Goal: Task Accomplishment & Management: Manage account settings

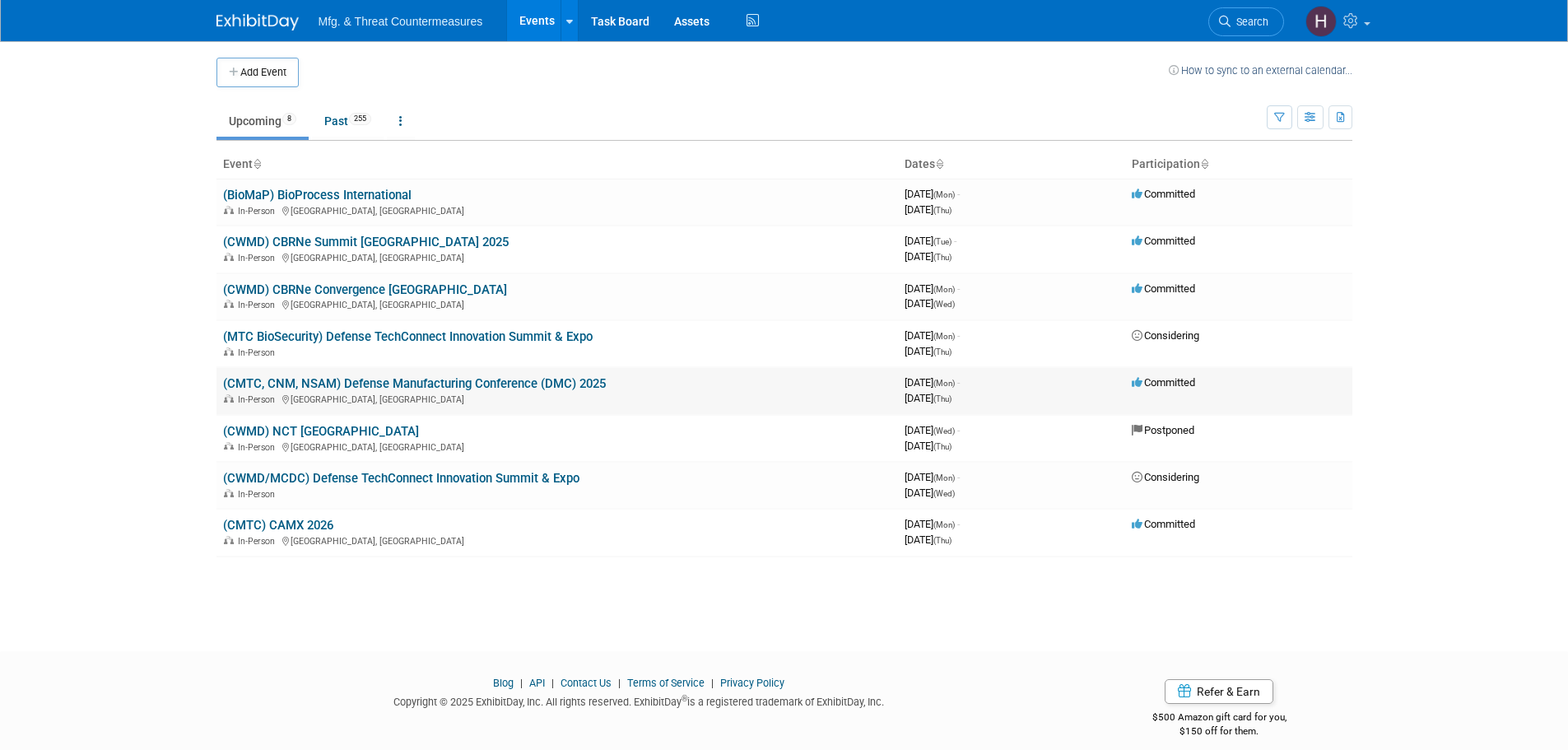
click at [528, 376] on td "(CMTC, CNM, NSAM) Defense Manufacturing Conference (DMC) 2025 In-Person Orlando…" at bounding box center [557, 390] width 682 height 47
click at [524, 380] on link "(CMTC, CNM, NSAM) Defense Manufacturing Conference (DMC) 2025" at bounding box center [413, 383] width 383 height 15
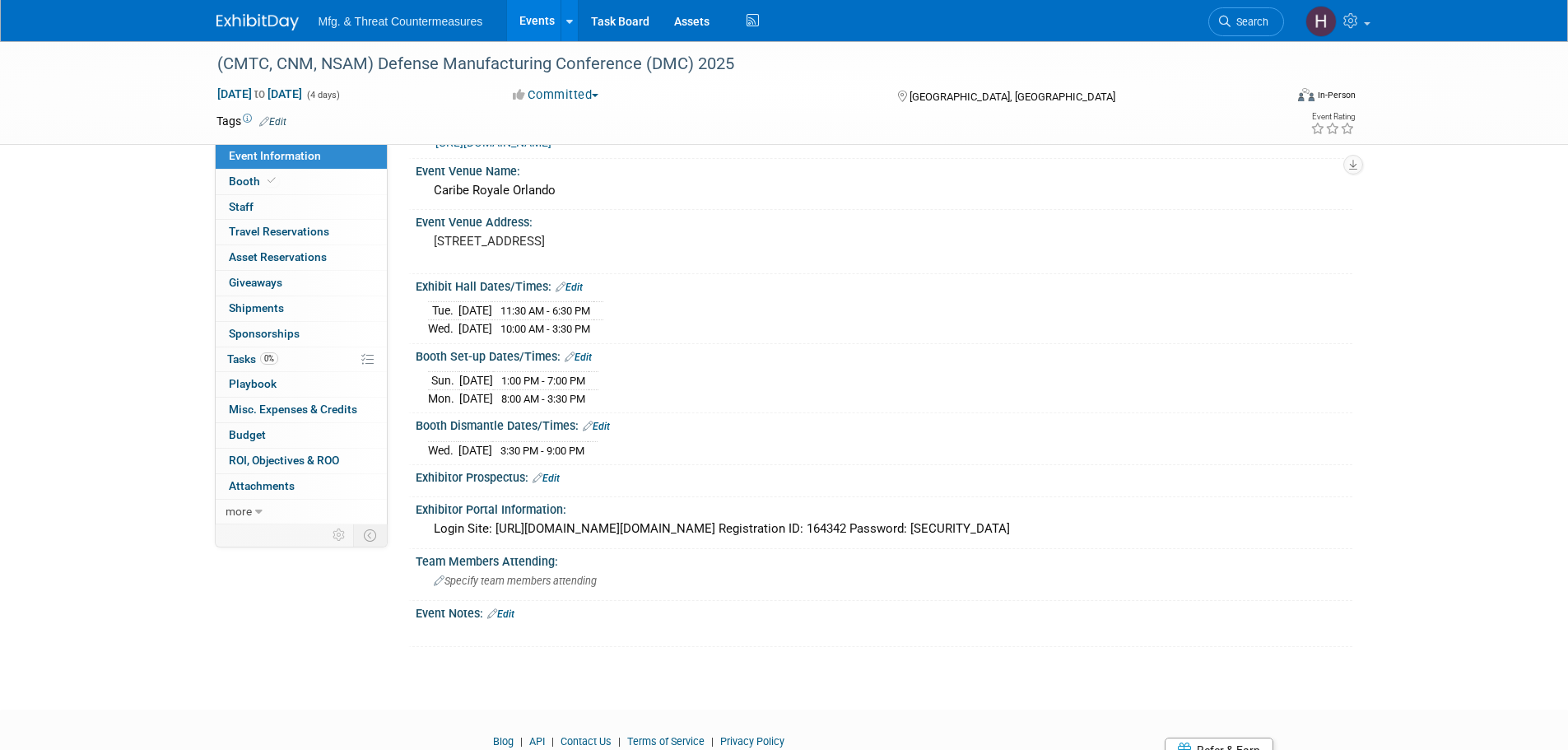
scroll to position [83, 0]
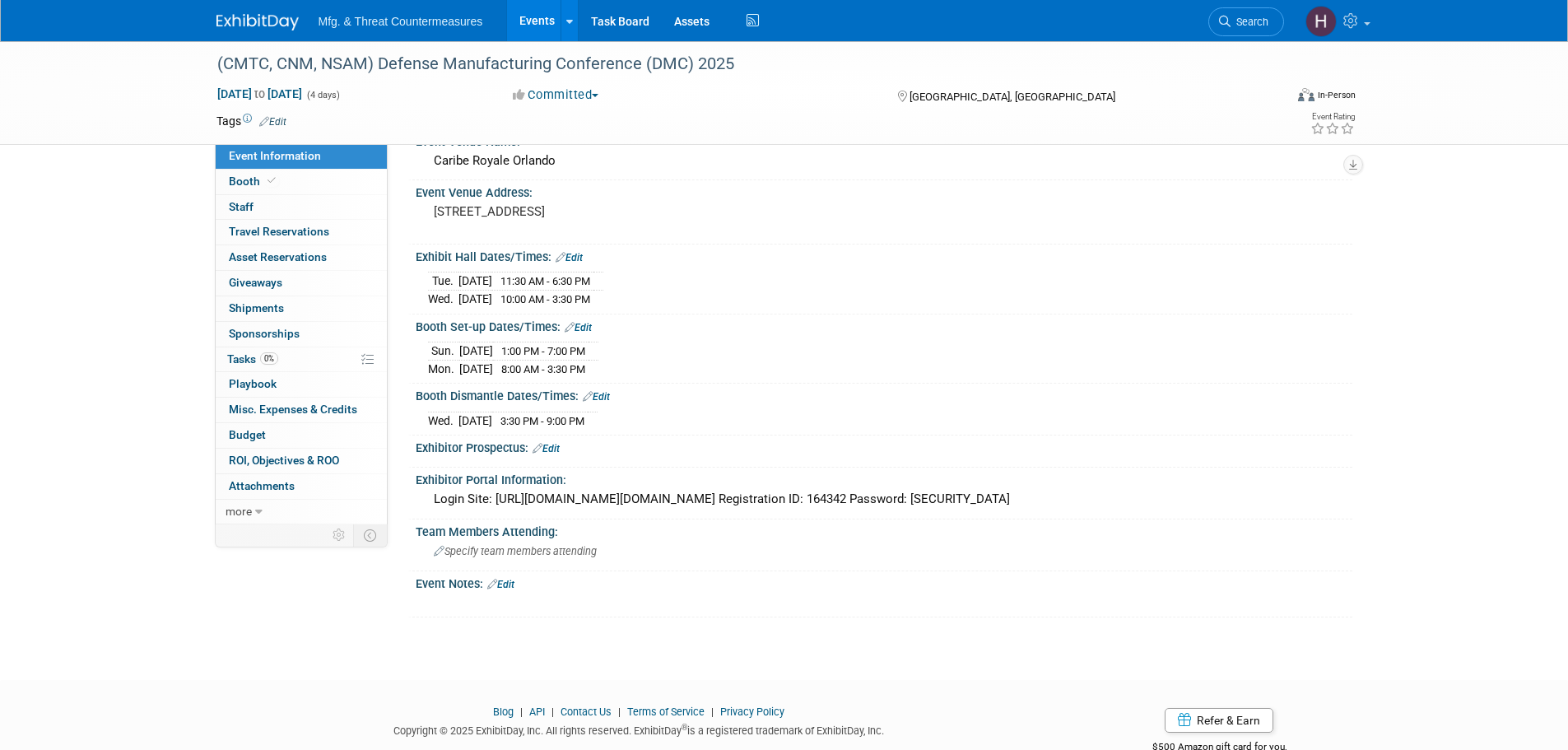
click at [541, 587] on div "Event Notes: Edit" at bounding box center [883, 581] width 936 height 22
click at [512, 583] on link "Edit" at bounding box center [501, 584] width 28 height 11
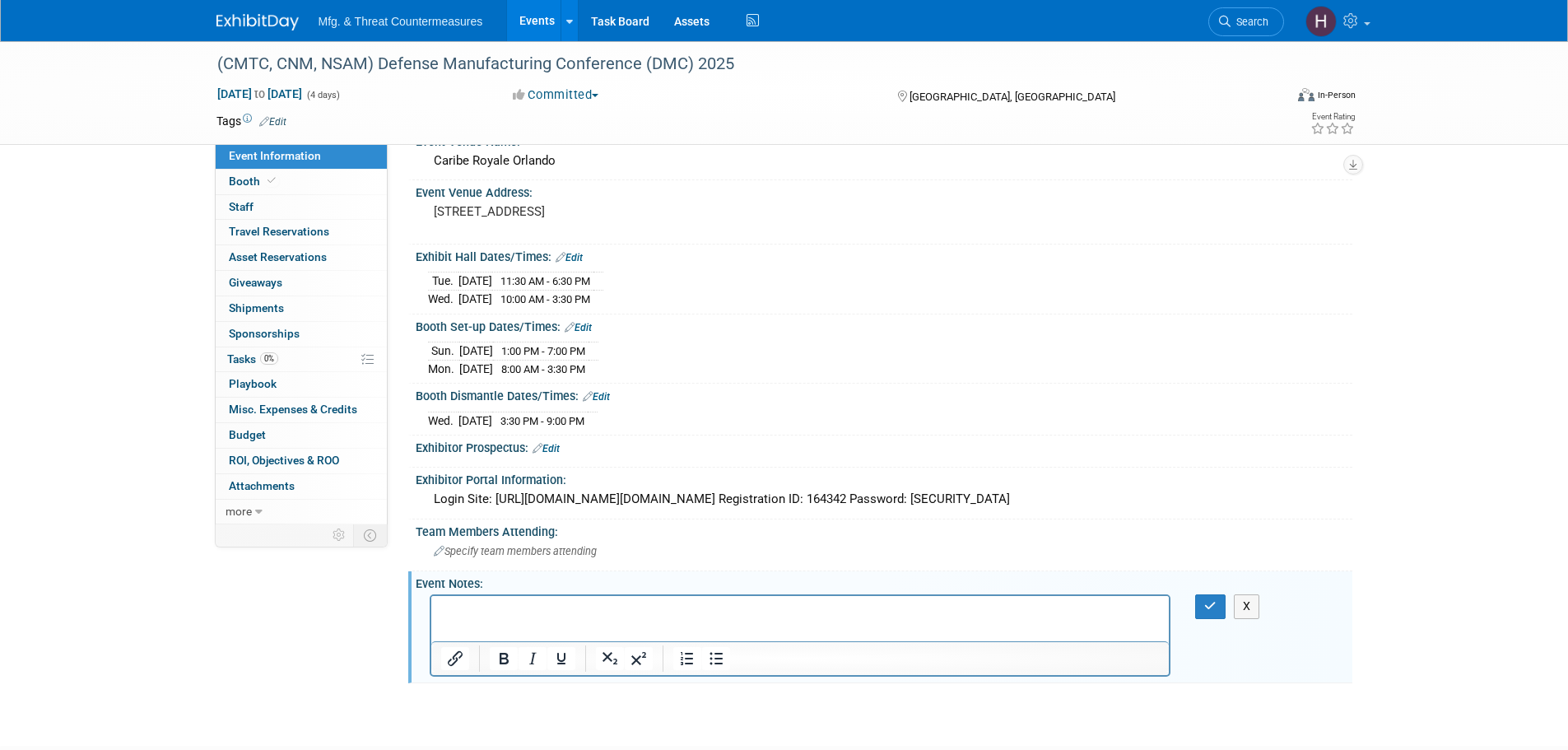
scroll to position [0, 0]
click at [1216, 608] on icon "button" at bounding box center [1210, 606] width 12 height 11
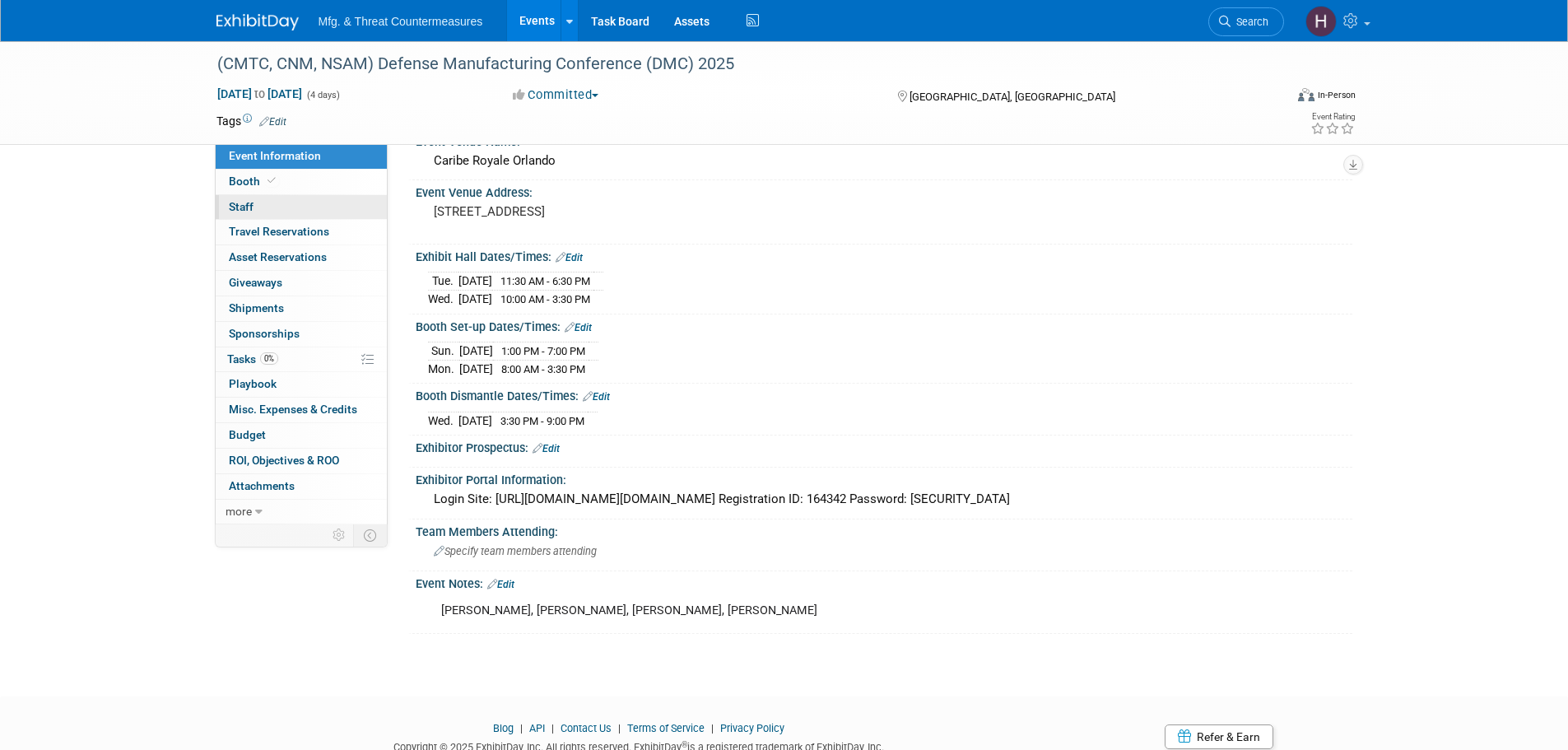
drag, startPoint x: 192, startPoint y: 3, endPoint x: 308, endPoint y: 208, distance: 235.5
click at [318, 203] on link "0 Staff 0" at bounding box center [301, 207] width 171 height 25
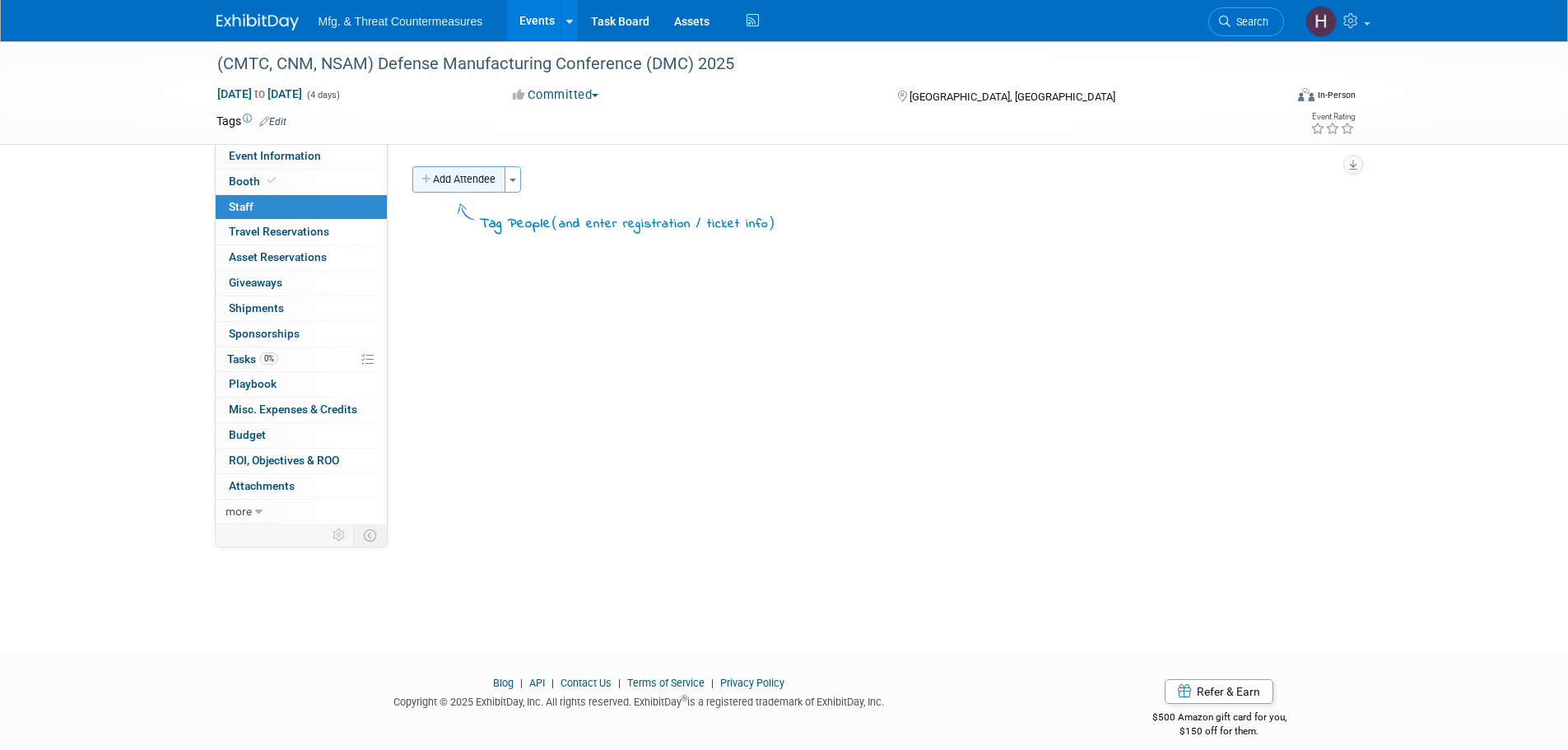
click at [458, 188] on button "Add Attendee" at bounding box center [459, 179] width 93 height 27
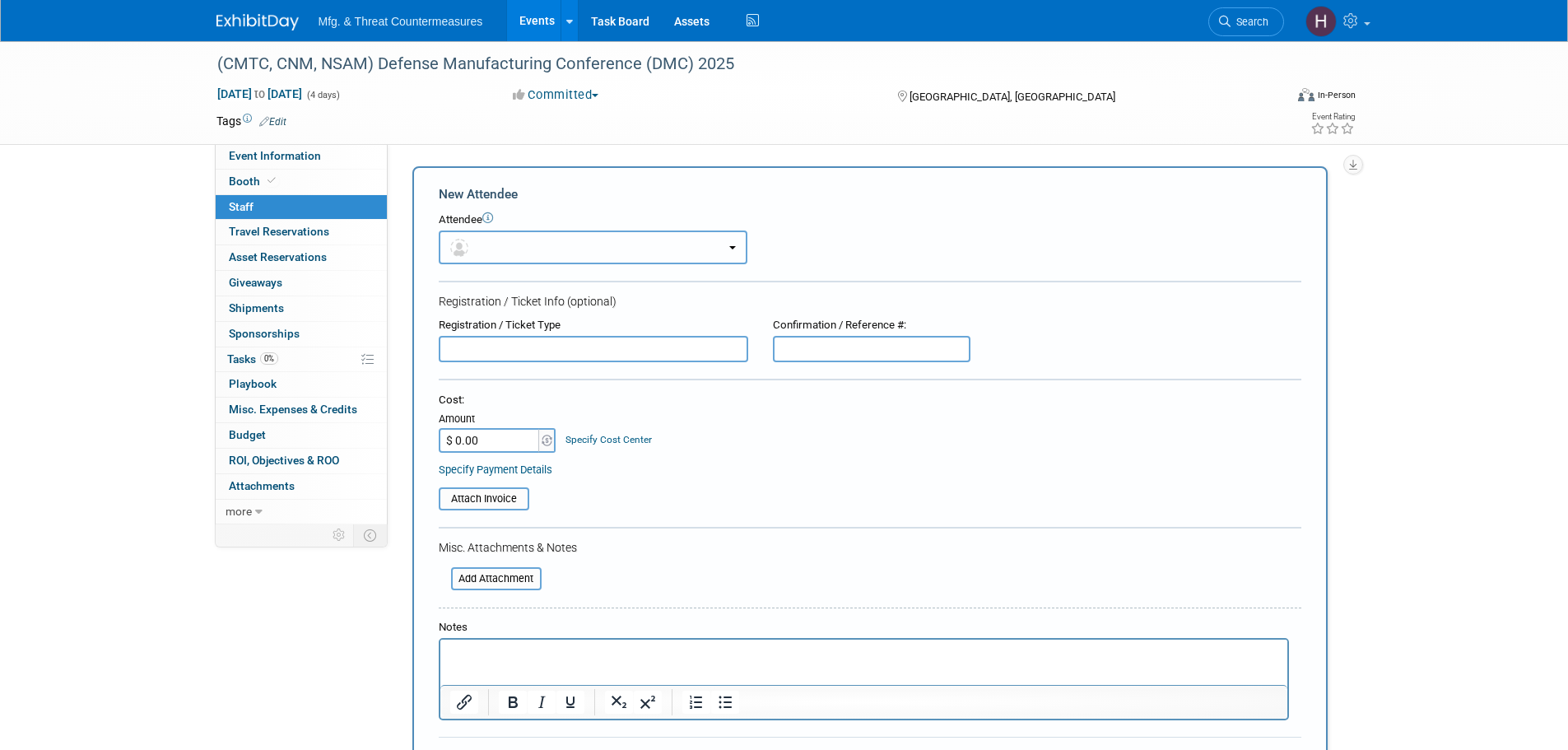
click at [542, 244] on button "button" at bounding box center [592, 247] width 309 height 34
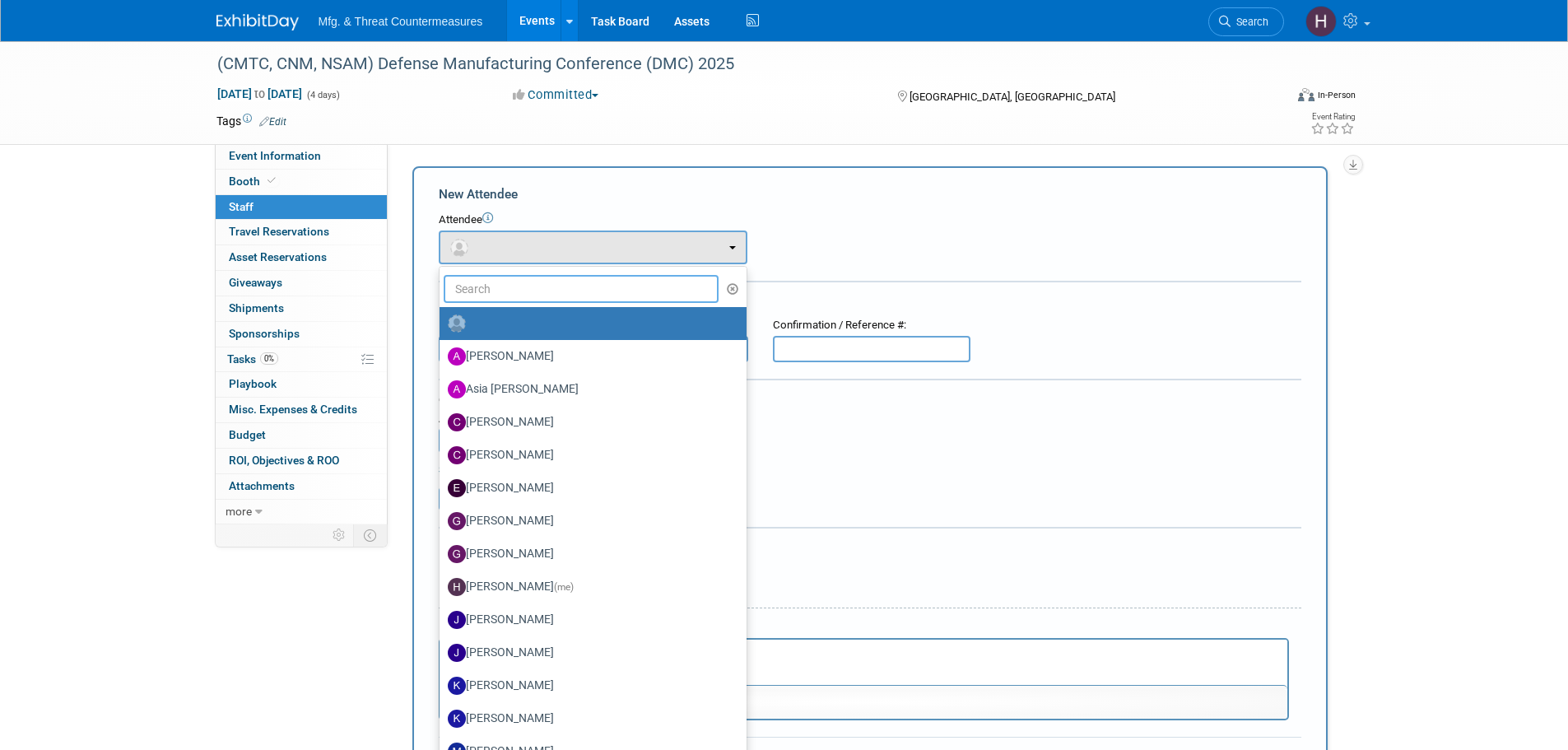
click at [527, 293] on input "text" at bounding box center [581, 289] width 276 height 28
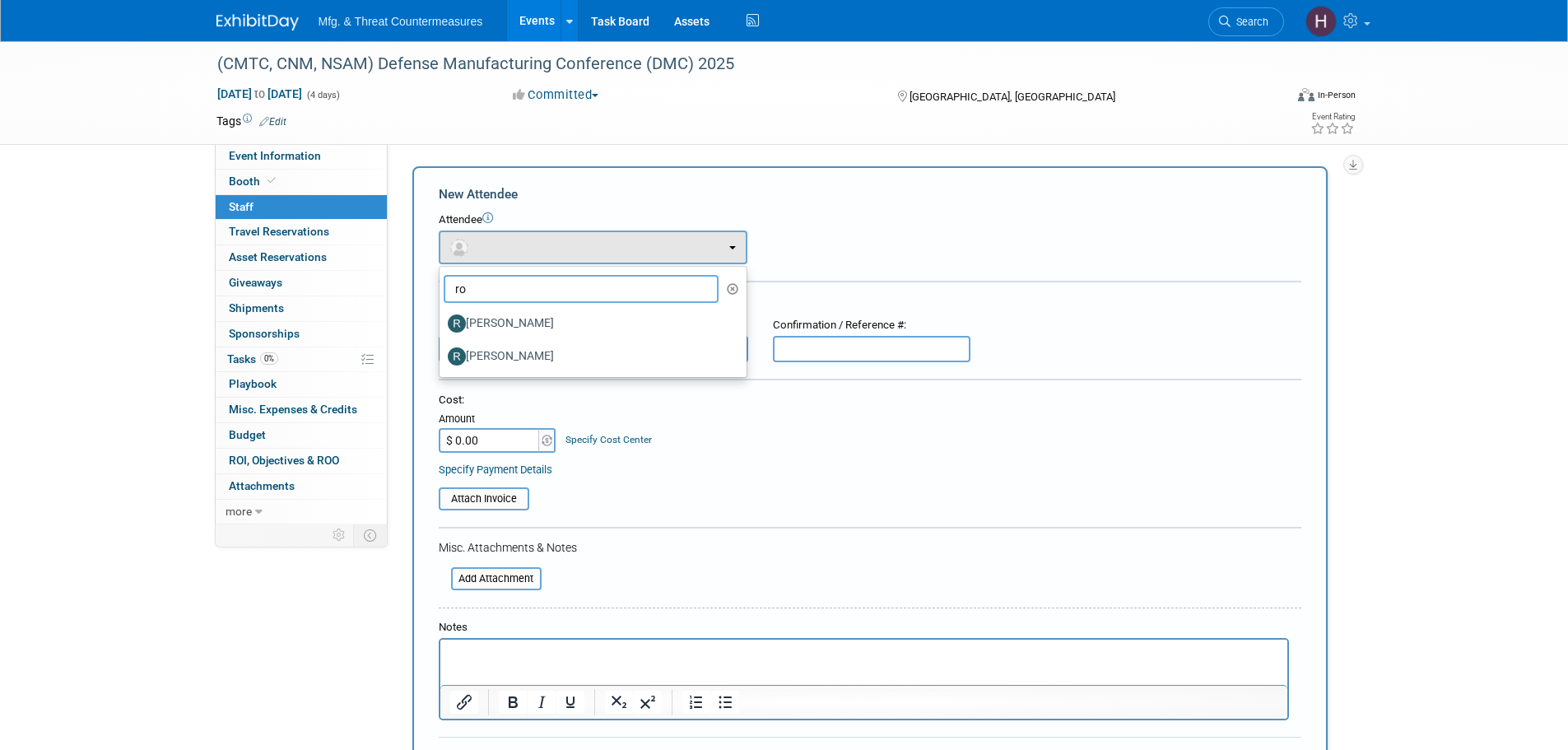
type input "r"
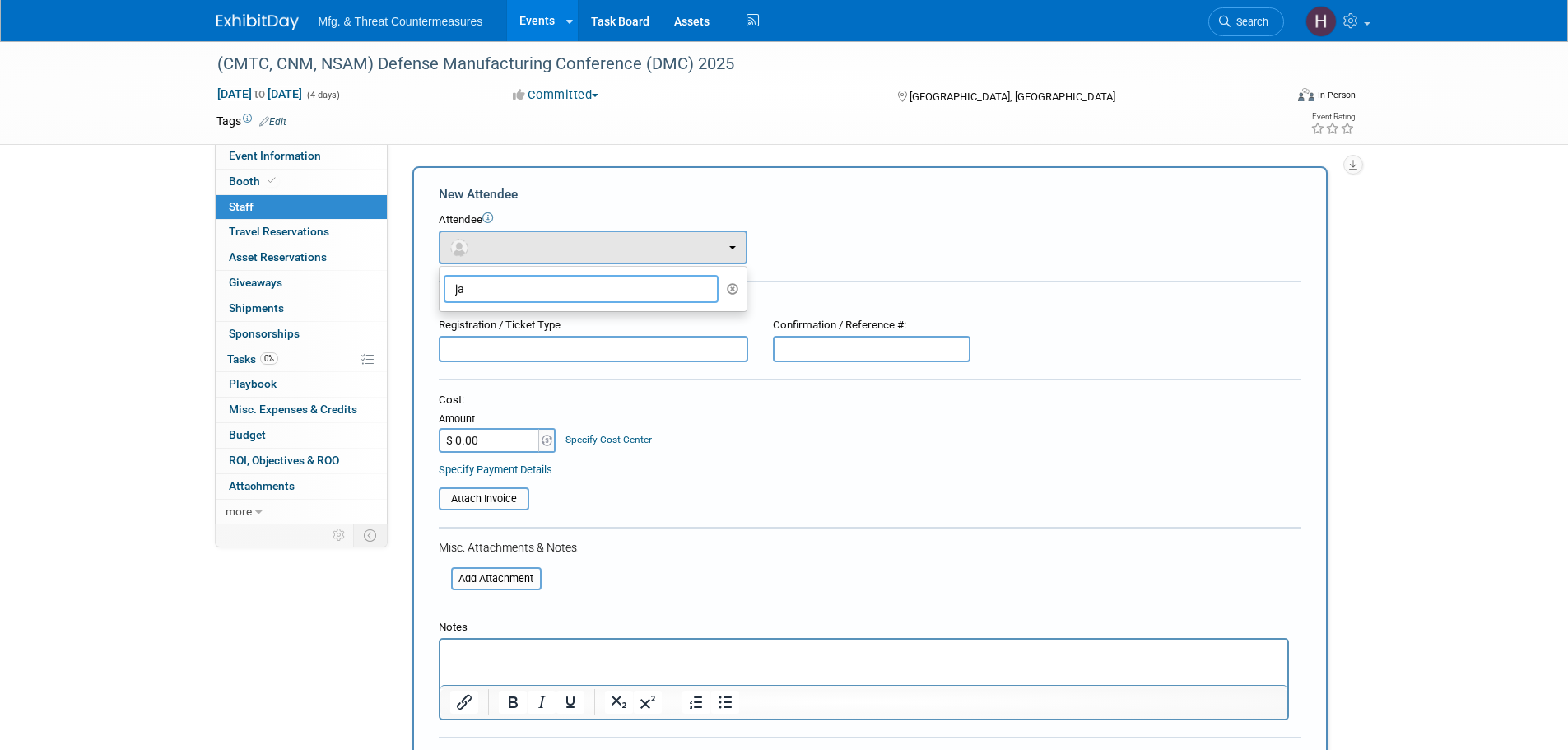
type input "j"
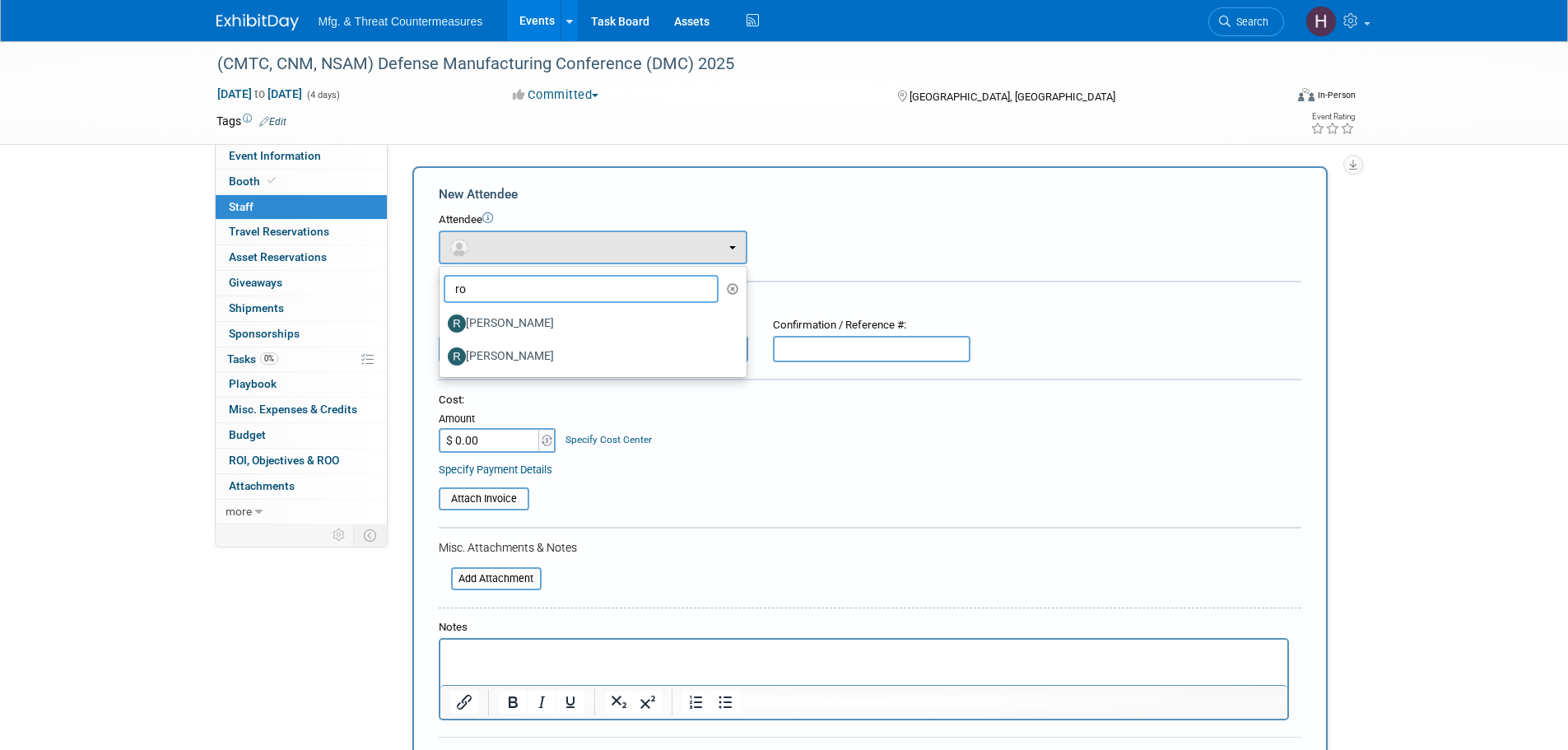
type input "r"
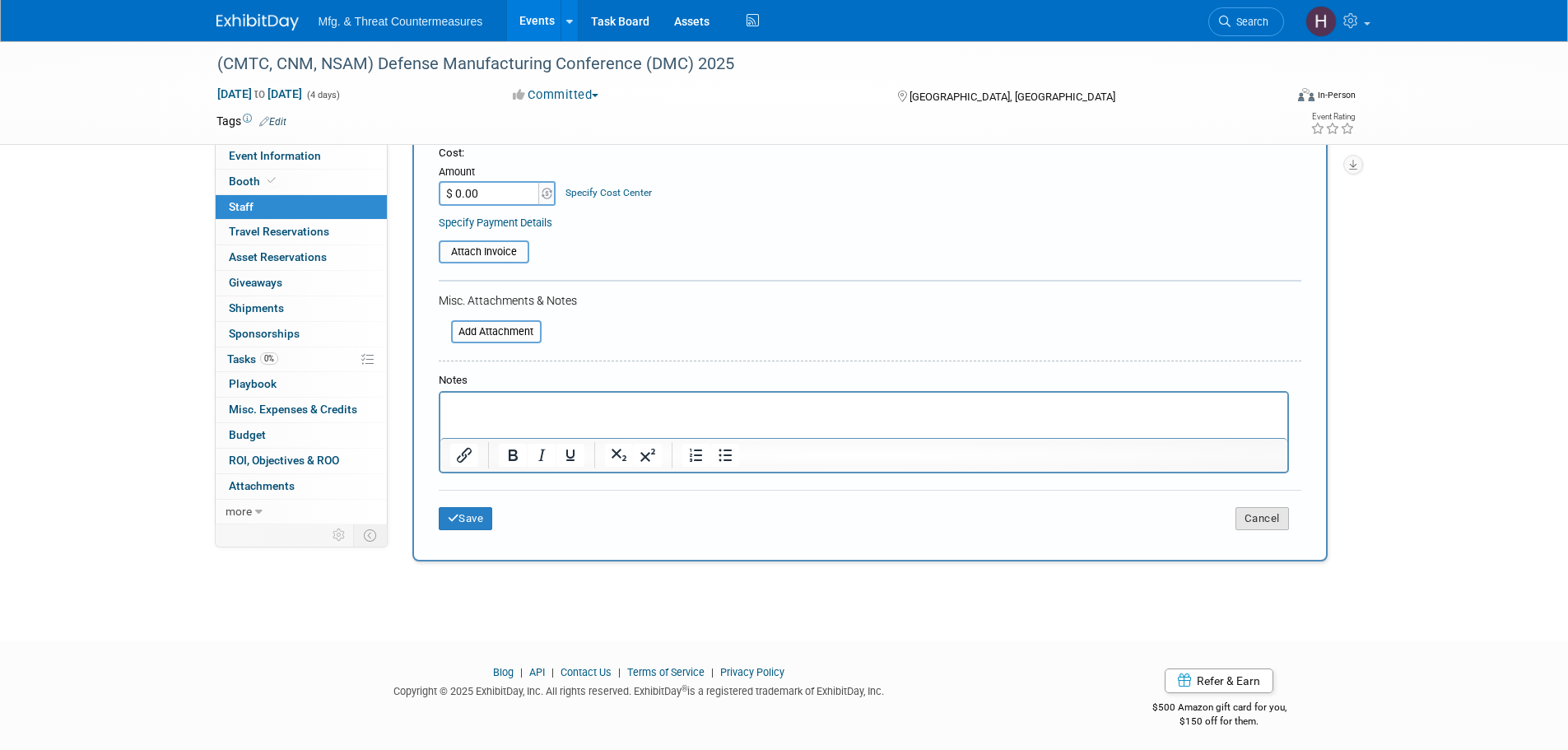
type input "hi"
click at [1277, 512] on button "Cancel" at bounding box center [1262, 519] width 53 height 23
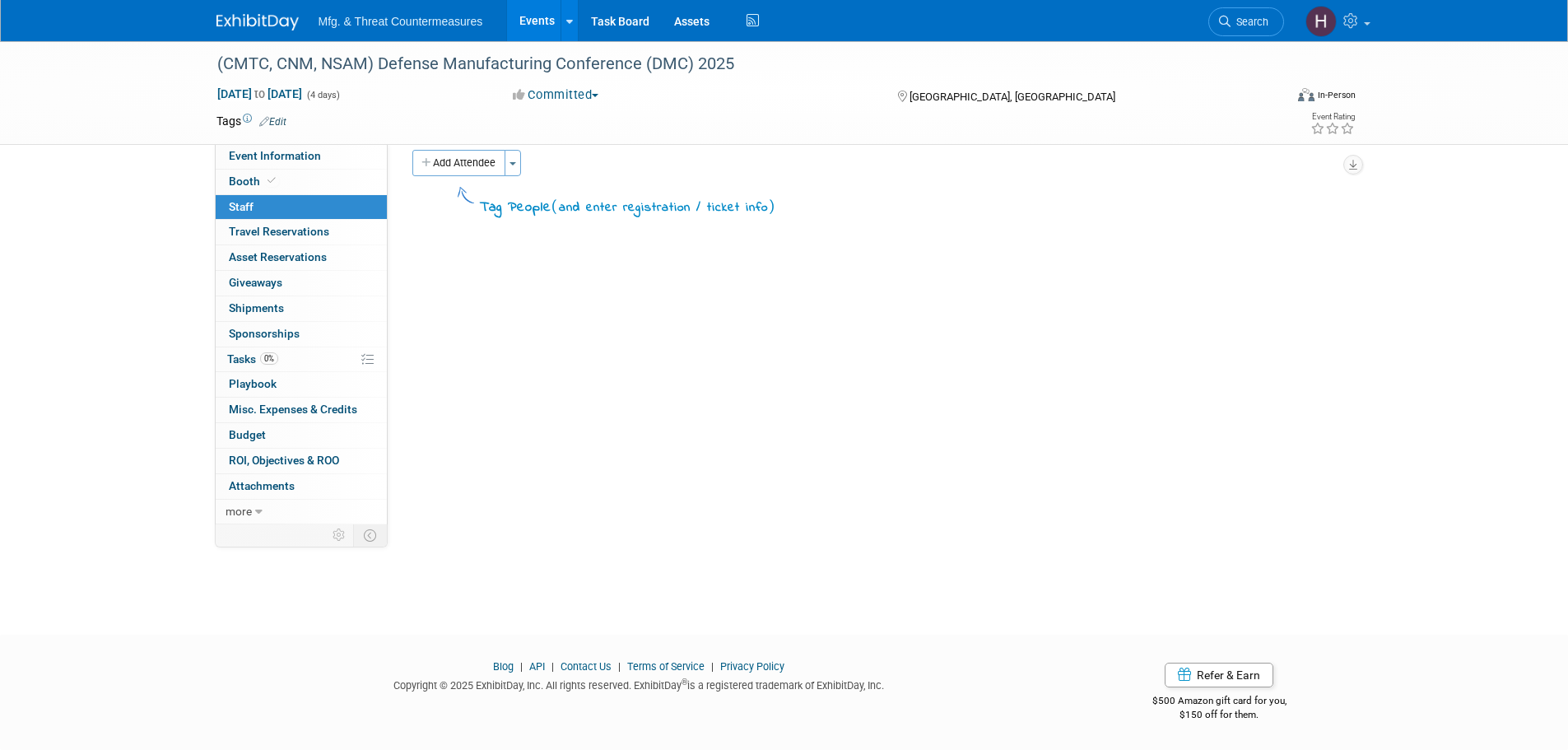
scroll to position [16, 0]
click at [337, 147] on link "Event Information" at bounding box center [301, 157] width 171 height 25
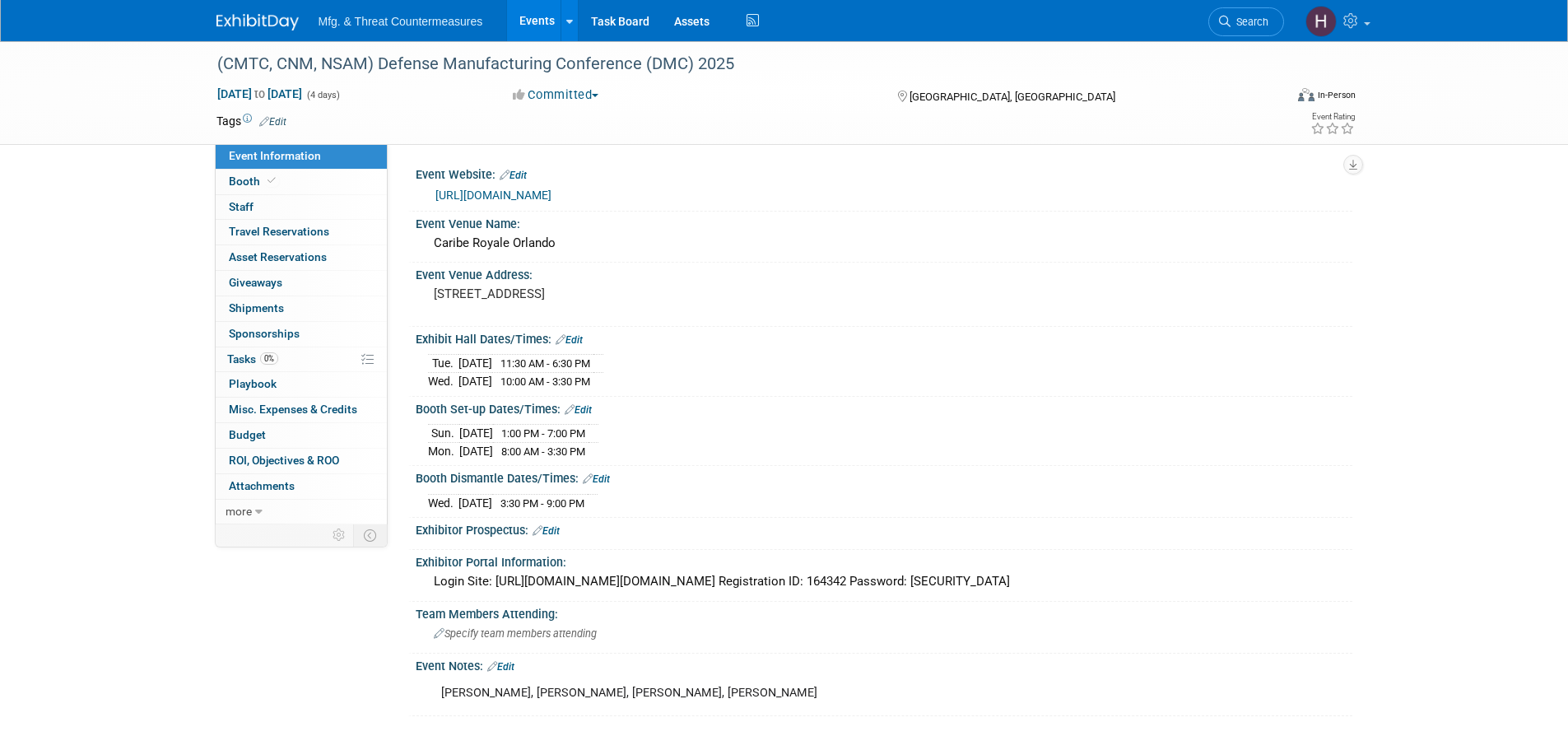
click at [514, 666] on link "Edit" at bounding box center [501, 667] width 28 height 11
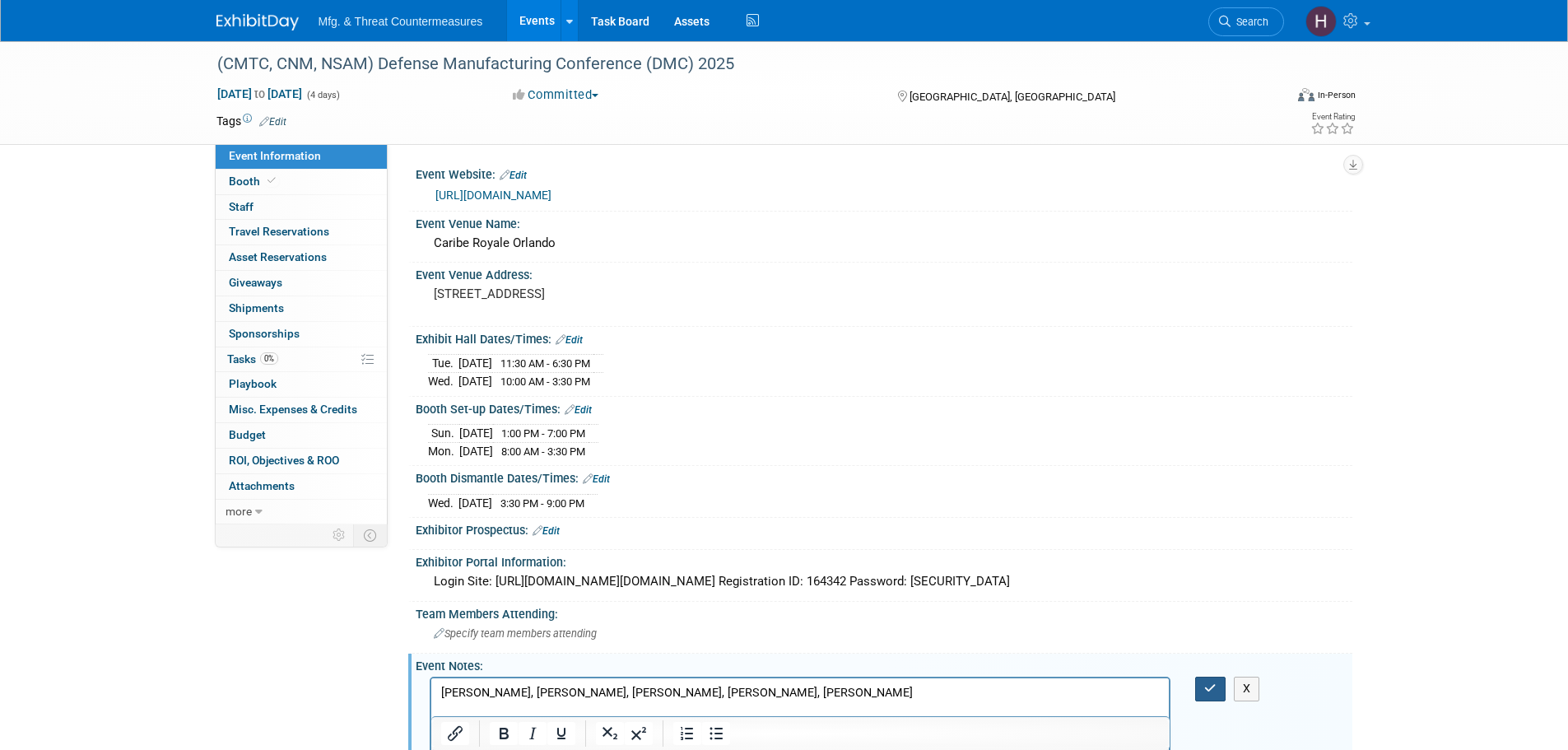
click at [1203, 683] on button "button" at bounding box center [1210, 689] width 30 height 24
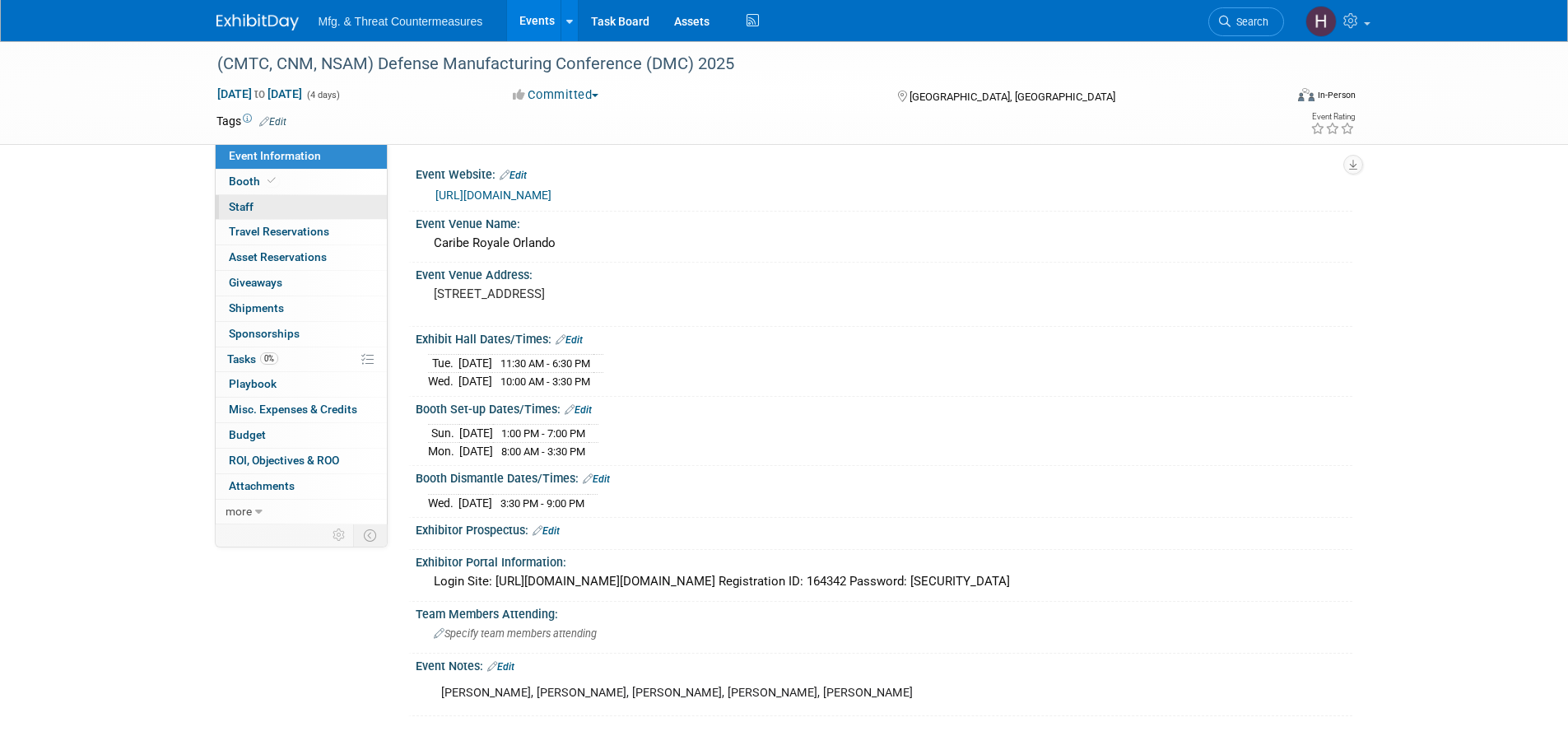
click at [248, 212] on span "Staff 0" at bounding box center [241, 206] width 25 height 13
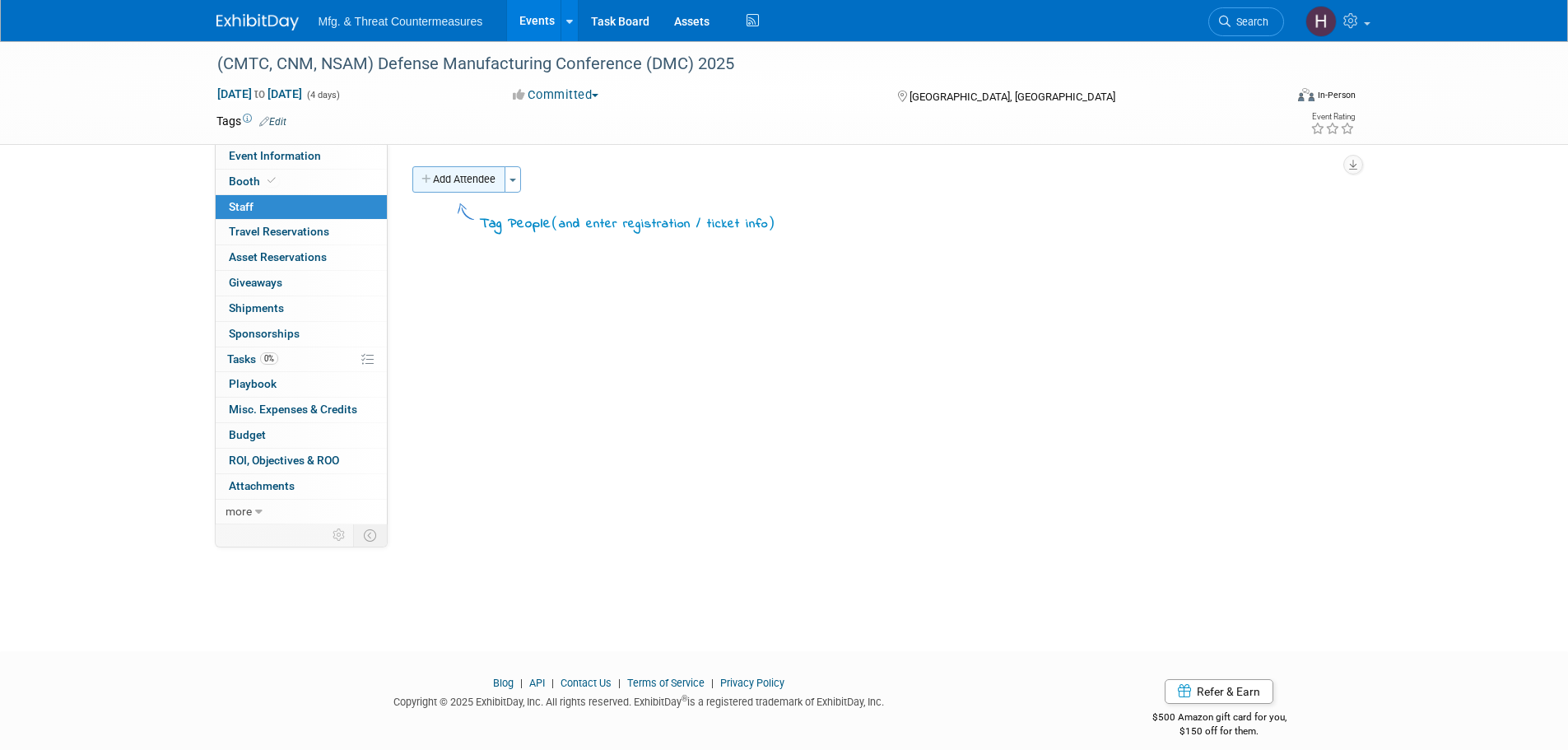
click at [483, 179] on button "Add Attendee" at bounding box center [459, 179] width 93 height 27
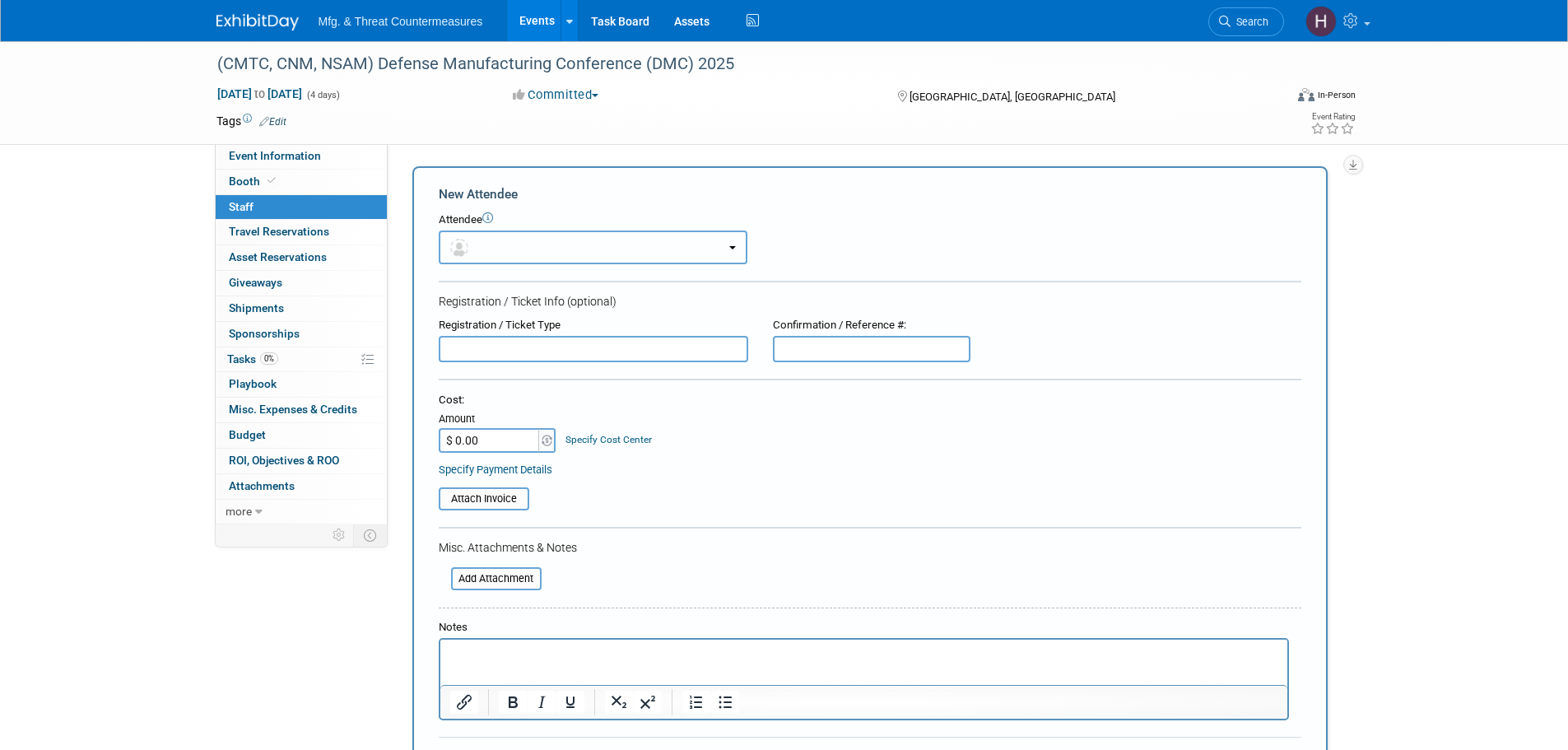
click at [478, 245] on button "button" at bounding box center [592, 247] width 309 height 34
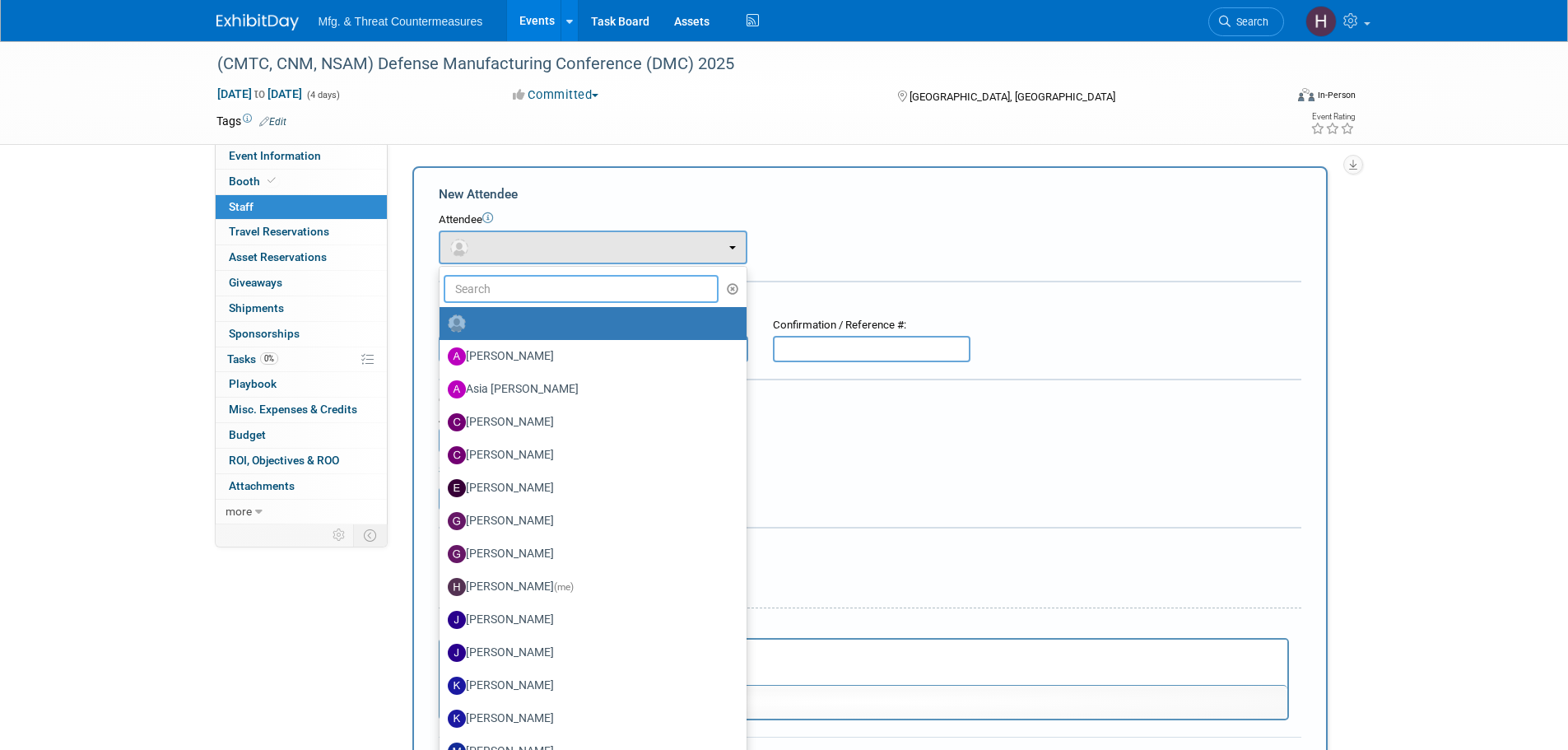
click at [518, 285] on input "text" at bounding box center [581, 289] width 276 height 28
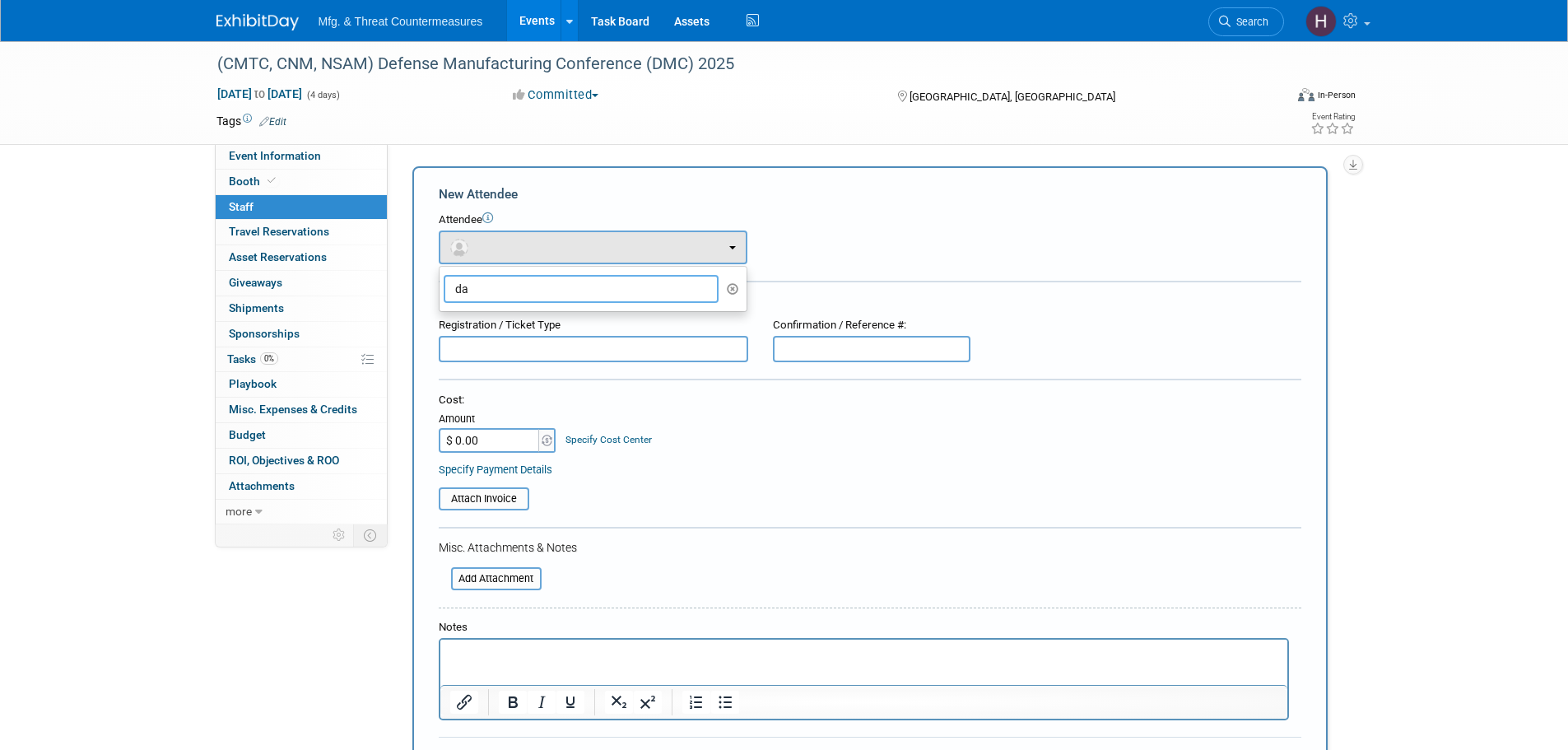
type input "d"
type input "hi"
click at [537, 317] on label "Hillary Hawkins (me)" at bounding box center [589, 323] width 282 height 27
click at [442, 317] on input "Hillary Hawkins (me)" at bounding box center [437, 322] width 10 height 10
select select "3c8855a8-85b9-4bc6-8534-5a40100751d4"
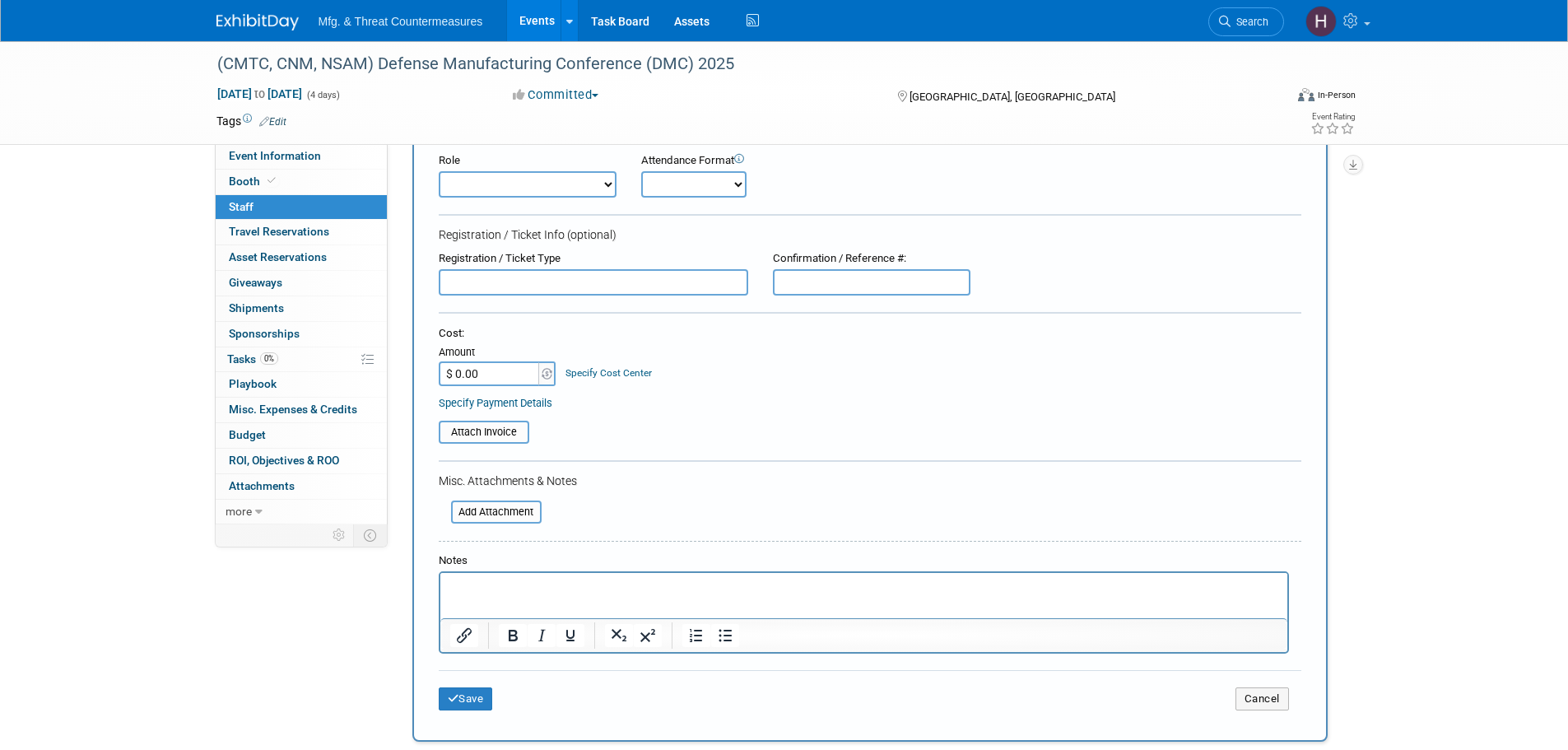
scroll to position [60, 0]
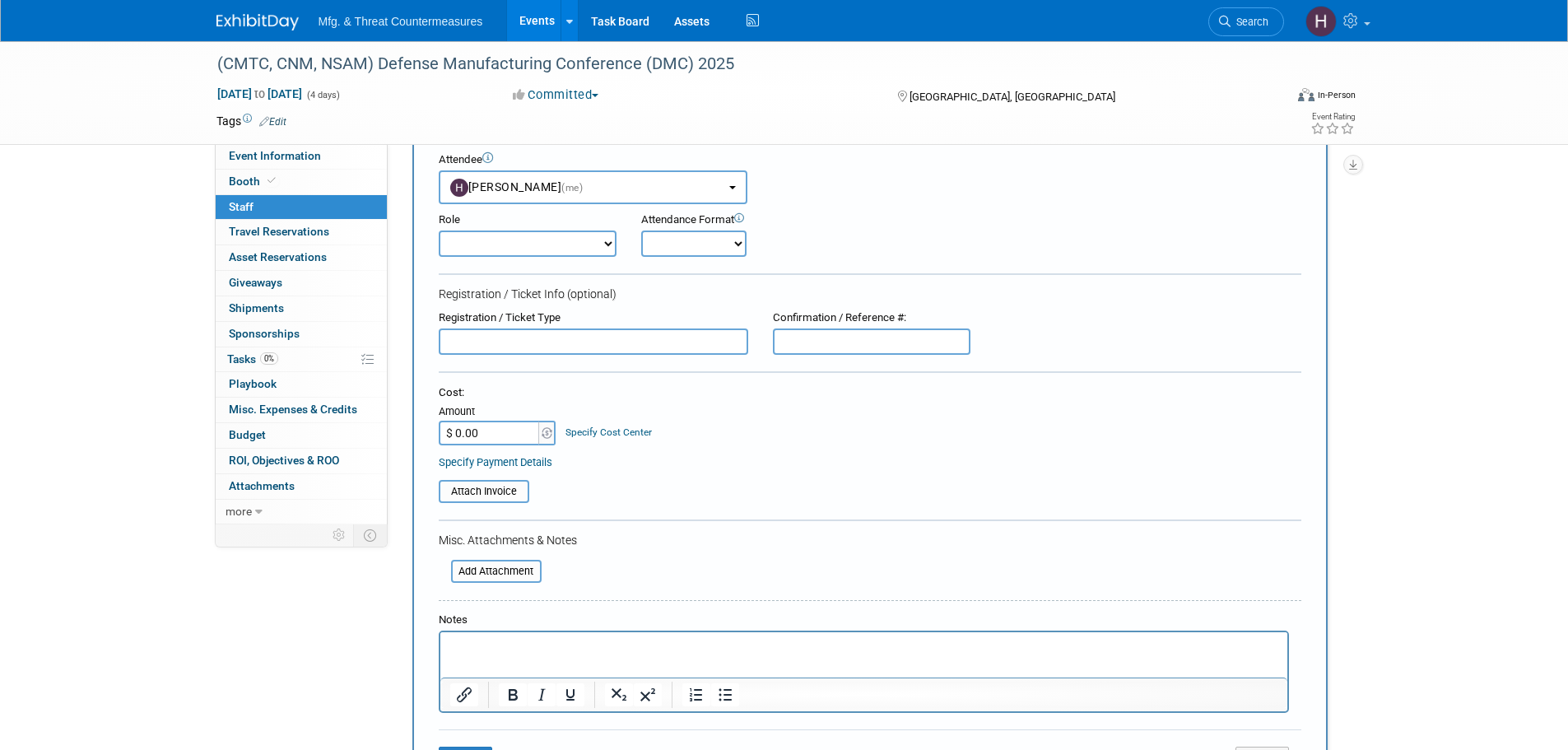
click at [671, 249] on select "Onsite Remote" at bounding box center [694, 243] width 106 height 27
click at [641, 231] on select "Onsite Remote" at bounding box center [694, 243] width 106 height 27
click at [683, 255] on select "Onsite Remote" at bounding box center [694, 243] width 106 height 27
select select "1"
click at [641, 231] on select "Onsite Remote" at bounding box center [694, 243] width 106 height 27
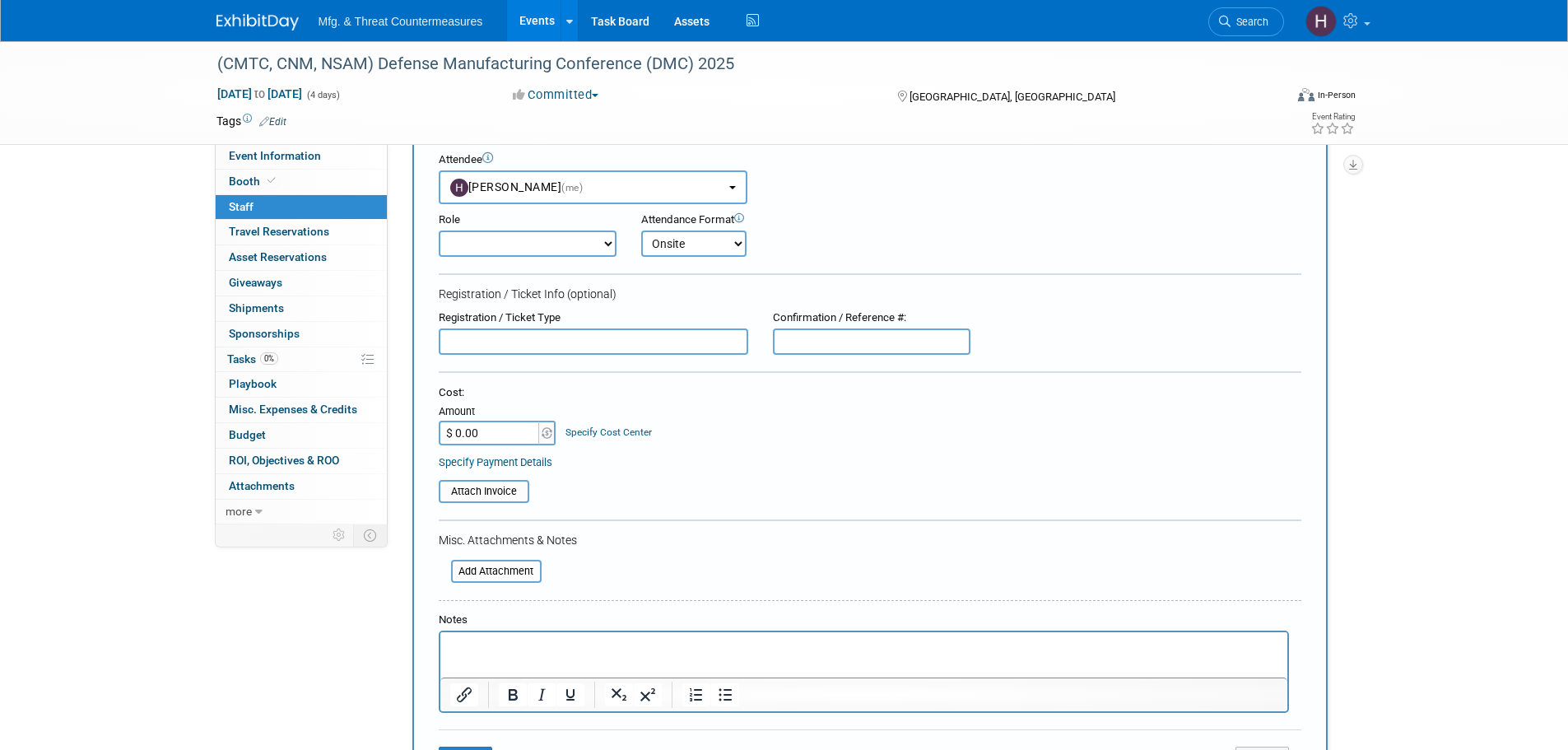
click at [552, 232] on select "Demonstrator Host Planner Presenter Sales Representative Set-up/Dismantle Crew …" at bounding box center [527, 243] width 178 height 27
drag, startPoint x: 552, startPoint y: 232, endPoint x: 555, endPoint y: 241, distance: 9.5
click at [552, 232] on select "Demonstrator Host Planner Presenter Sales Representative Set-up/Dismantle Crew …" at bounding box center [527, 243] width 178 height 27
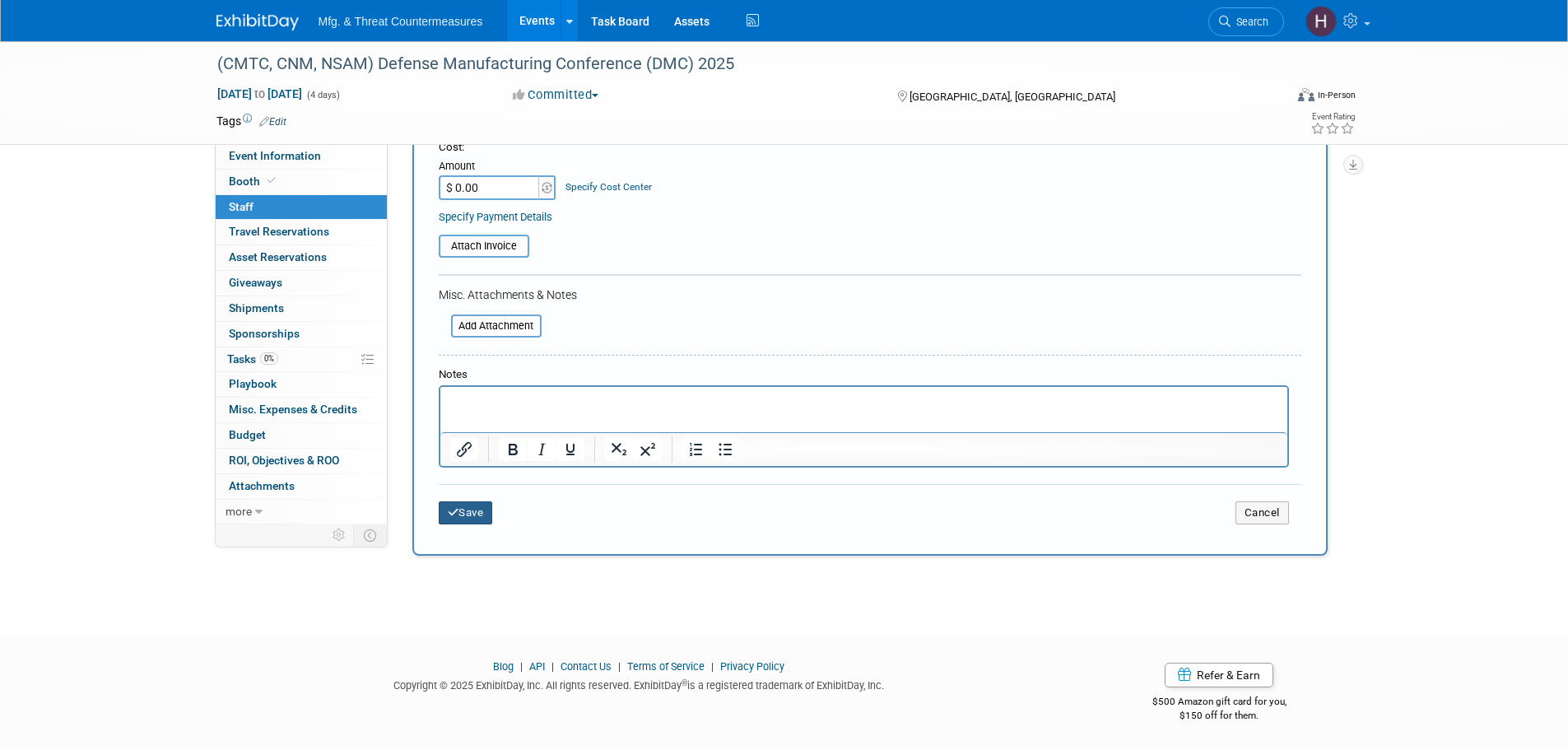
click at [469, 511] on button "Save" at bounding box center [465, 513] width 54 height 23
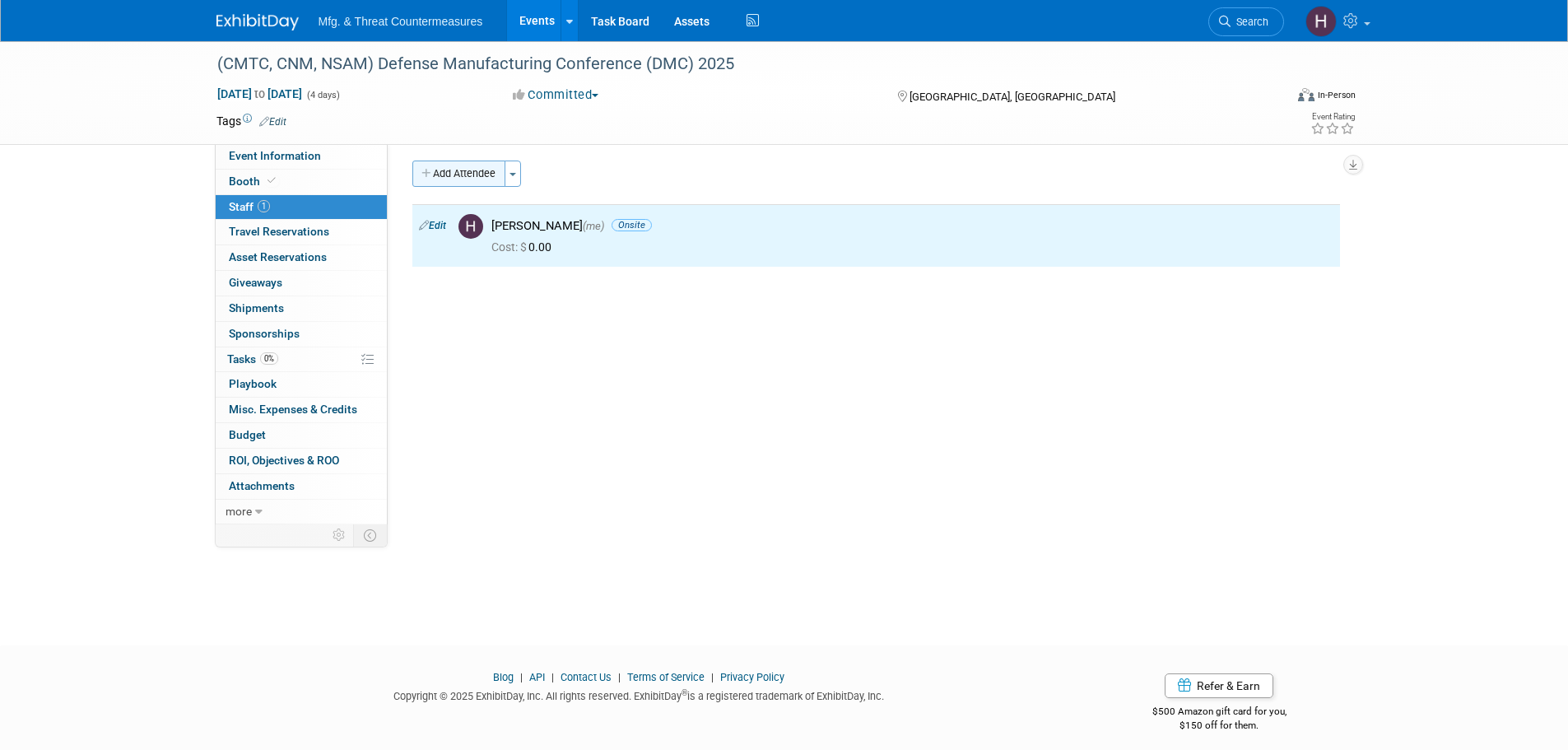
scroll to position [0, 0]
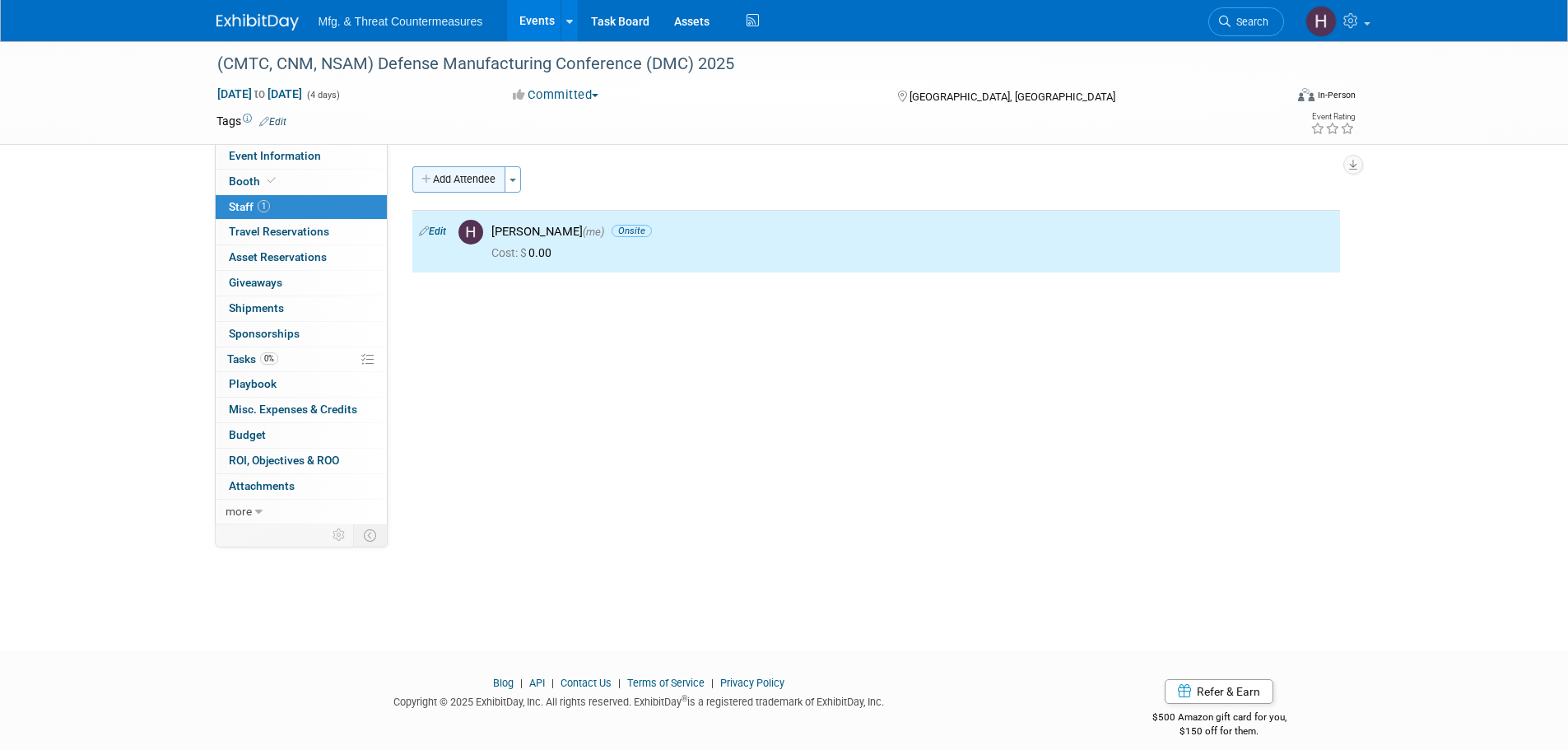
click at [467, 170] on button "Add Attendee" at bounding box center [459, 179] width 93 height 27
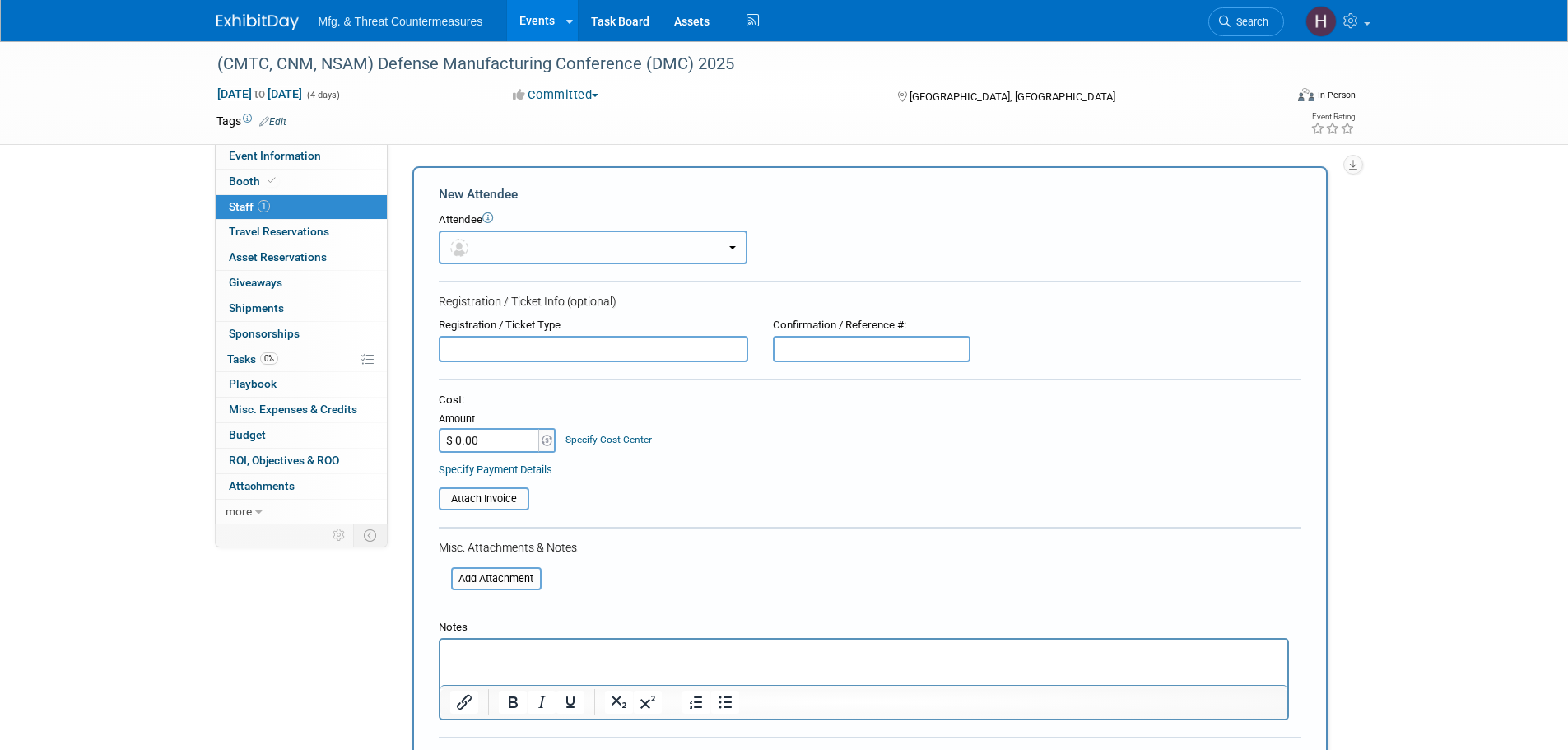
click at [548, 247] on button "button" at bounding box center [592, 247] width 309 height 34
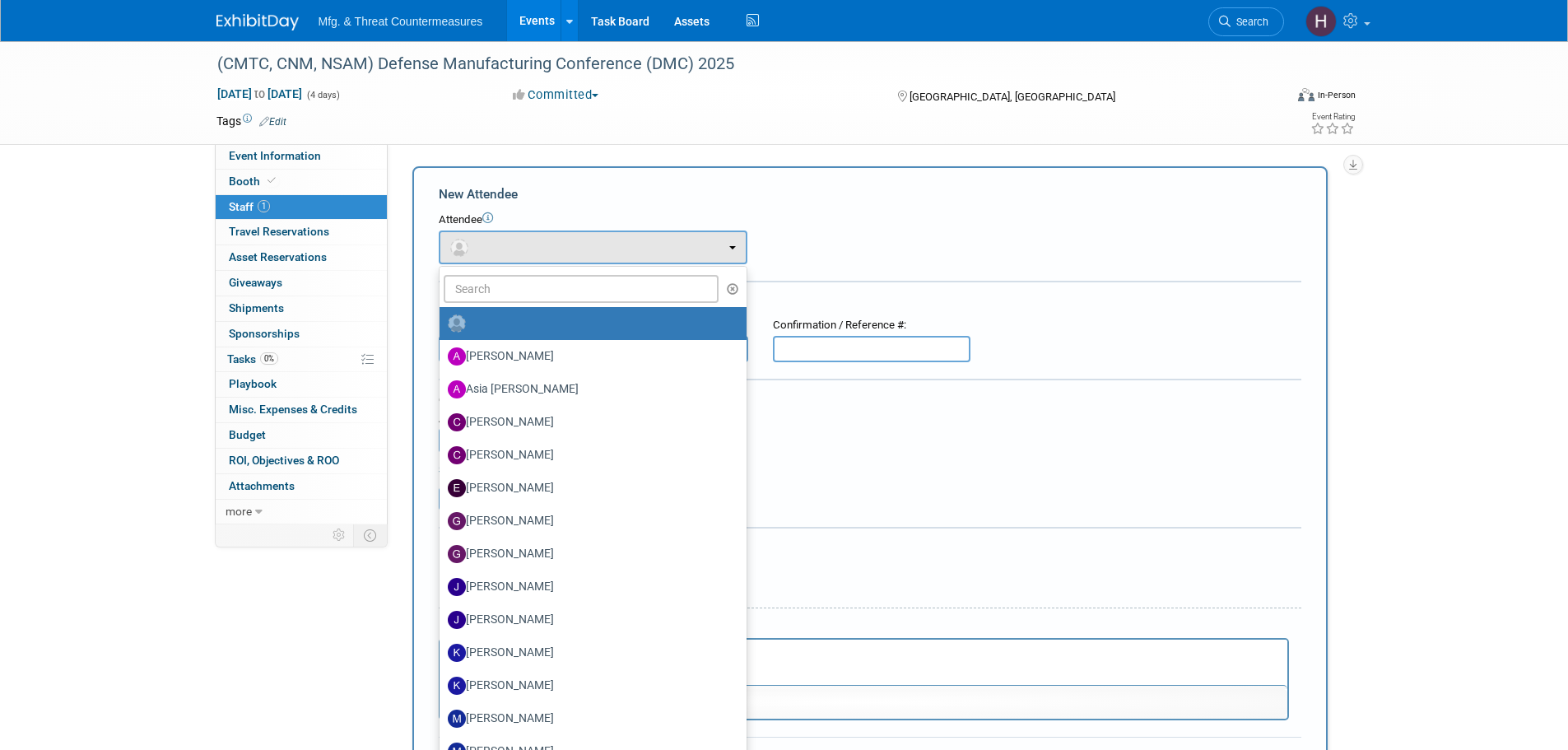
drag, startPoint x: 534, startPoint y: 273, endPoint x: 532, endPoint y: 290, distance: 17.1
click at [534, 274] on ul "Amanda Hatcher Asia Tarpley Charles Edens Christina Hubbard Erin McKenna" at bounding box center [592, 595] width 309 height 659
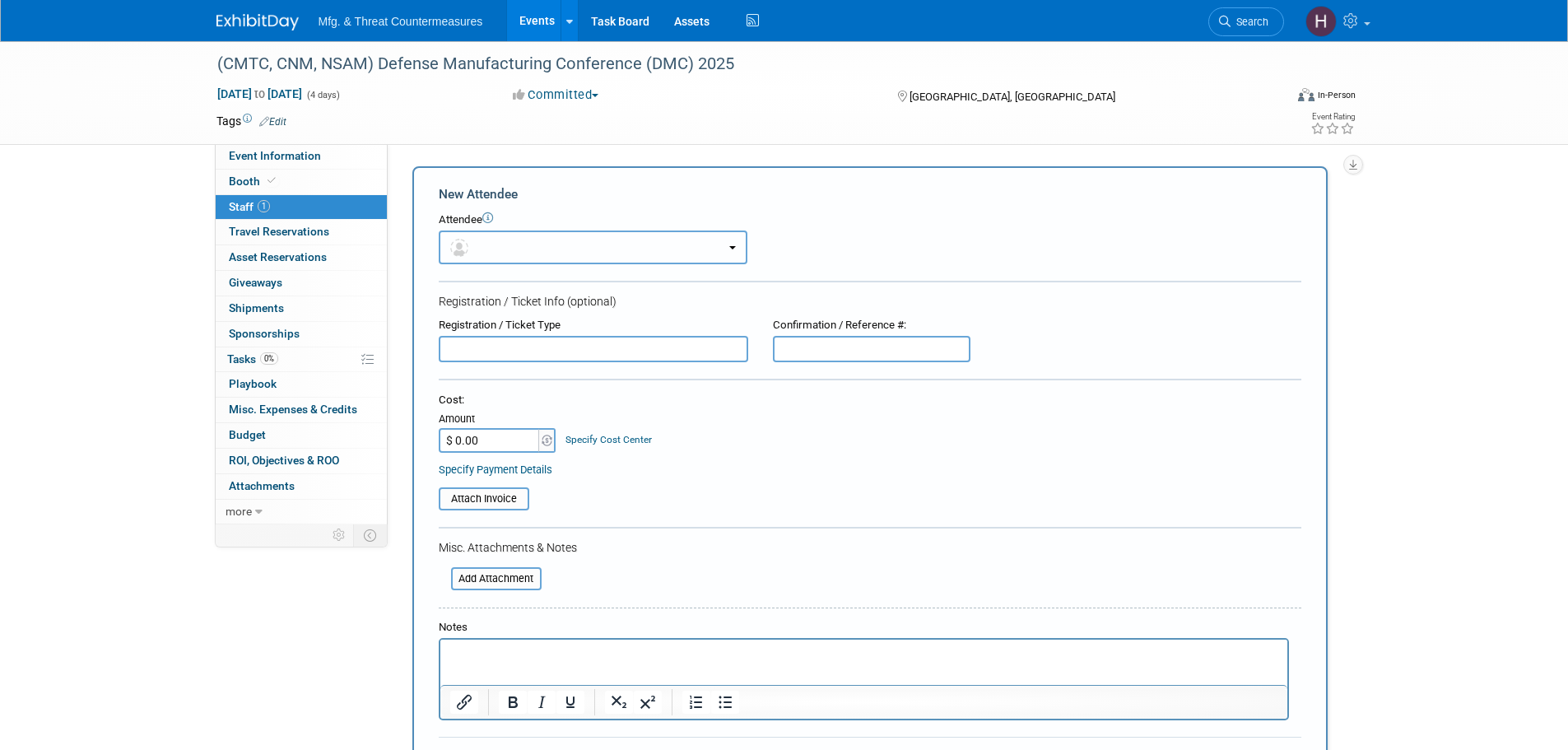
click at [533, 254] on button "button" at bounding box center [592, 247] width 309 height 34
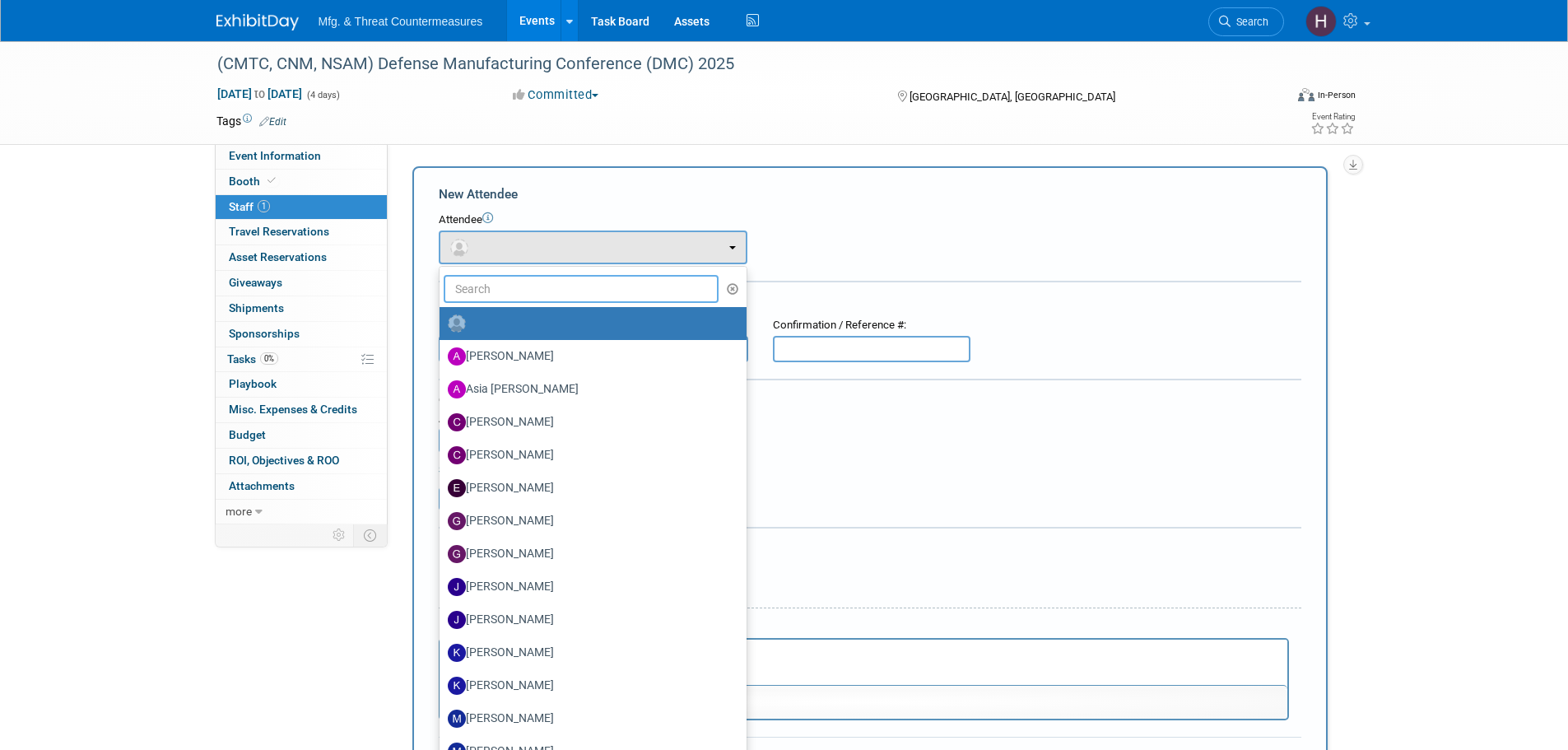
click at [523, 292] on input "text" at bounding box center [581, 289] width 276 height 28
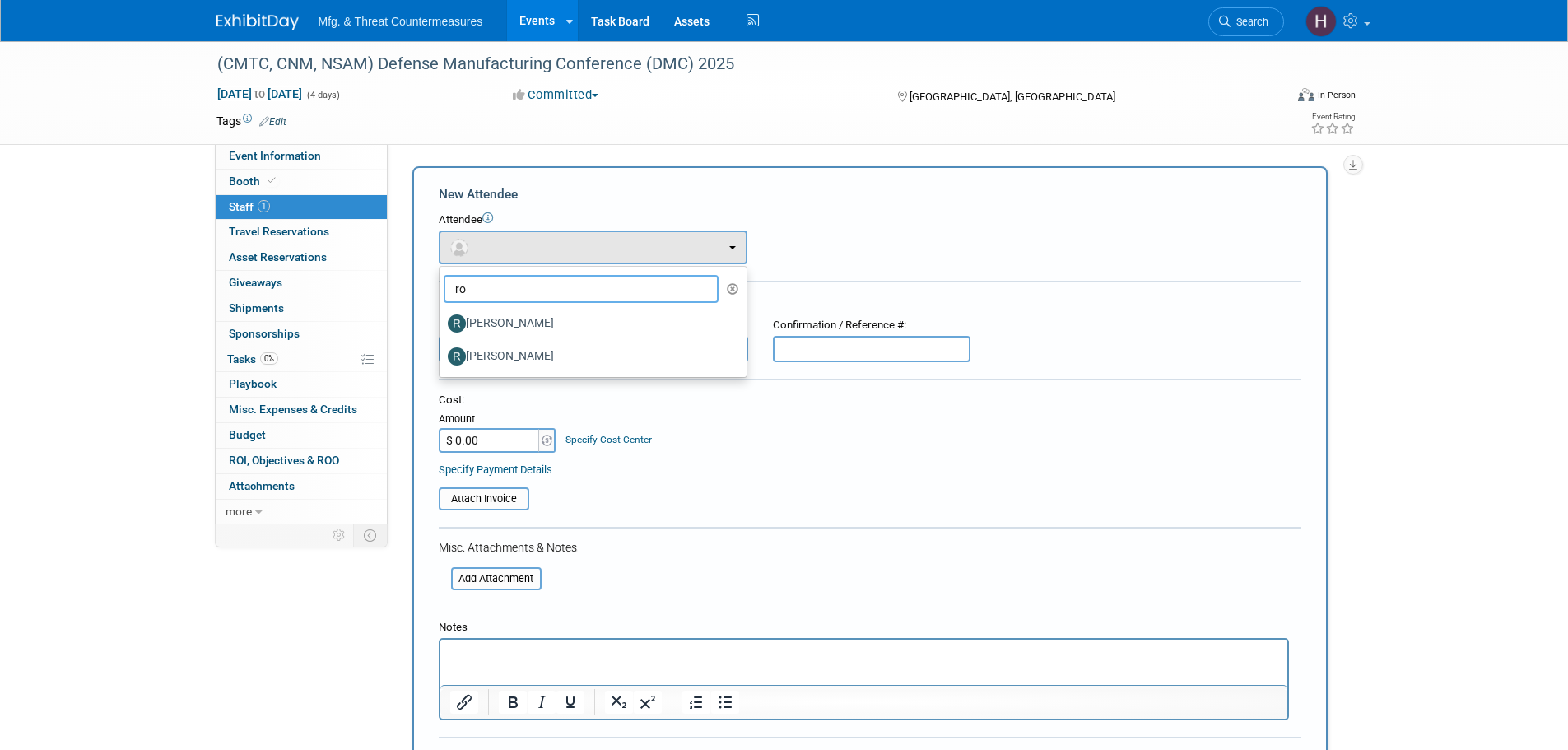
type input "r"
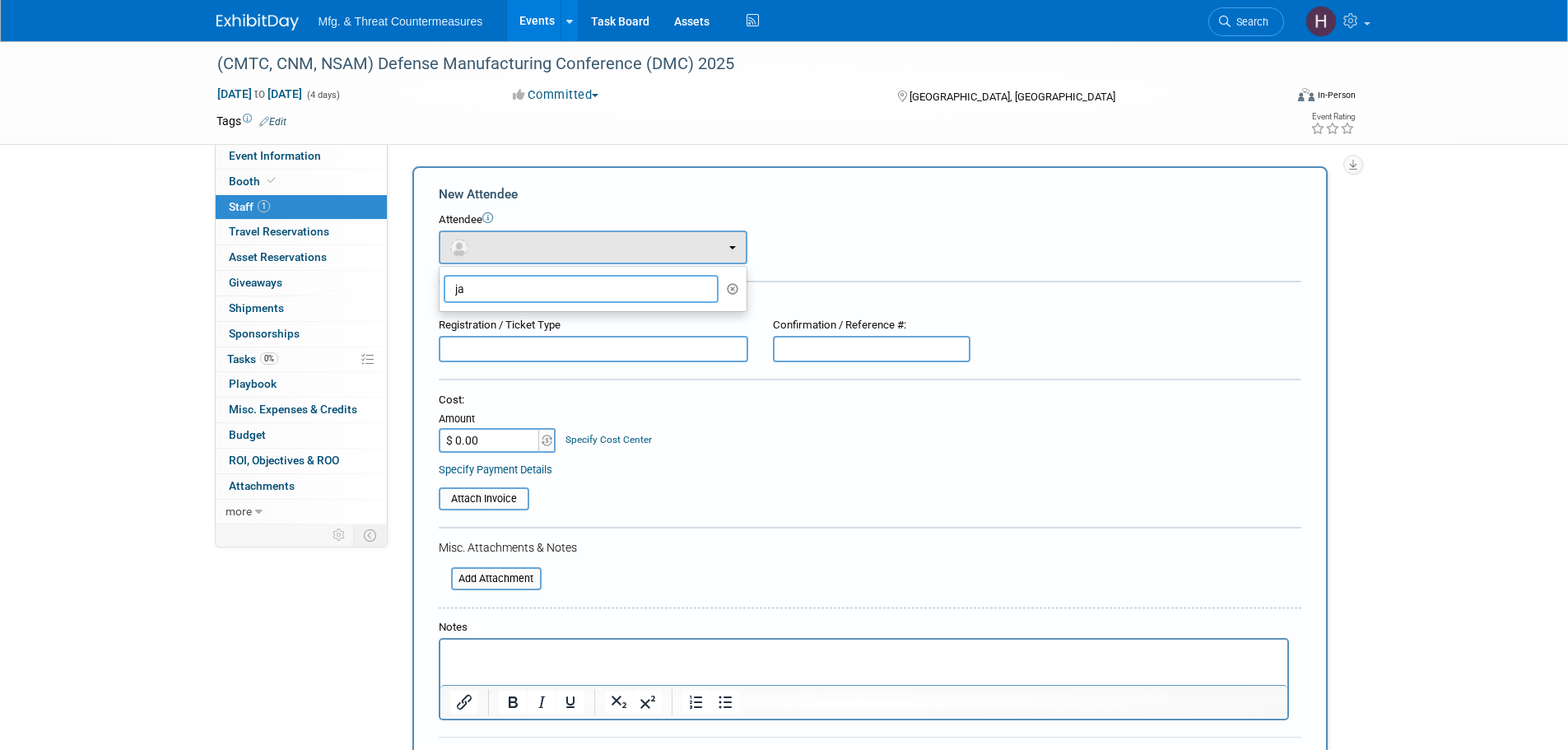
type input "j"
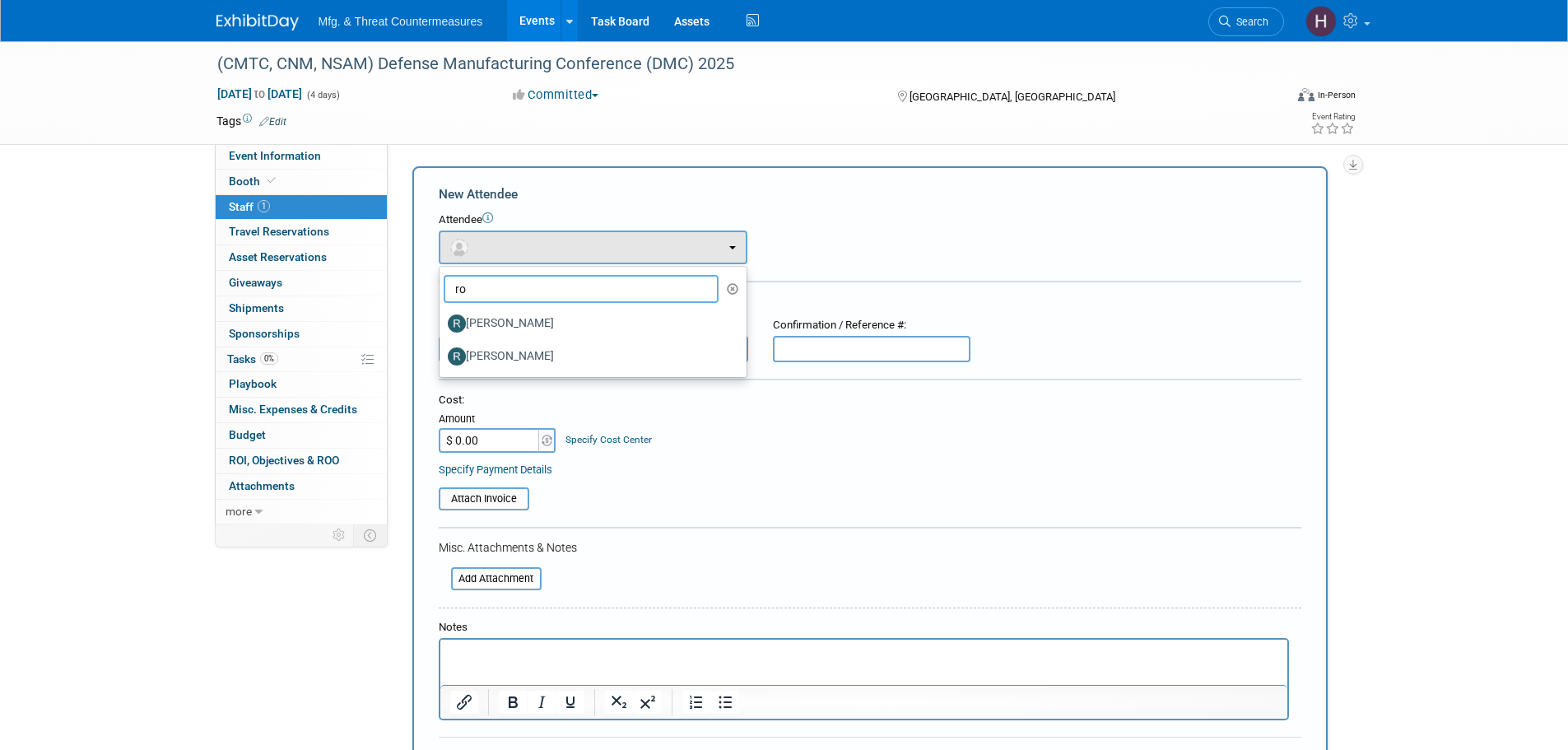
type input "r"
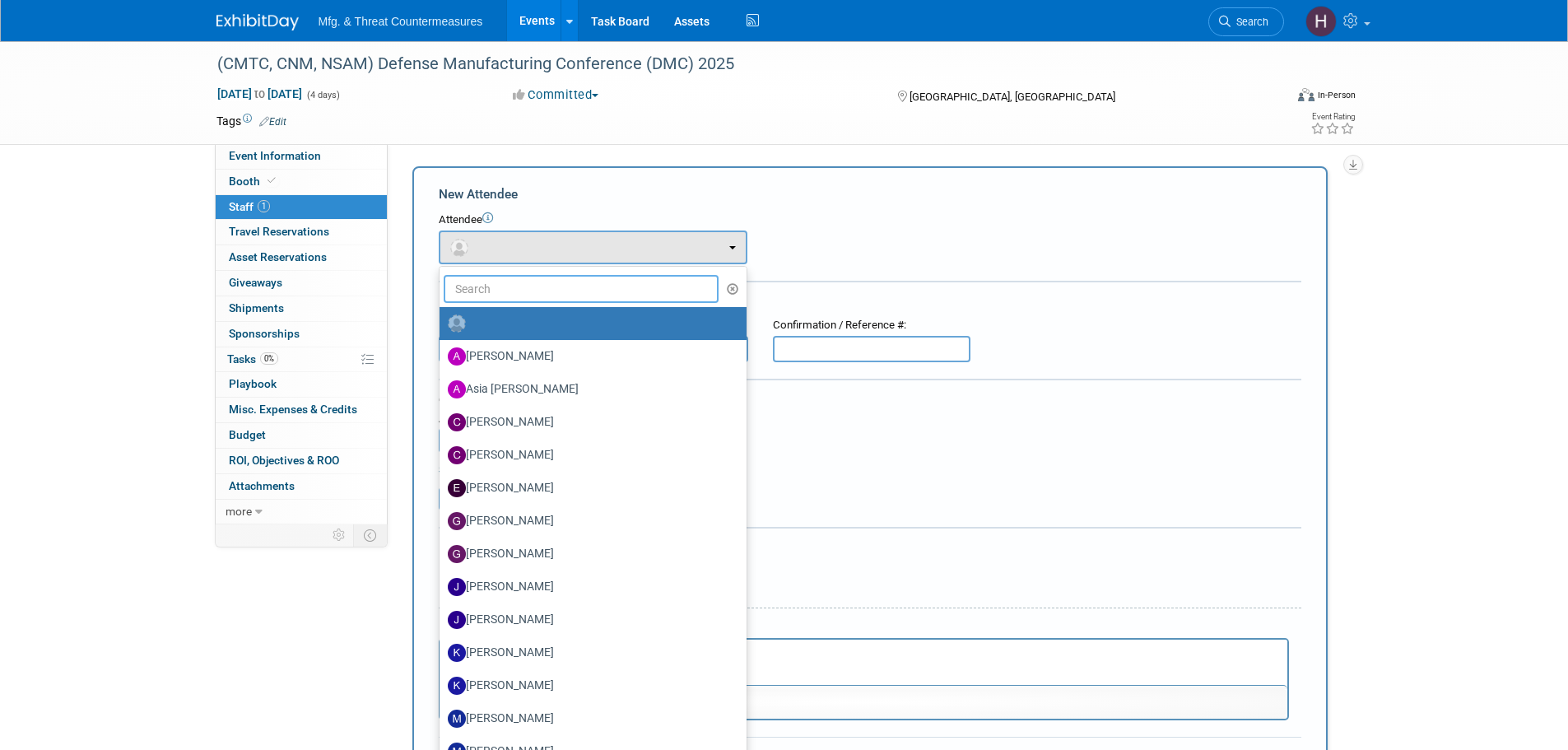
scroll to position [79, 0]
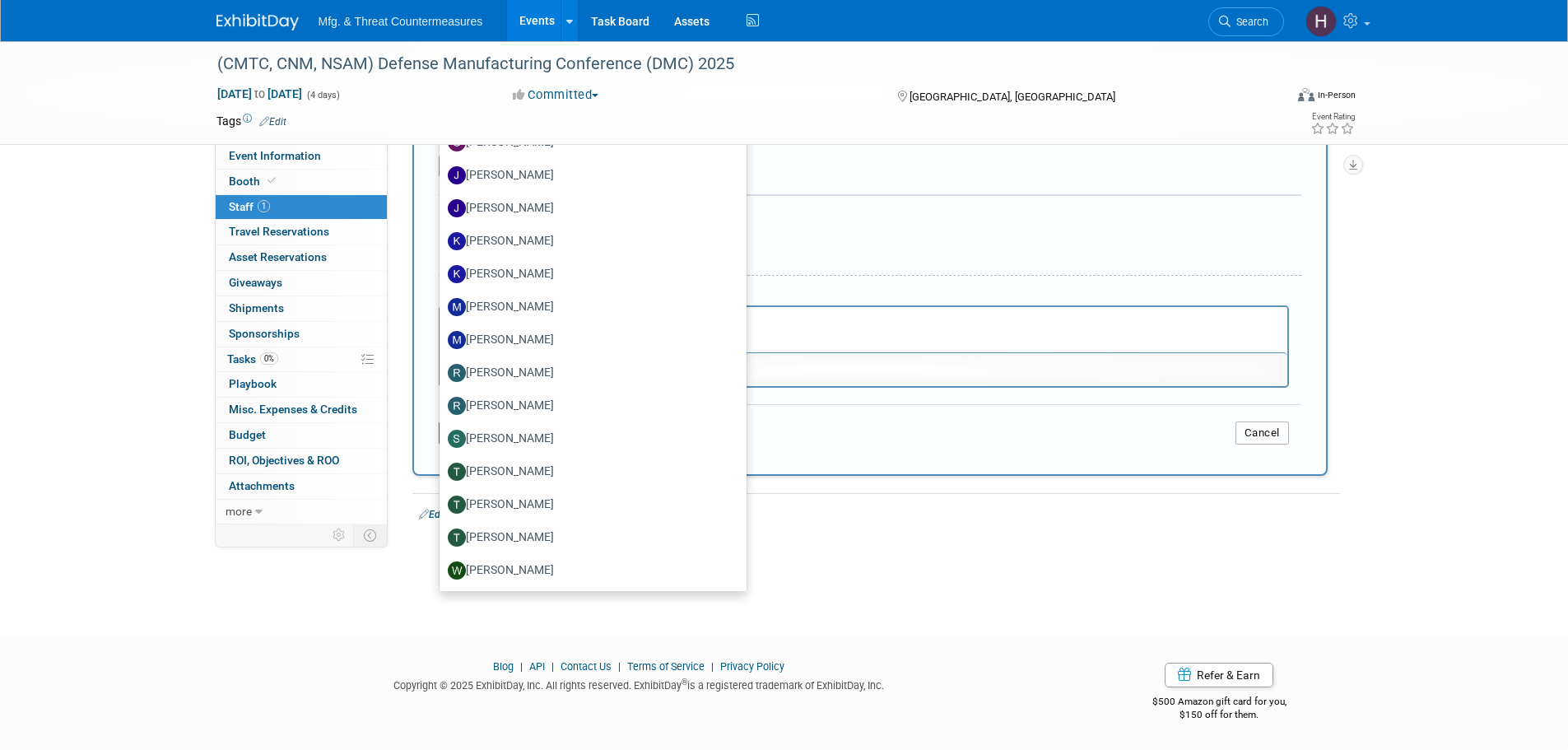
click at [1260, 431] on button "Cancel" at bounding box center [1262, 433] width 53 height 23
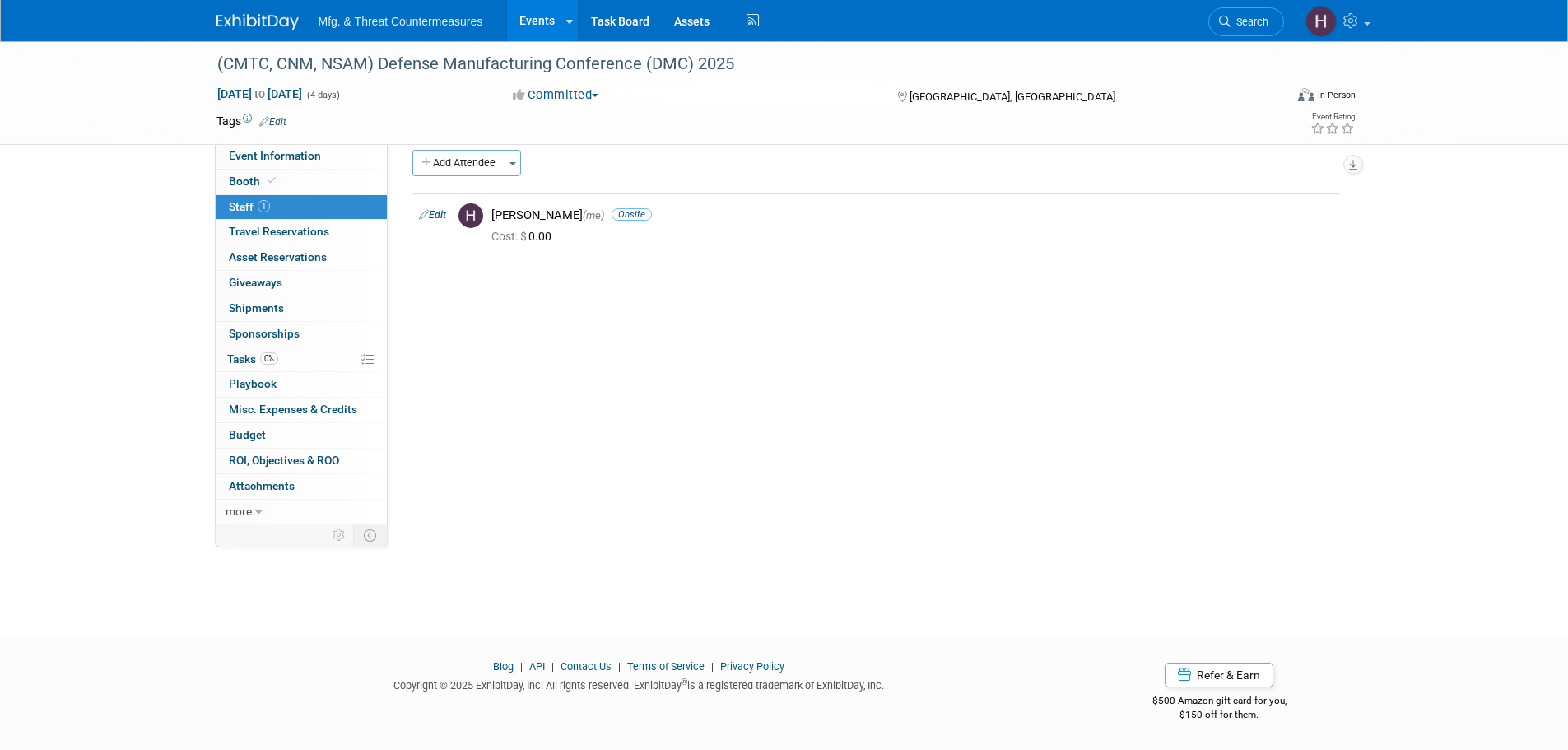
scroll to position [16, 0]
click at [213, 153] on div "Event Information Event Info Booth Booth 1 Staff 1 Staff 0 Travel Reservations …" at bounding box center [784, 267] width 1161 height 483
click at [242, 155] on span "Event Information" at bounding box center [274, 155] width 92 height 13
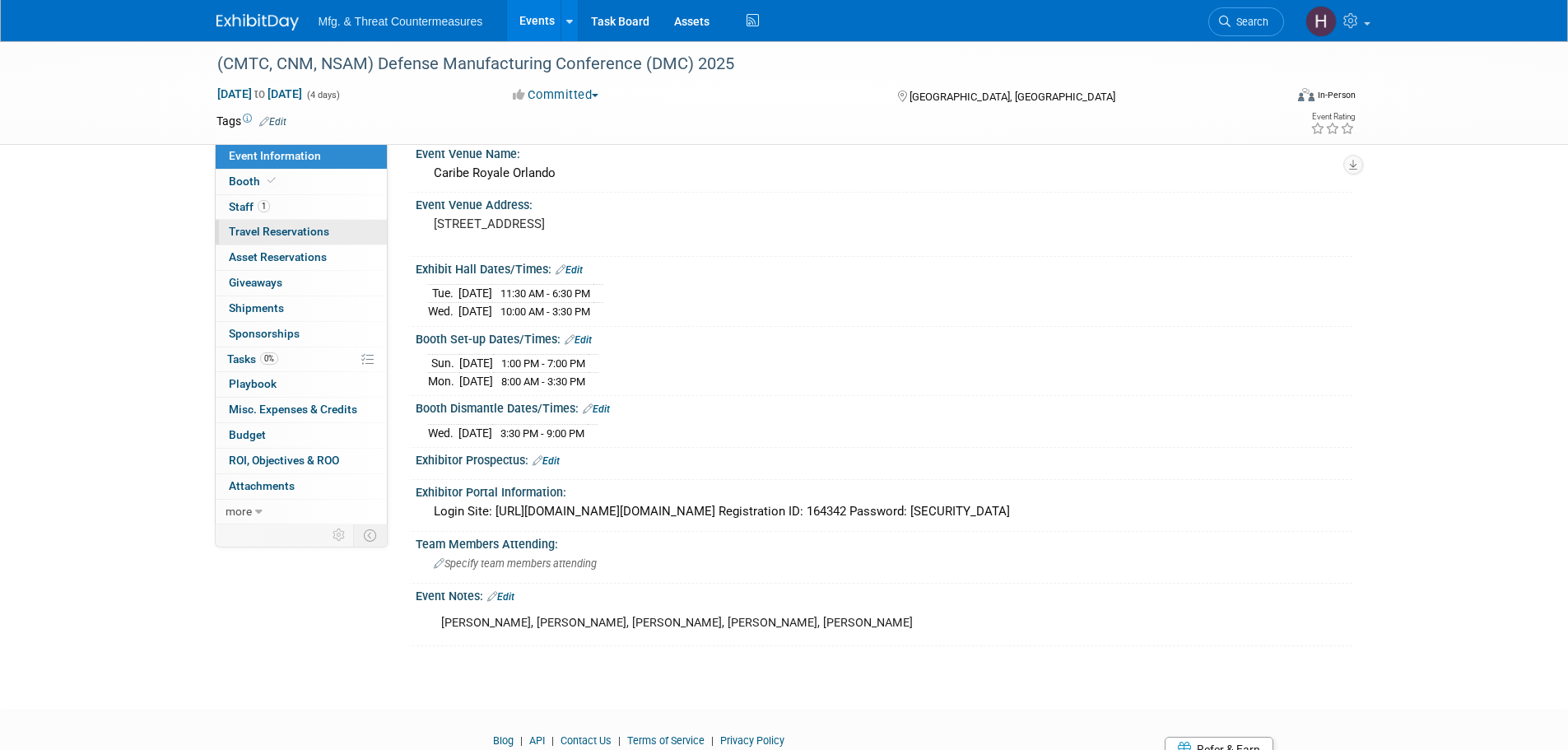
scroll to position [0, 0]
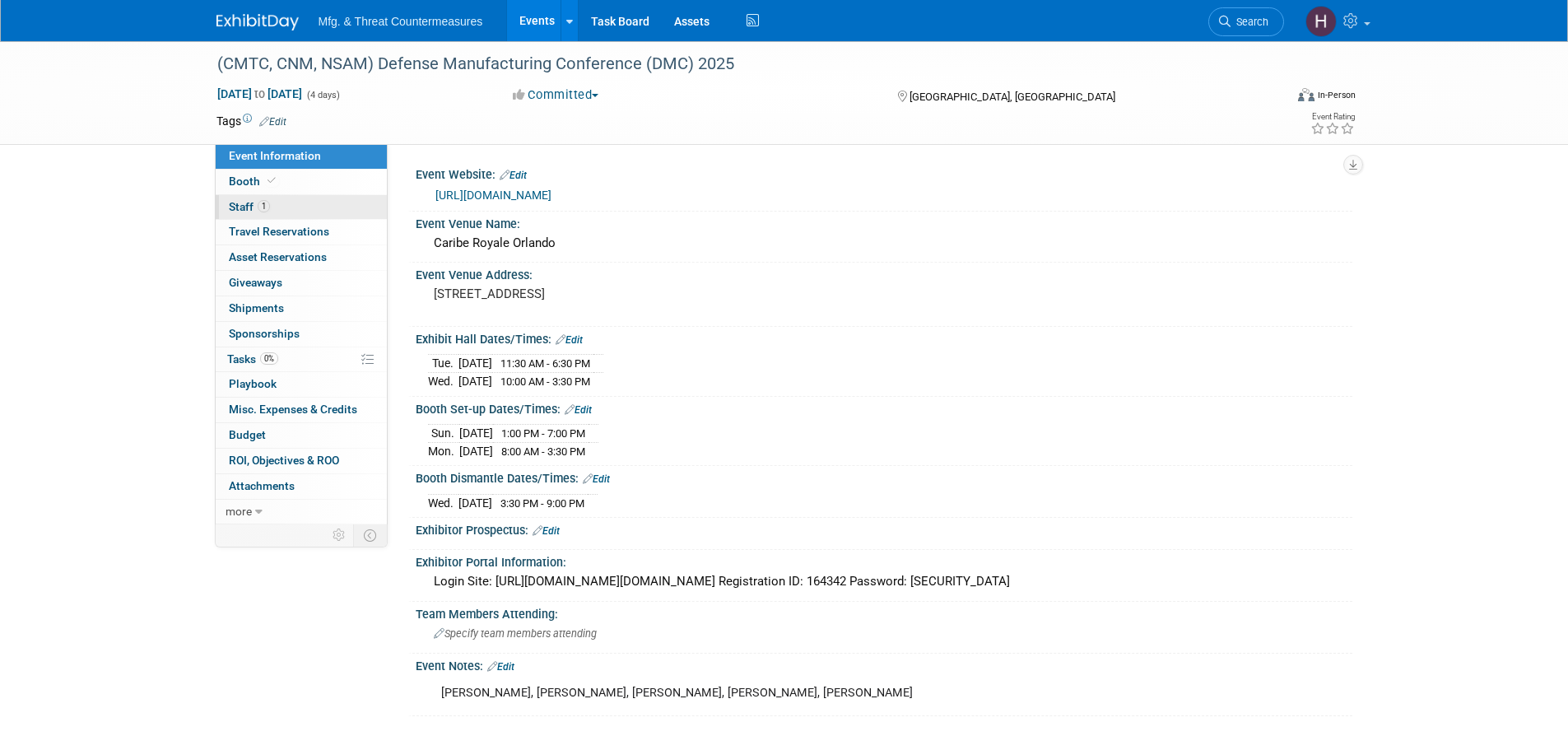
click at [270, 206] on link "1 Staff 1" at bounding box center [301, 207] width 171 height 25
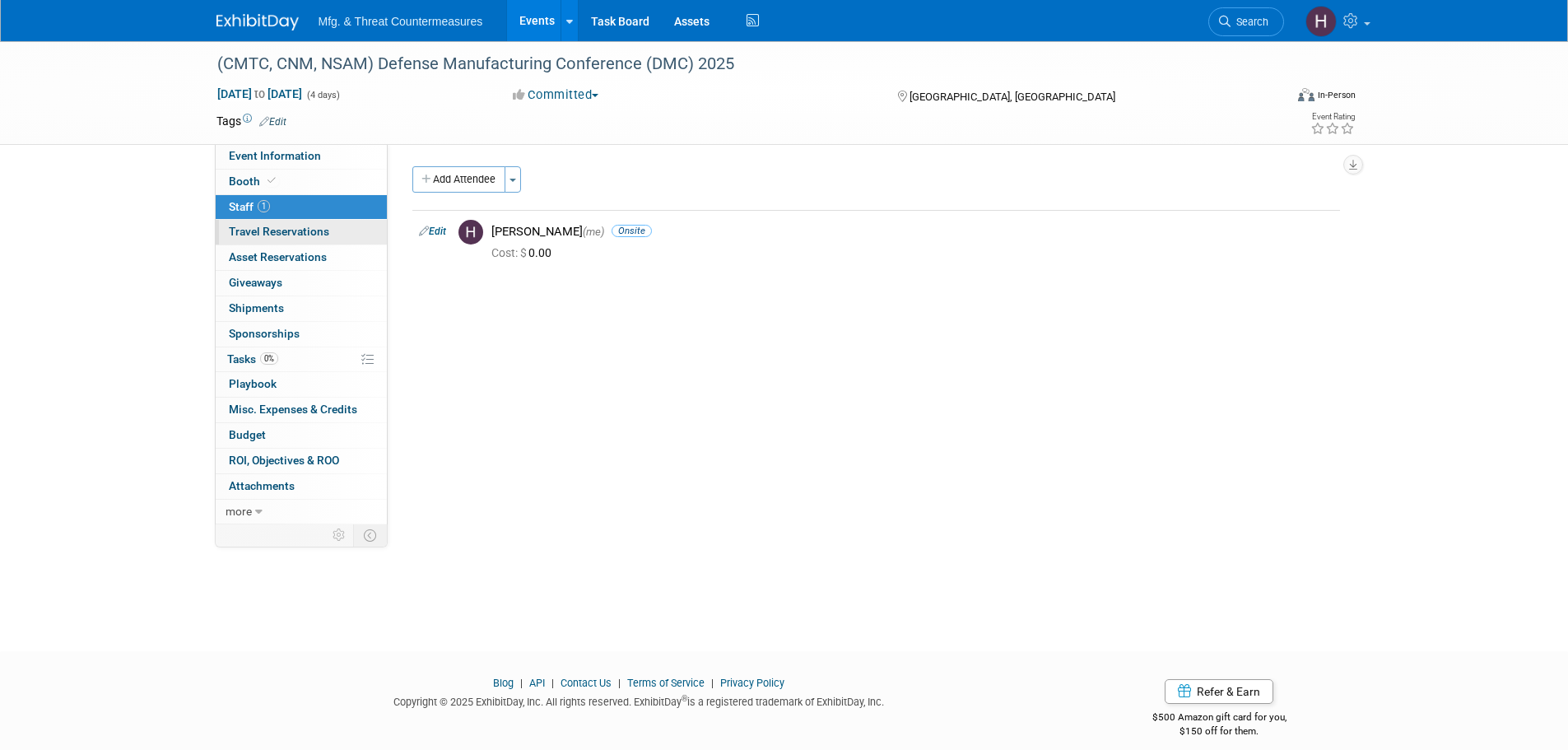
click at [264, 231] on span "Travel Reservations 0" at bounding box center [279, 231] width 101 height 13
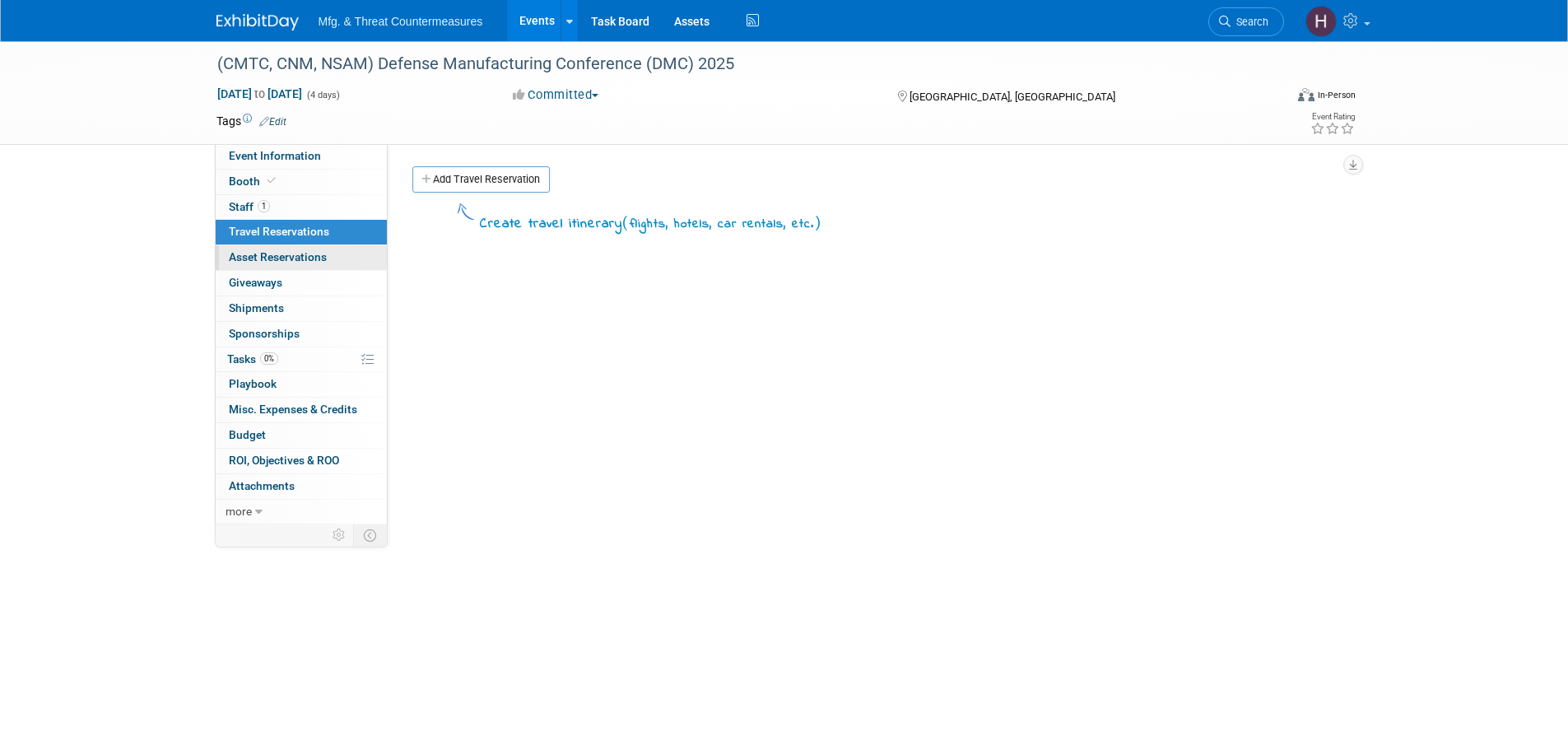
click at [260, 261] on span "Asset Reservations 0" at bounding box center [278, 256] width 98 height 13
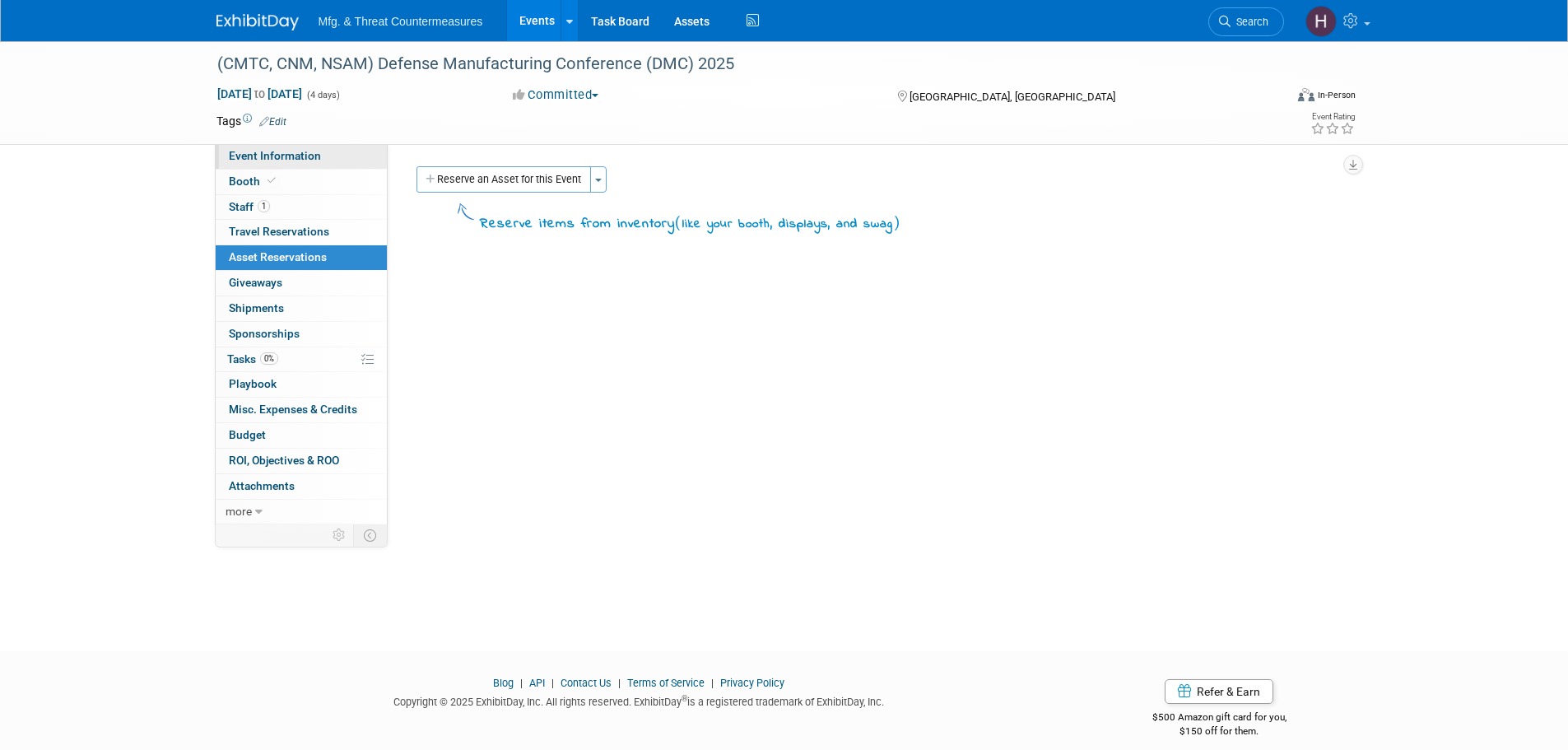
click at [249, 152] on span "Event Information" at bounding box center [274, 155] width 92 height 13
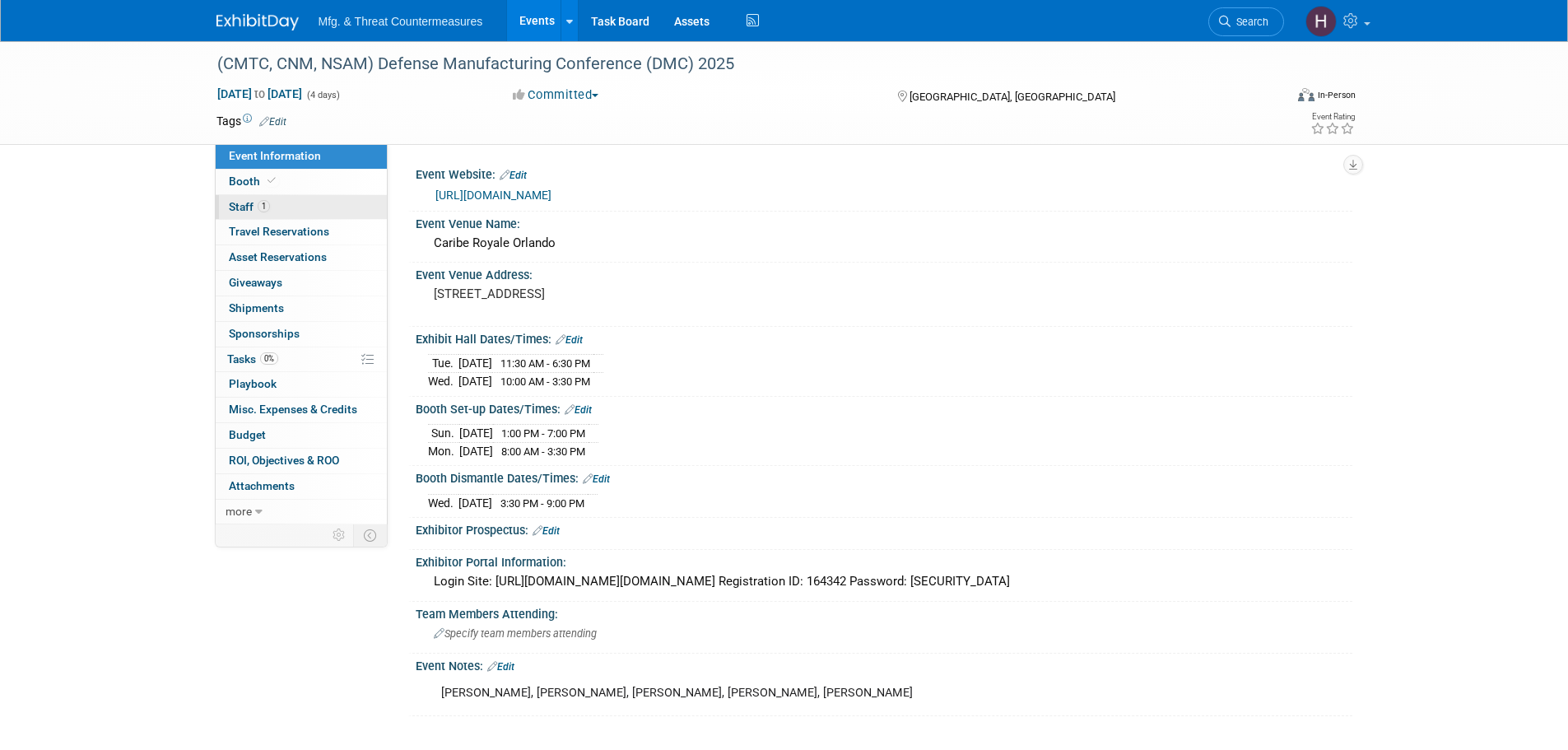
click at [282, 205] on link "1 Staff 1" at bounding box center [301, 207] width 171 height 25
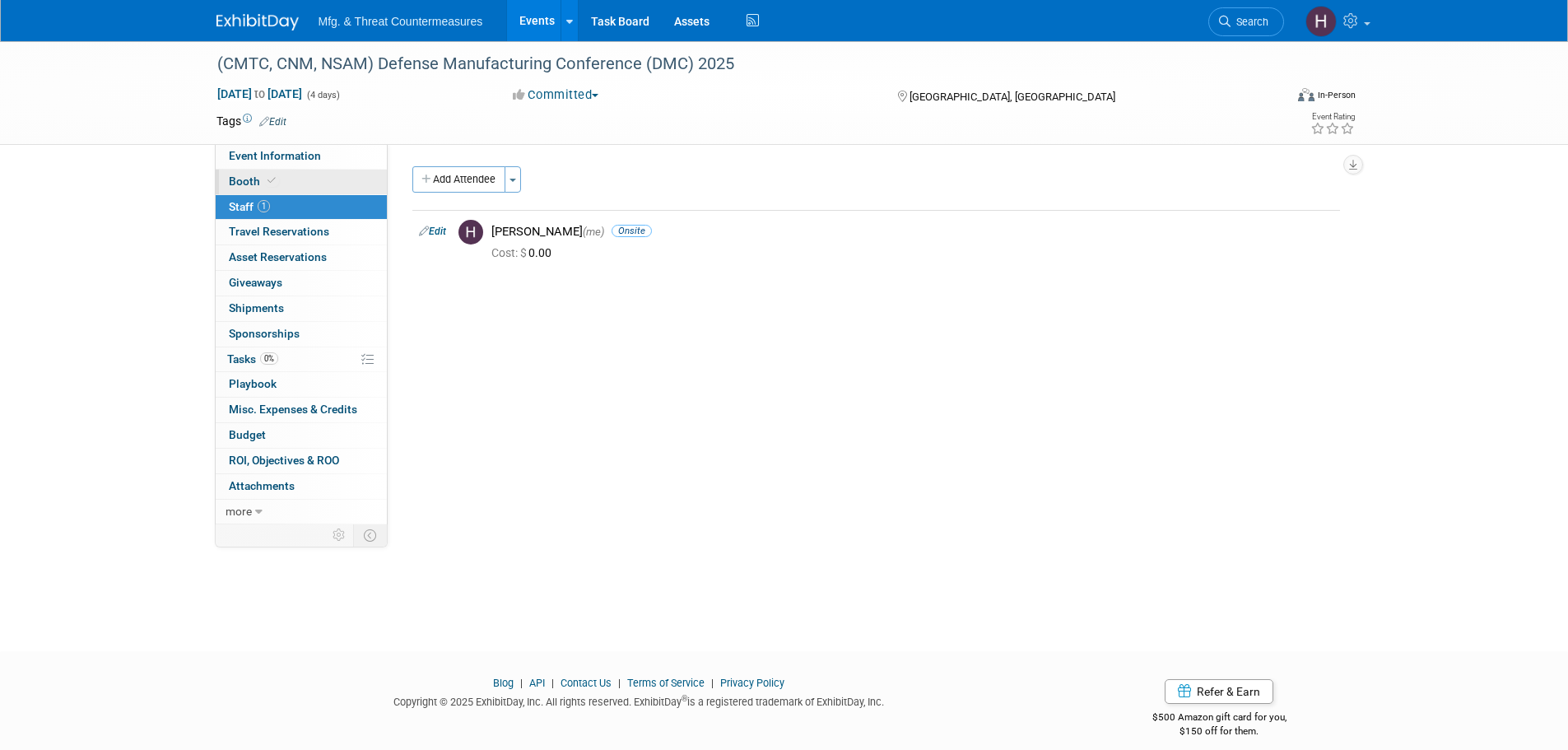
click at [282, 180] on link "Booth" at bounding box center [301, 181] width 171 height 25
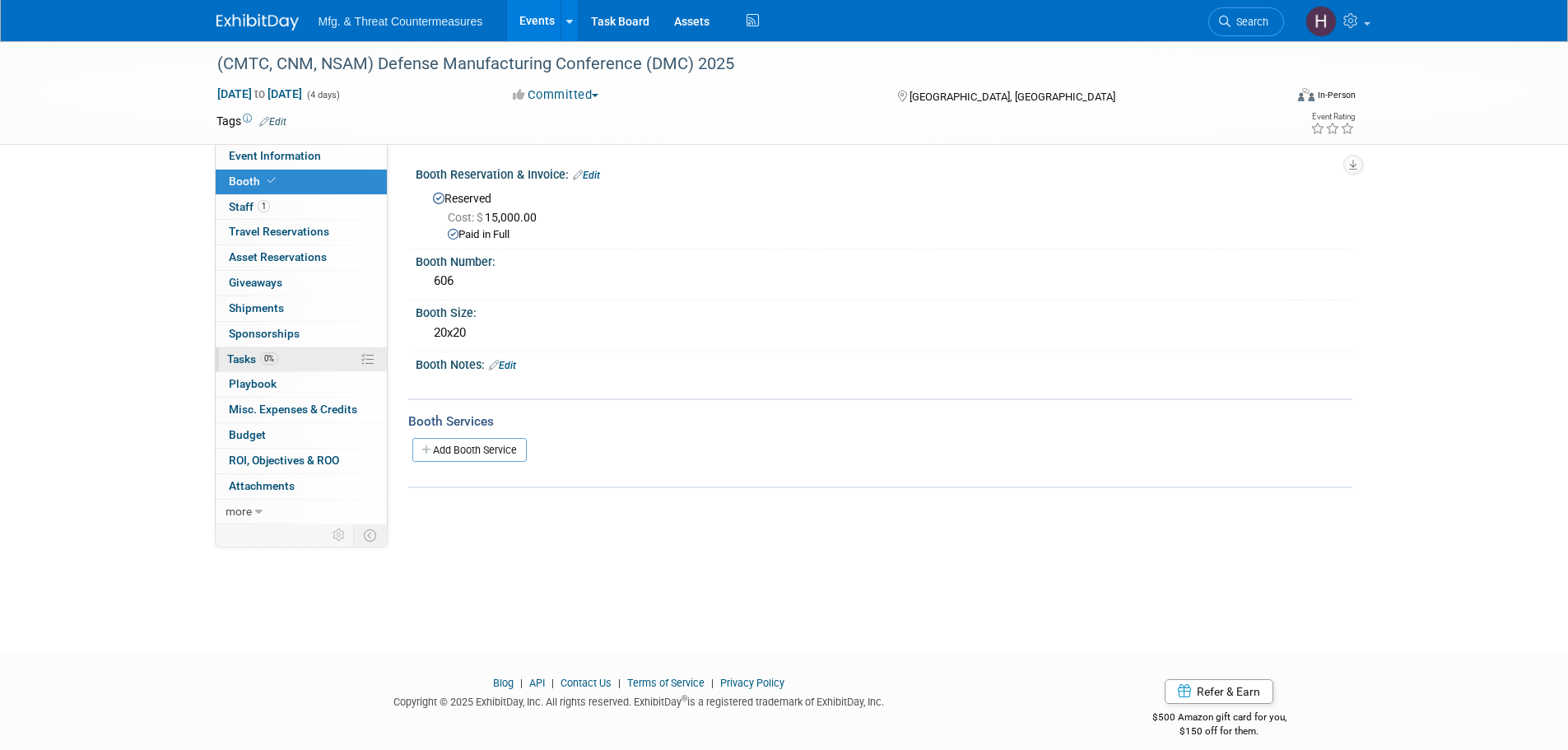
click at [280, 358] on link "0% Tasks 0%" at bounding box center [301, 360] width 171 height 25
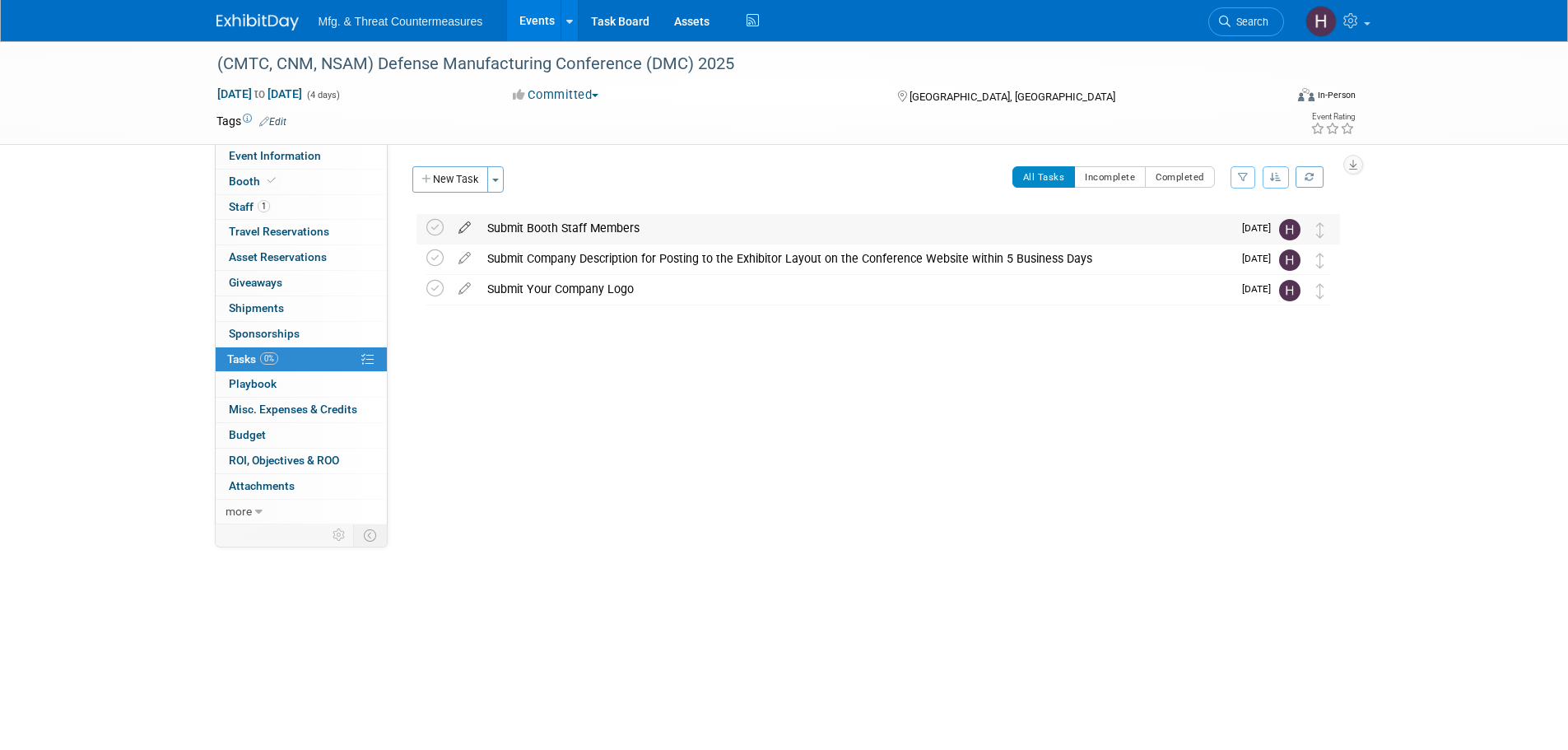
click at [457, 228] on icon at bounding box center [465, 224] width 29 height 21
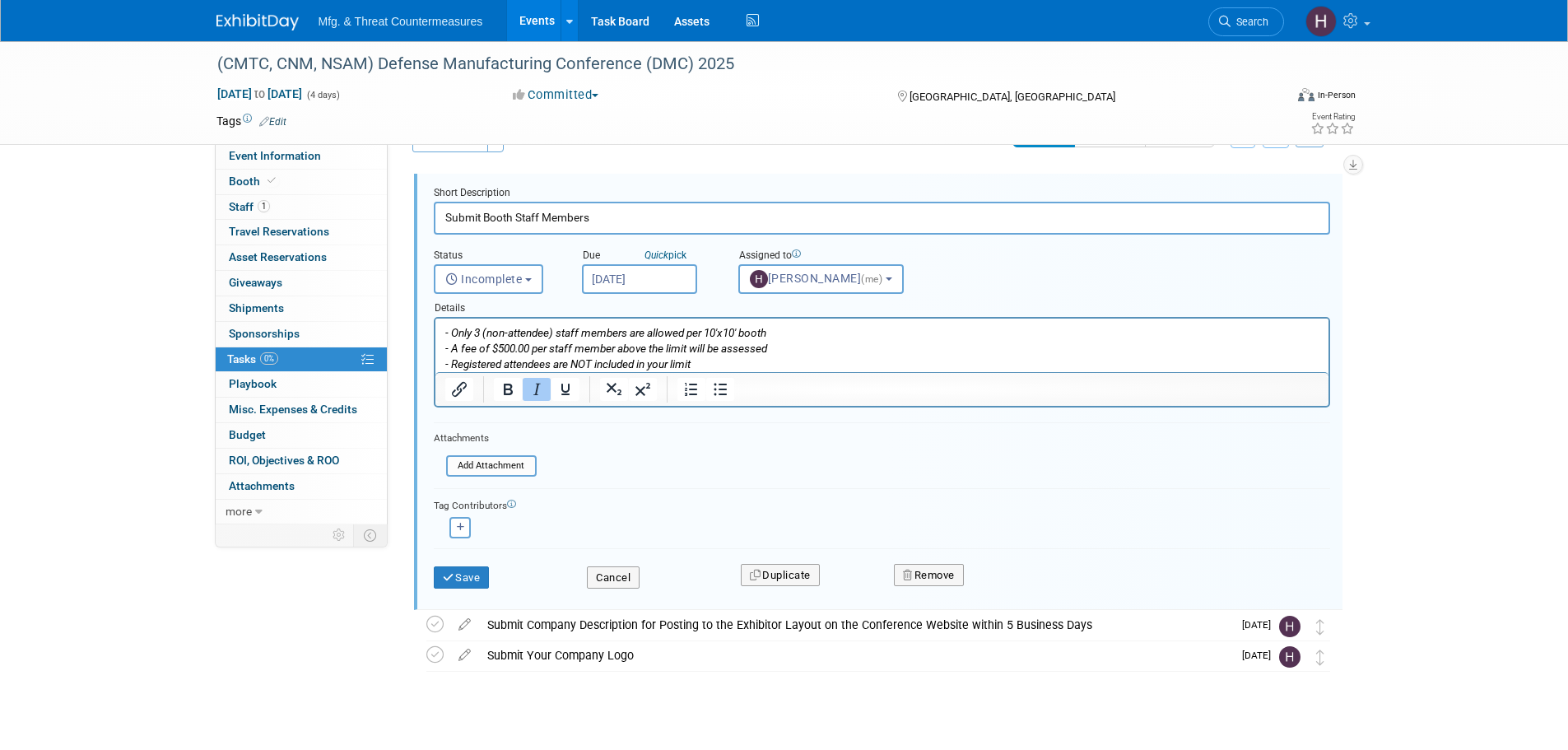
scroll to position [63, 0]
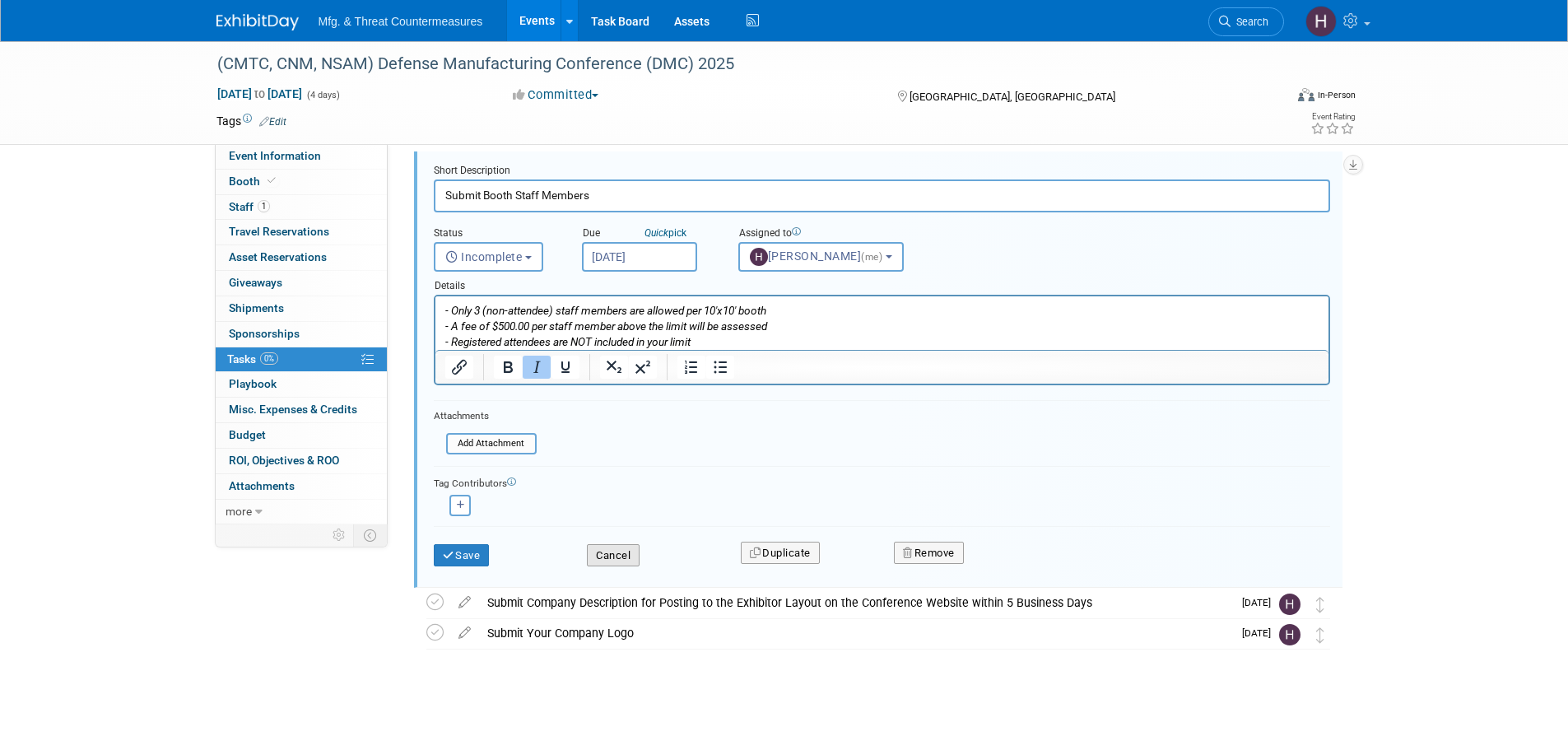
click at [625, 562] on button "Cancel" at bounding box center [613, 556] width 52 height 23
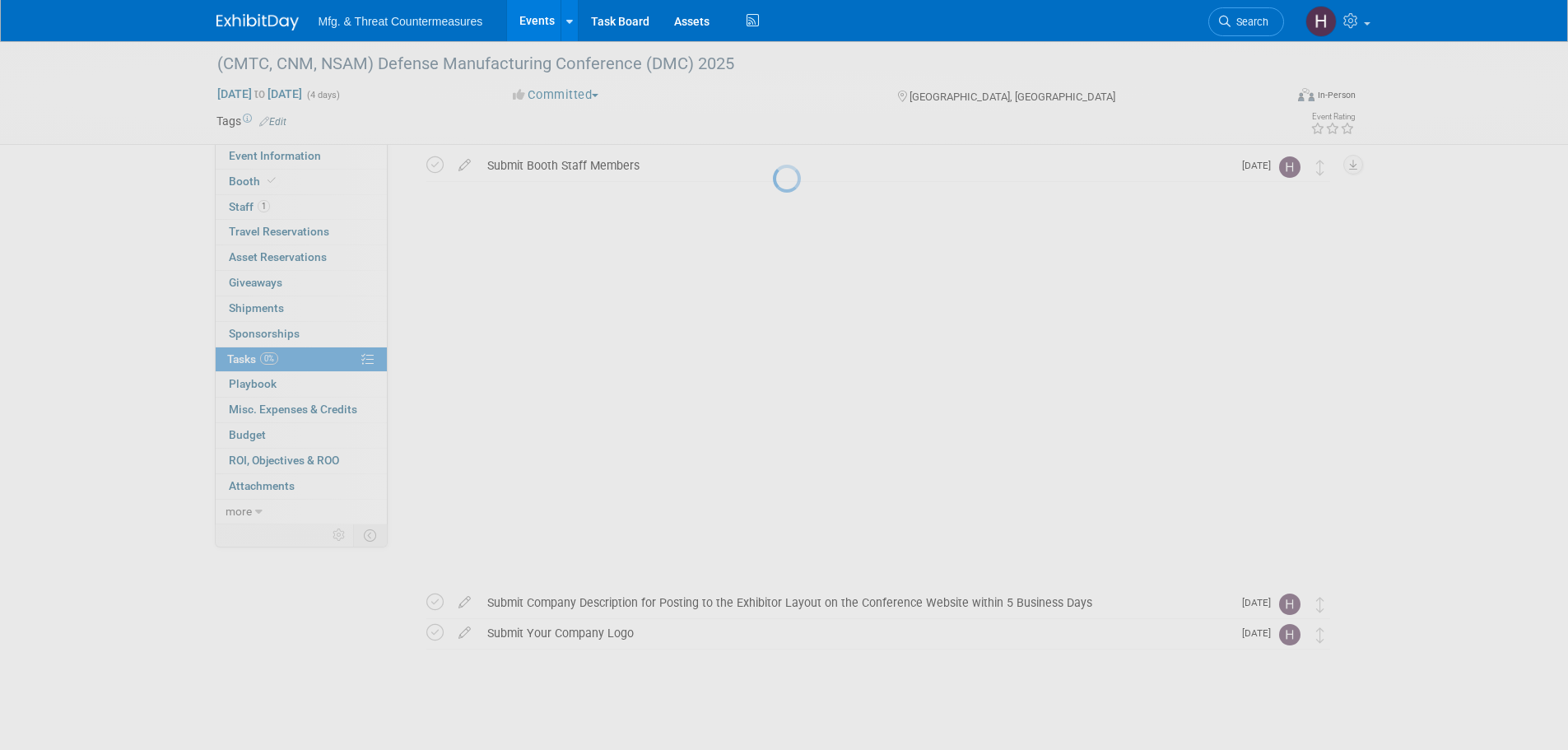
scroll to position [0, 0]
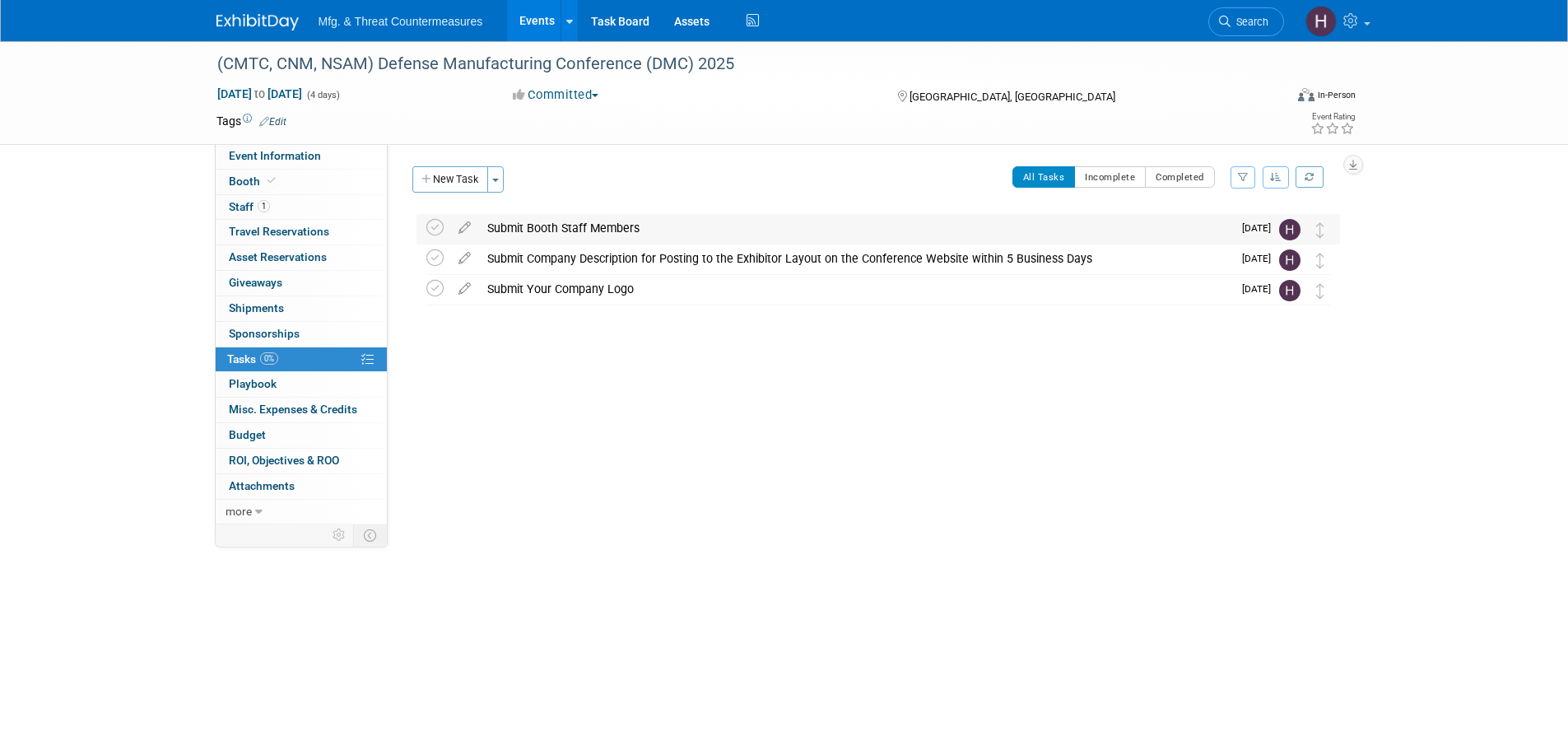
click at [632, 223] on div "Submit Booth Staff Members" at bounding box center [855, 228] width 753 height 28
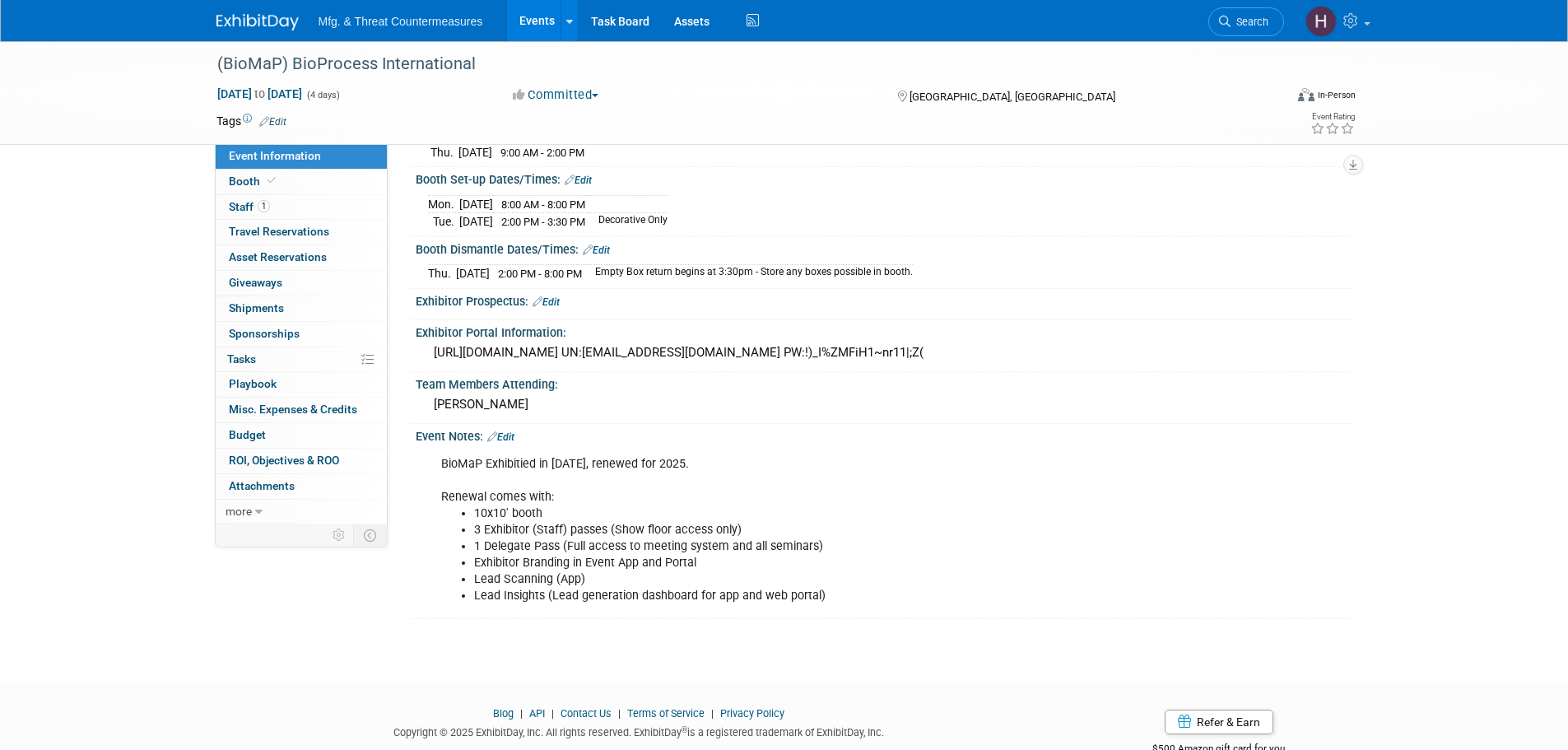
scroll to position [292, 0]
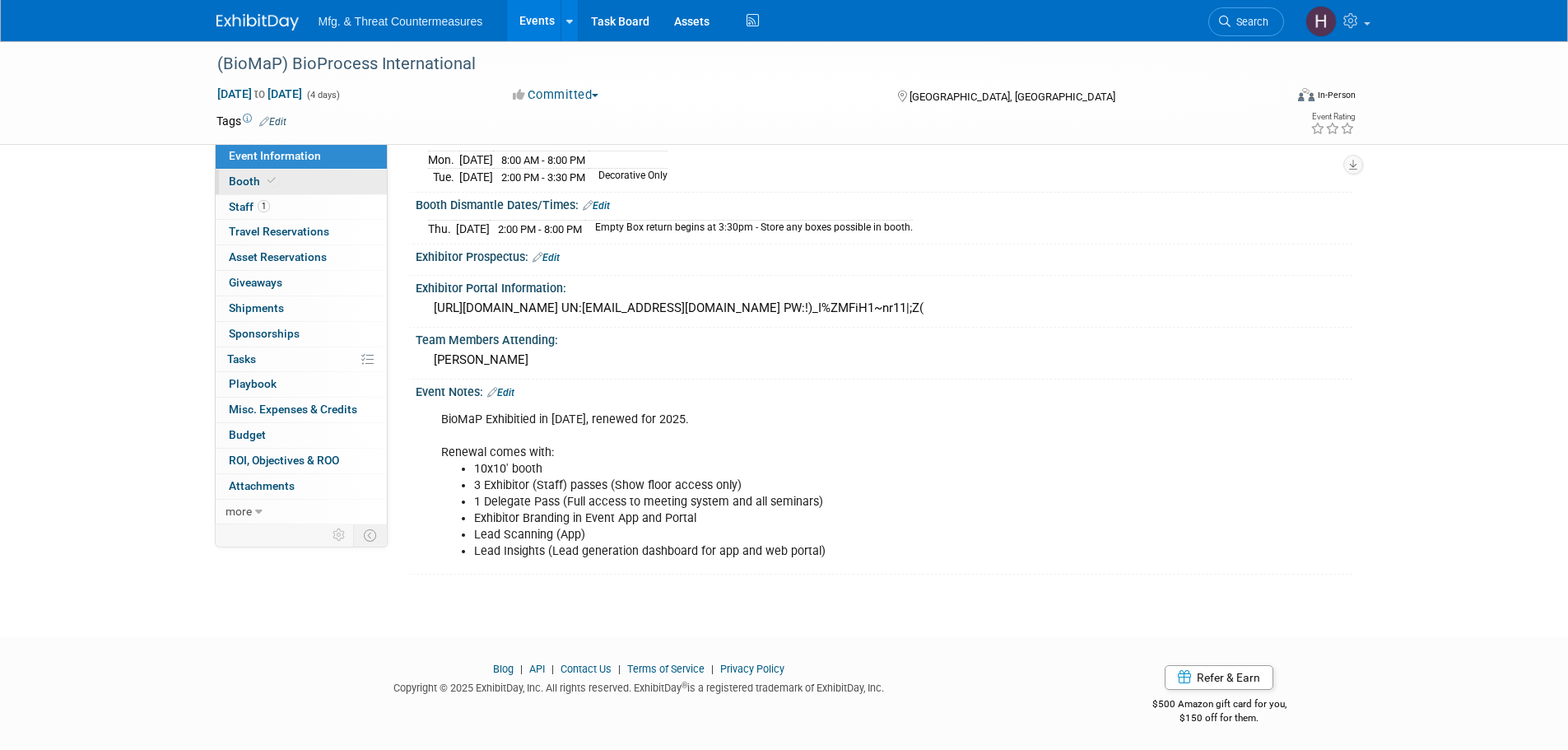
click at [272, 188] on link "Booth" at bounding box center [301, 181] width 171 height 25
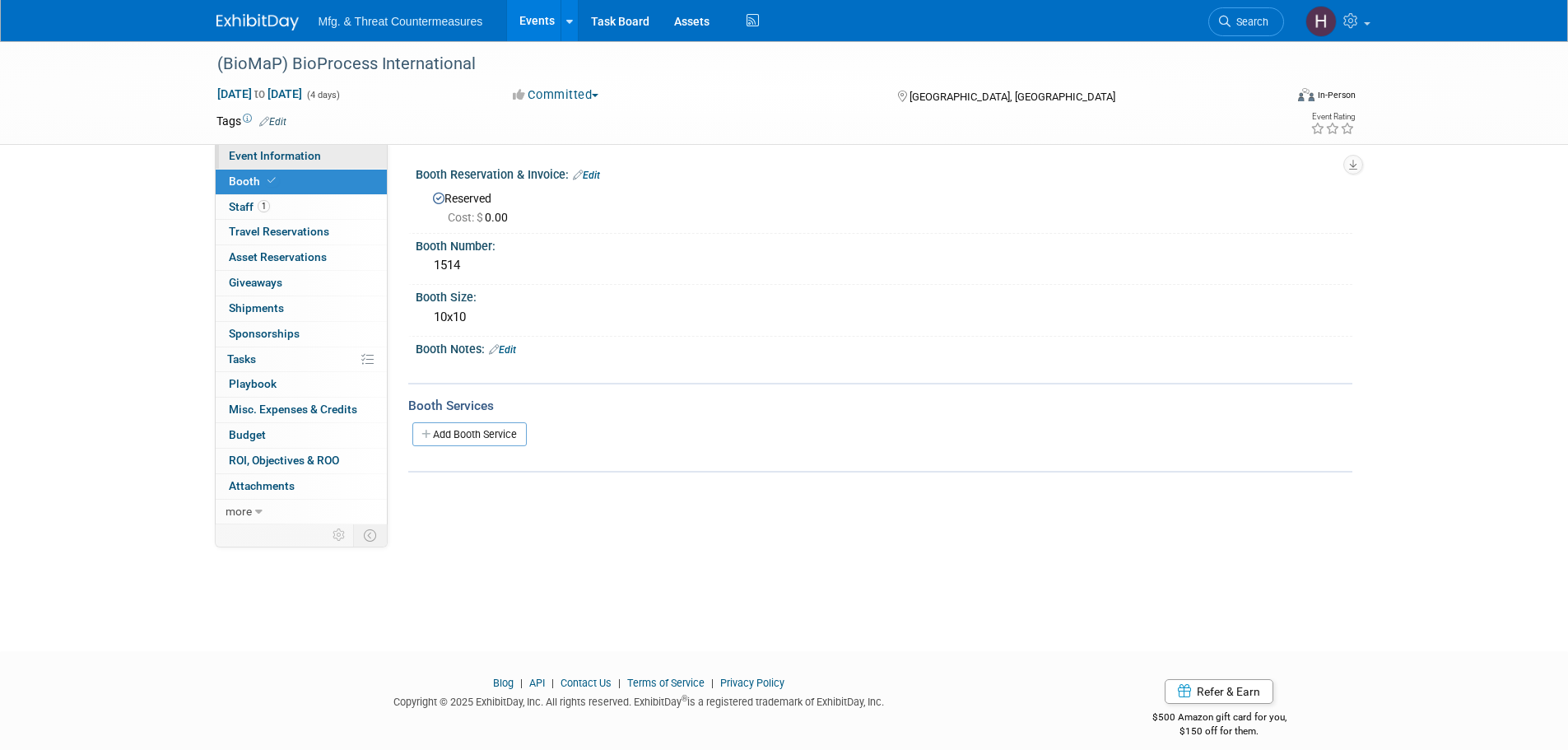
click at [274, 161] on span "Event Information" at bounding box center [274, 155] width 92 height 13
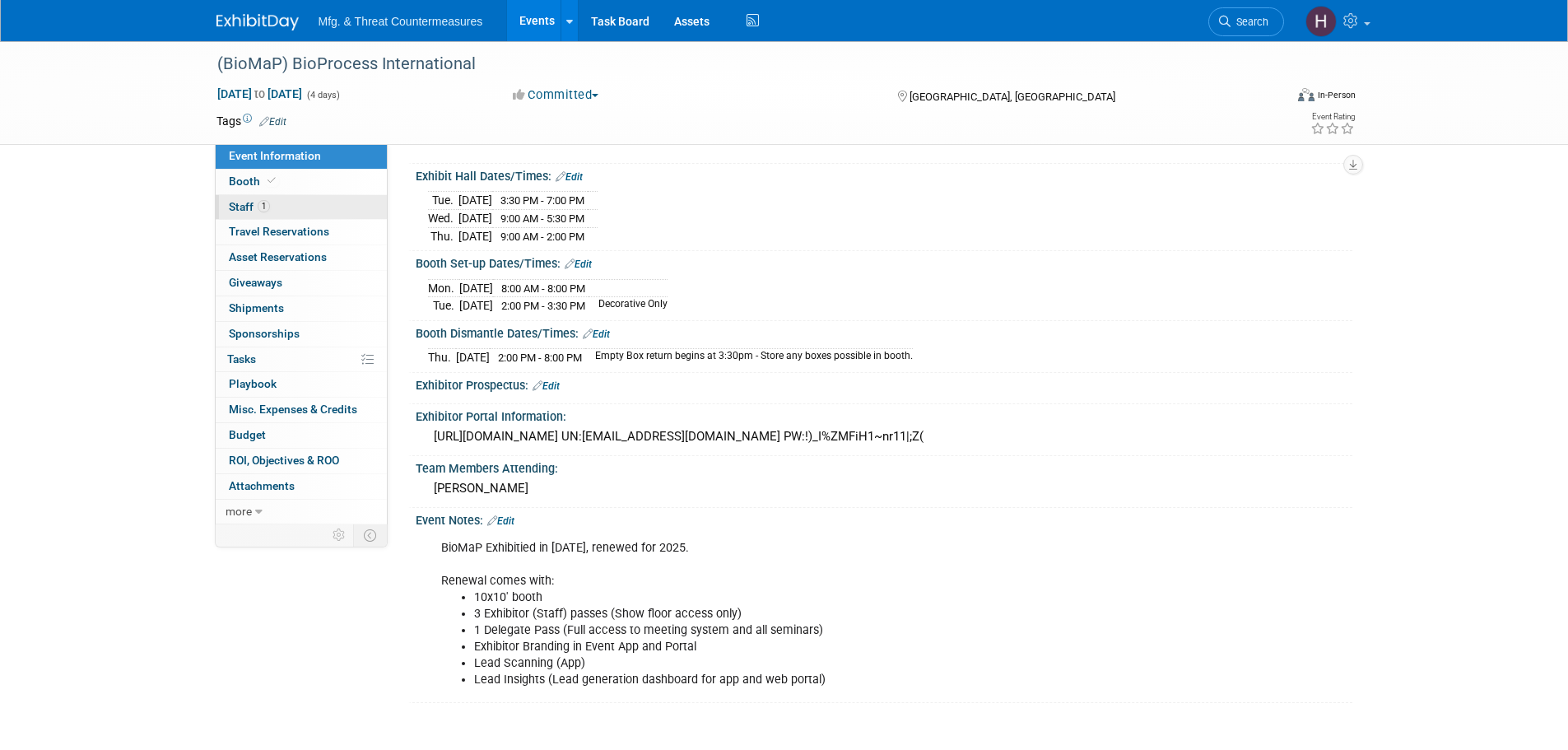
scroll to position [164, 0]
click at [303, 187] on link "Booth" at bounding box center [301, 181] width 171 height 25
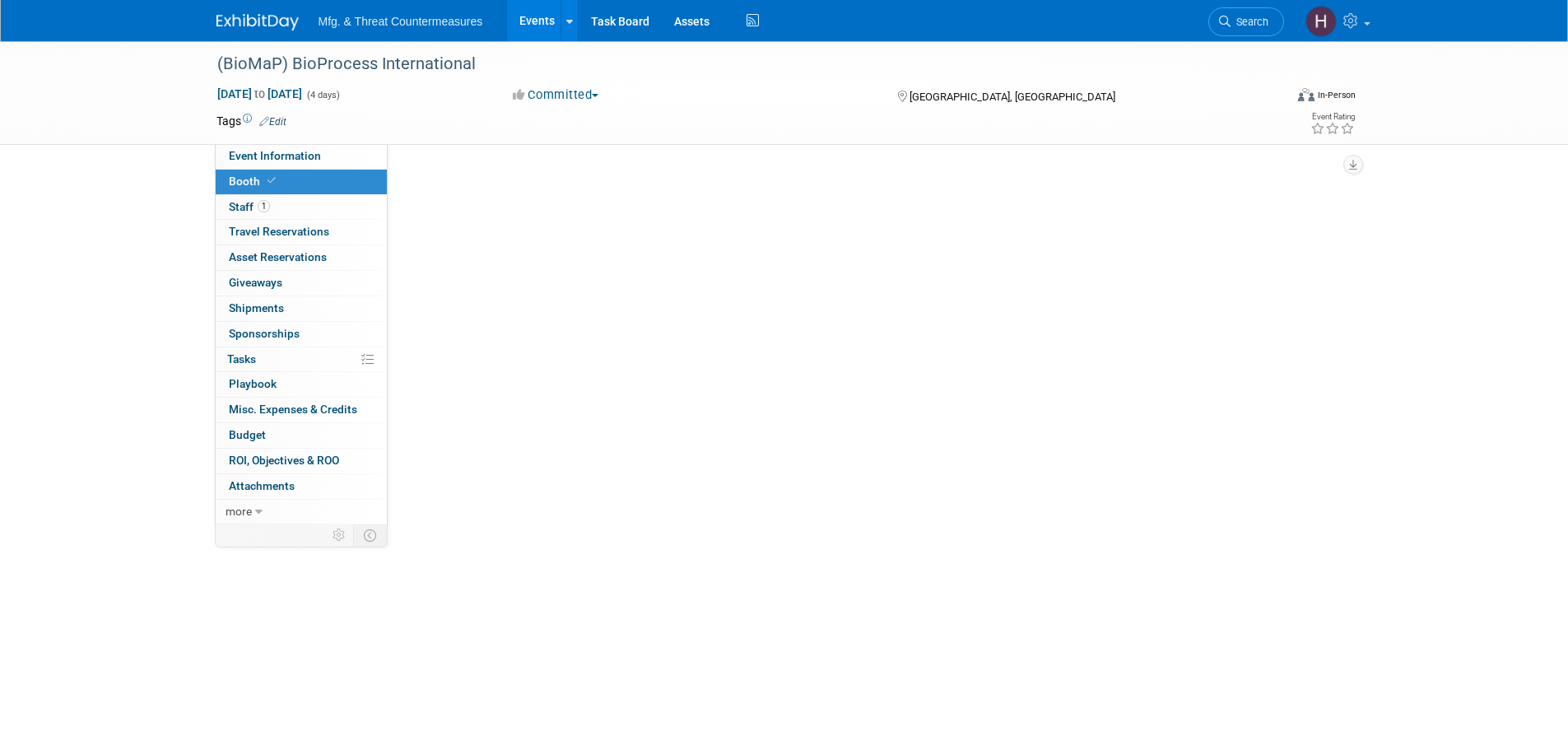
scroll to position [0, 0]
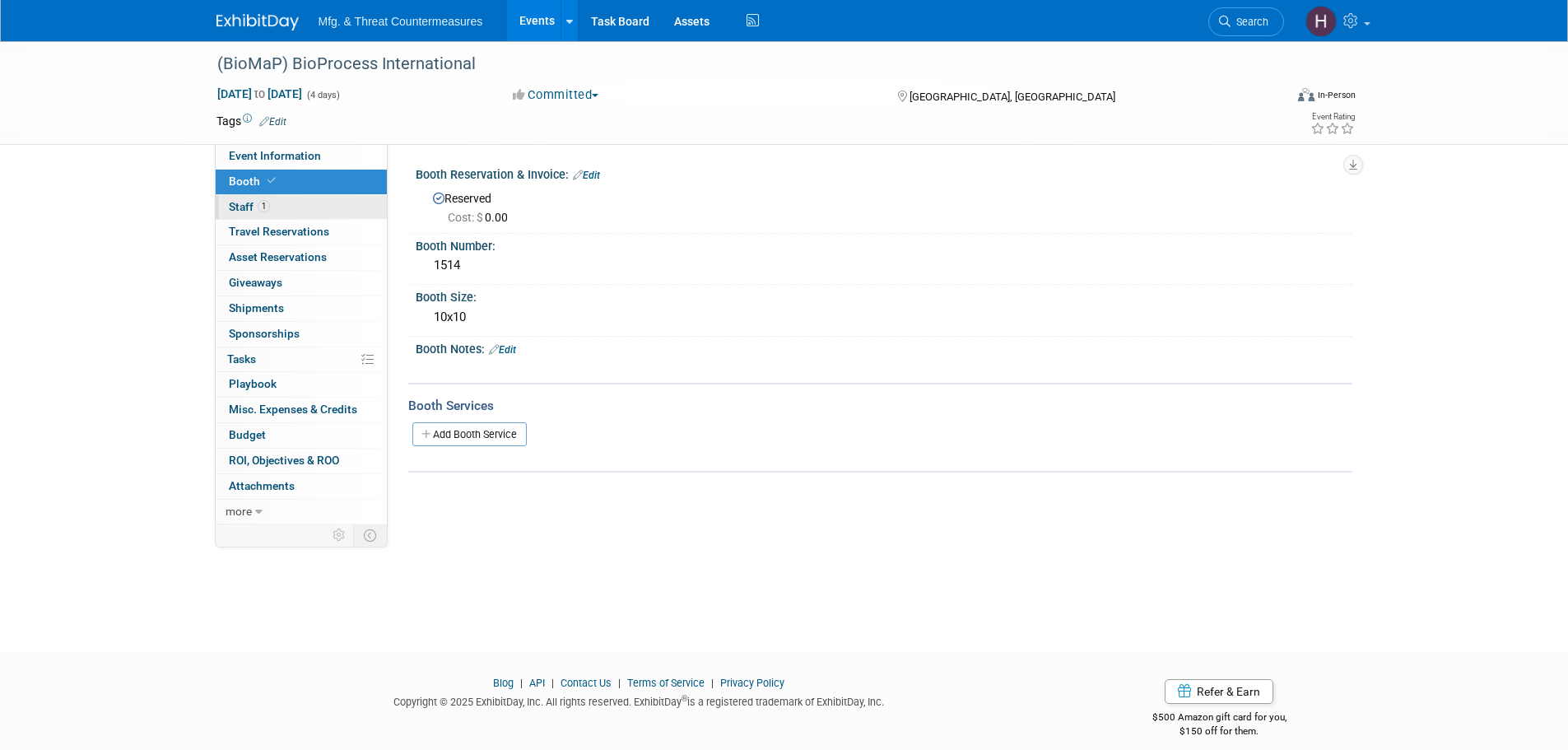
click at [280, 206] on link "1 Staff 1" at bounding box center [301, 207] width 171 height 25
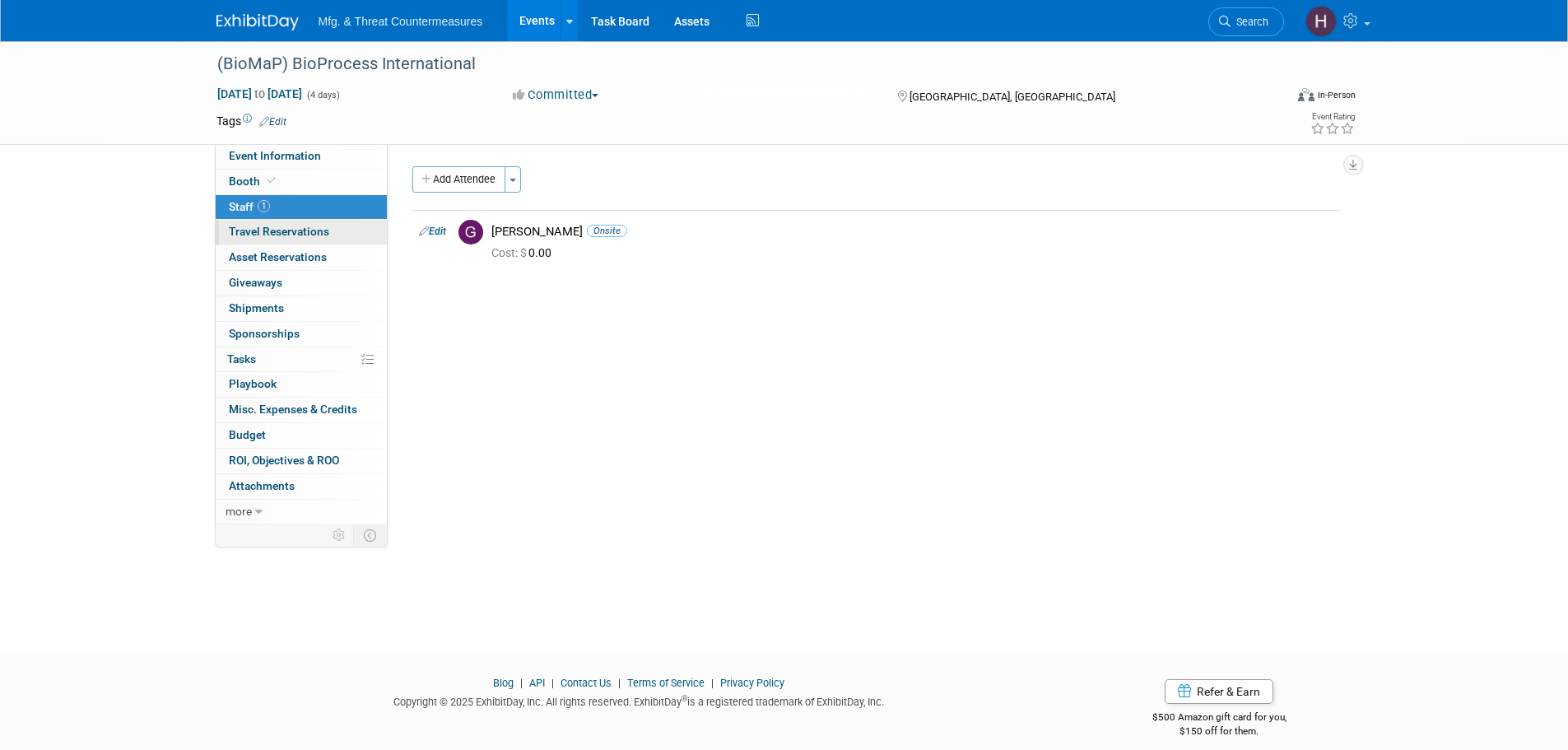
click at [276, 238] on span "Travel Reservations 0" at bounding box center [279, 231] width 101 height 13
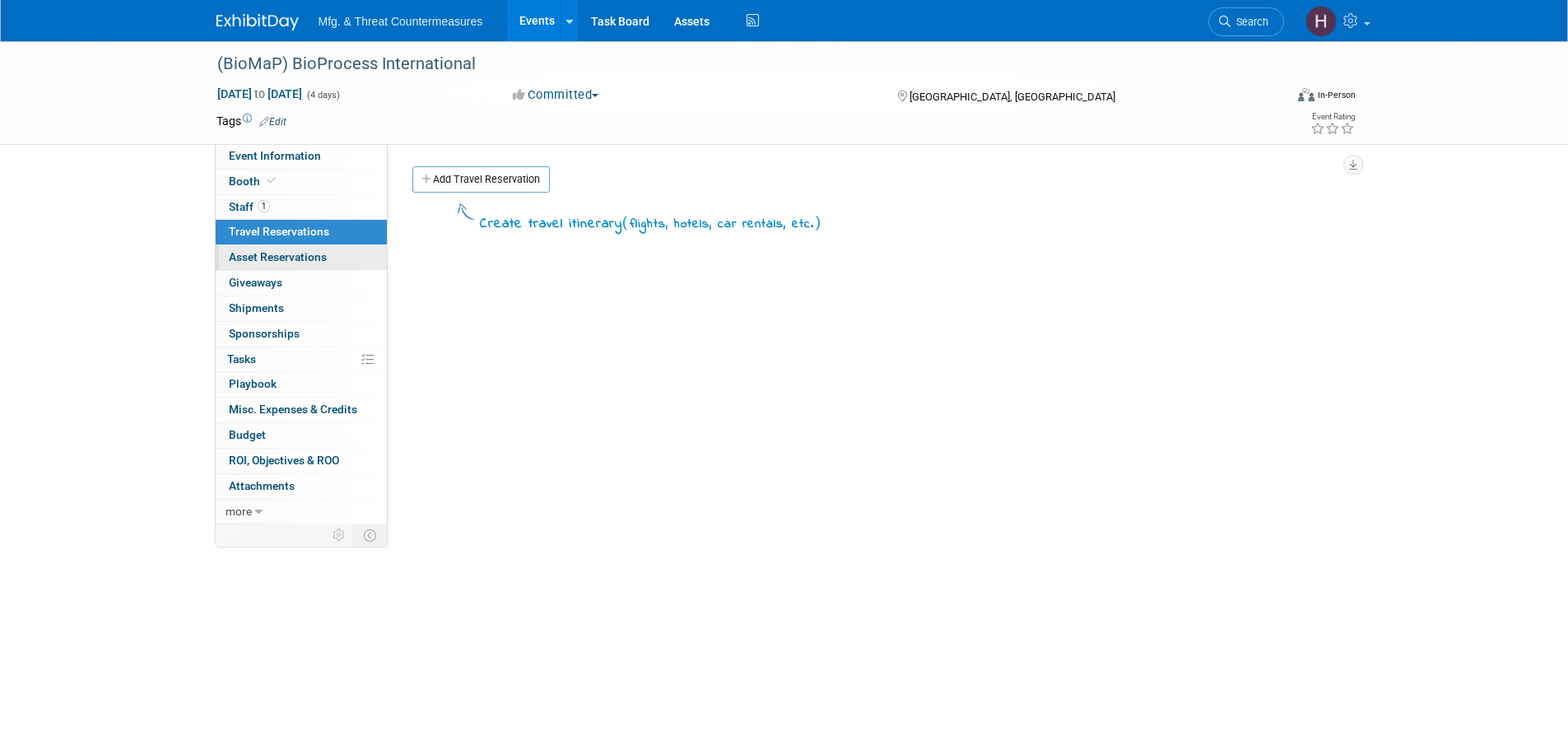
click at [279, 259] on span "Asset Reservations 0" at bounding box center [278, 256] width 98 height 13
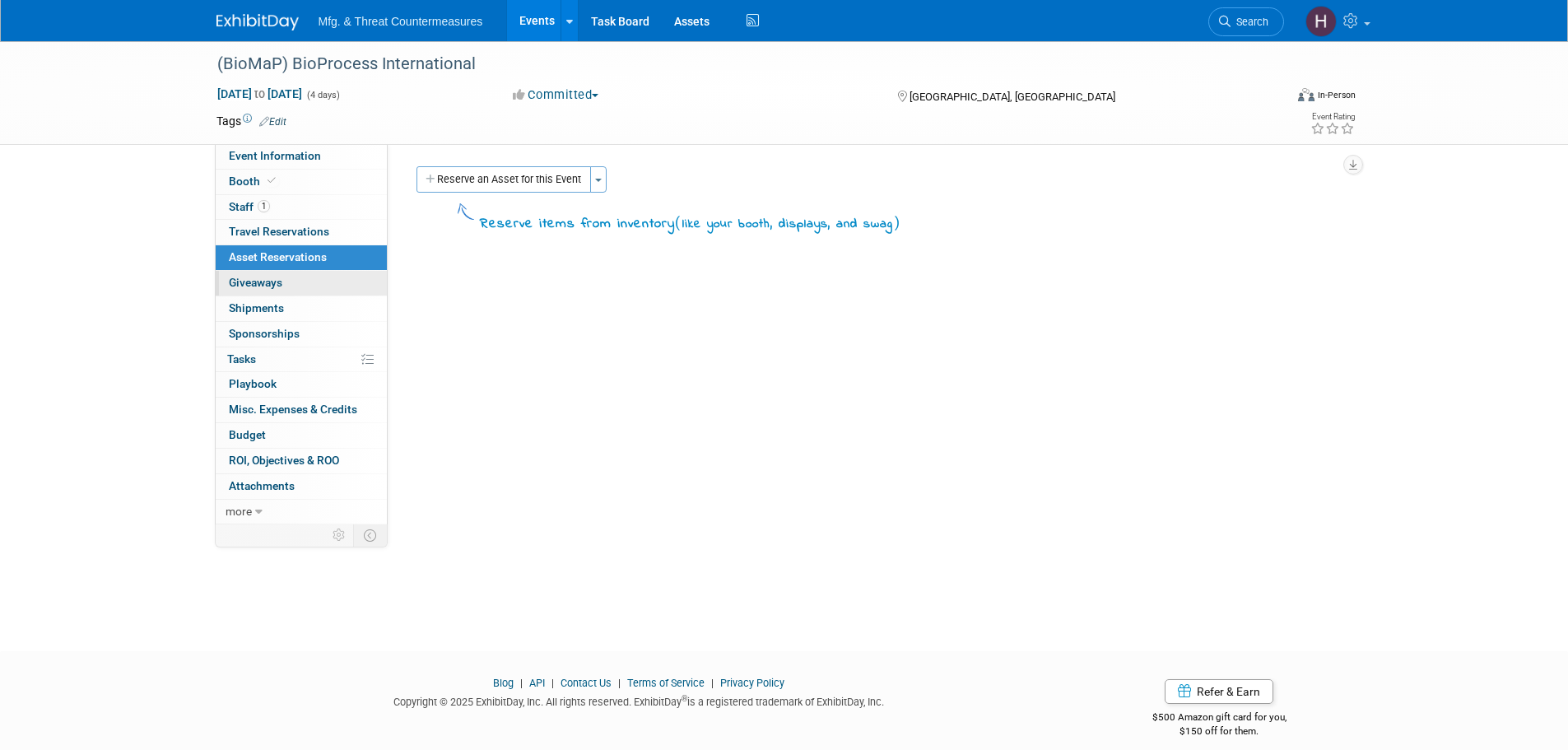
click at [278, 284] on span "Giveaways 0" at bounding box center [255, 282] width 53 height 13
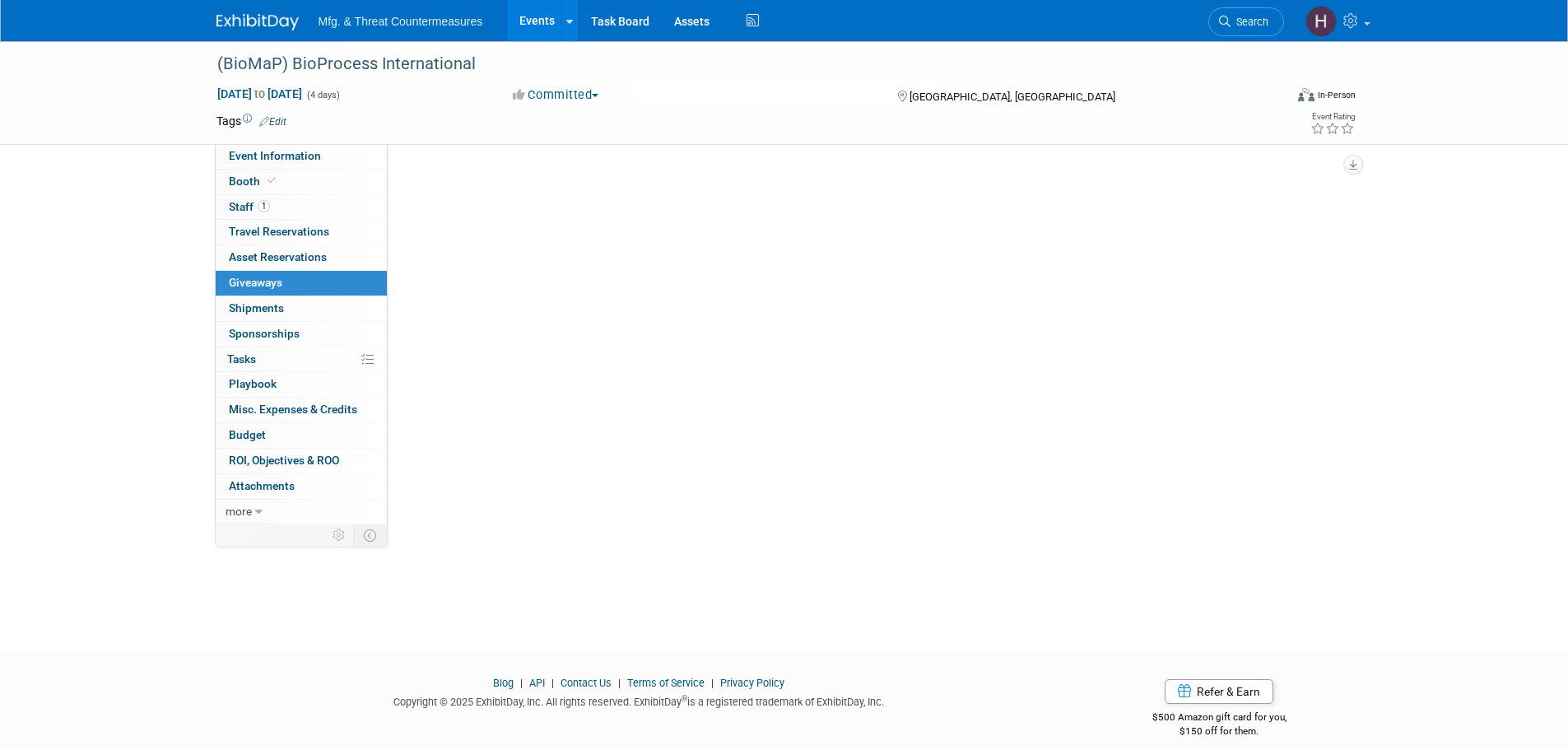
click at [278, 284] on span "Giveaways 0" at bounding box center [255, 282] width 53 height 13
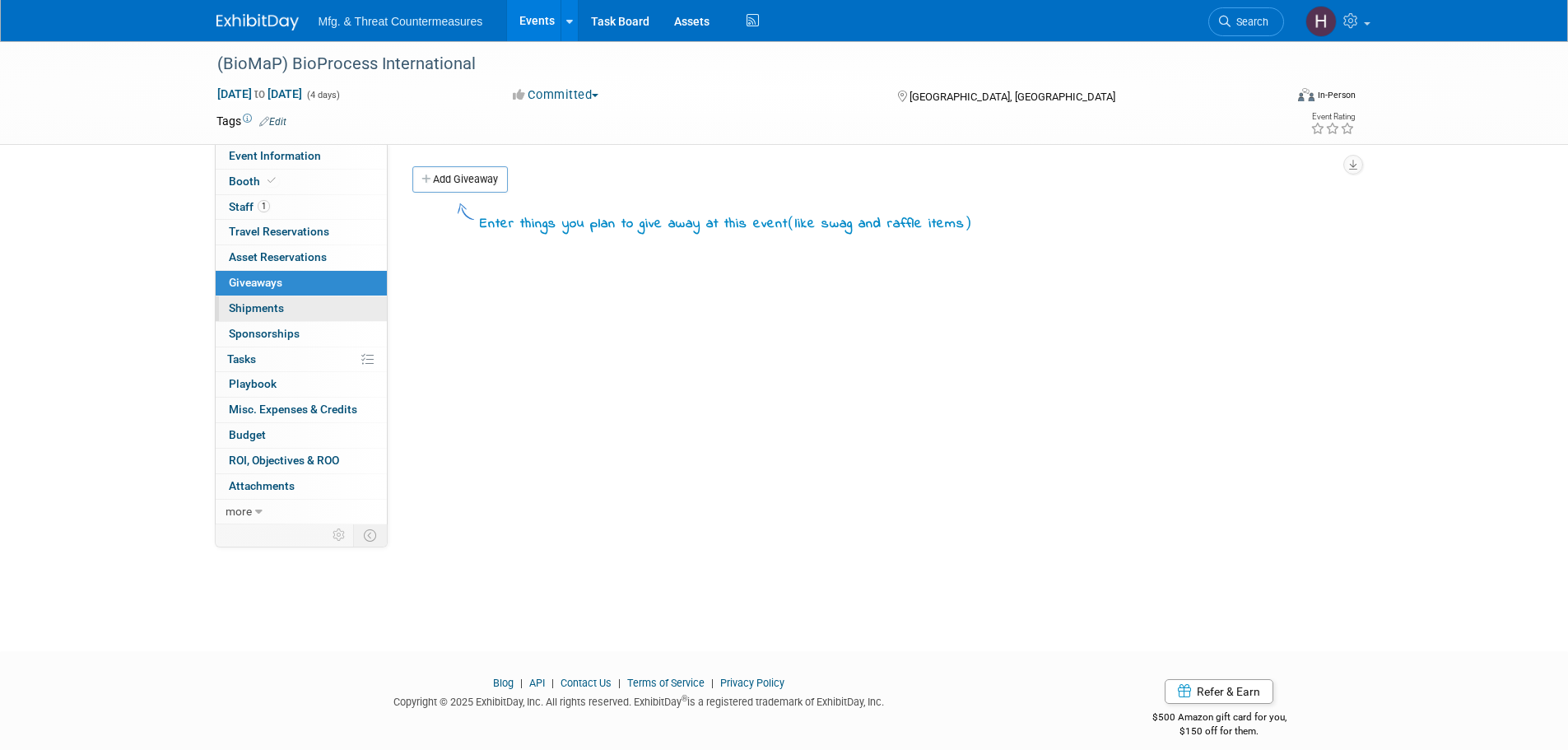
click at [273, 310] on span "Shipments 0" at bounding box center [256, 307] width 55 height 13
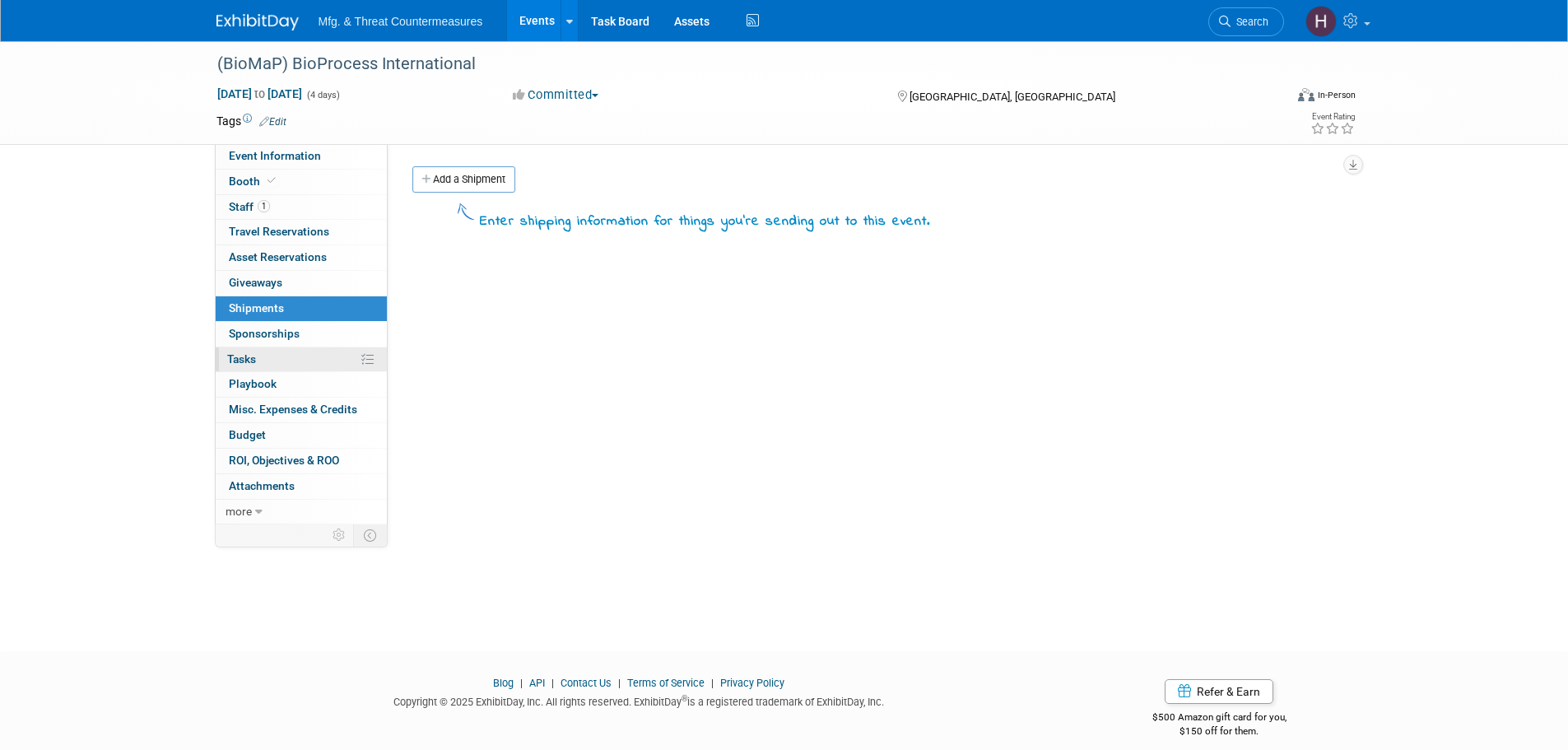
click at [277, 348] on link "0% Tasks 0%" at bounding box center [301, 360] width 171 height 25
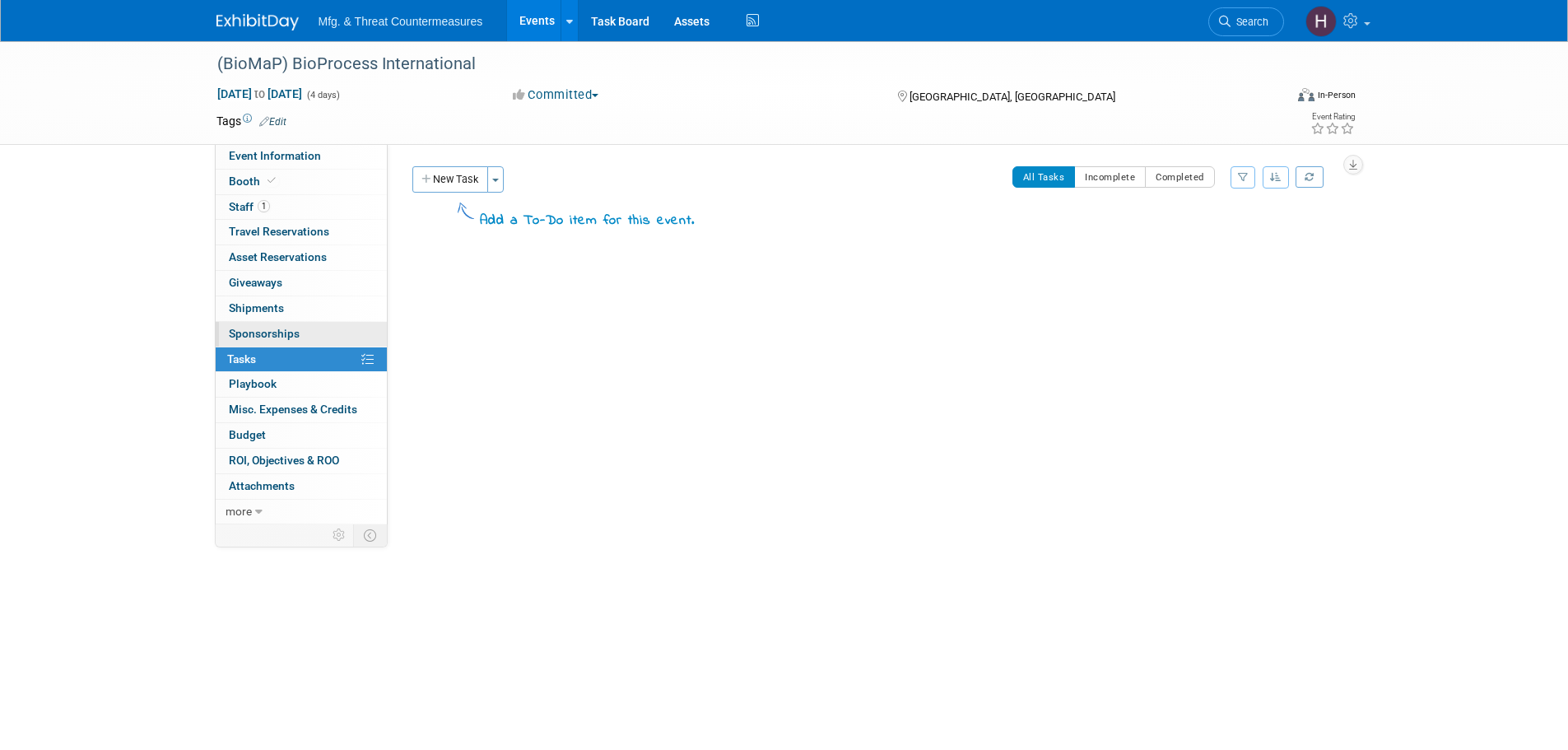
click at [287, 339] on span "Sponsorships 0" at bounding box center [264, 333] width 70 height 13
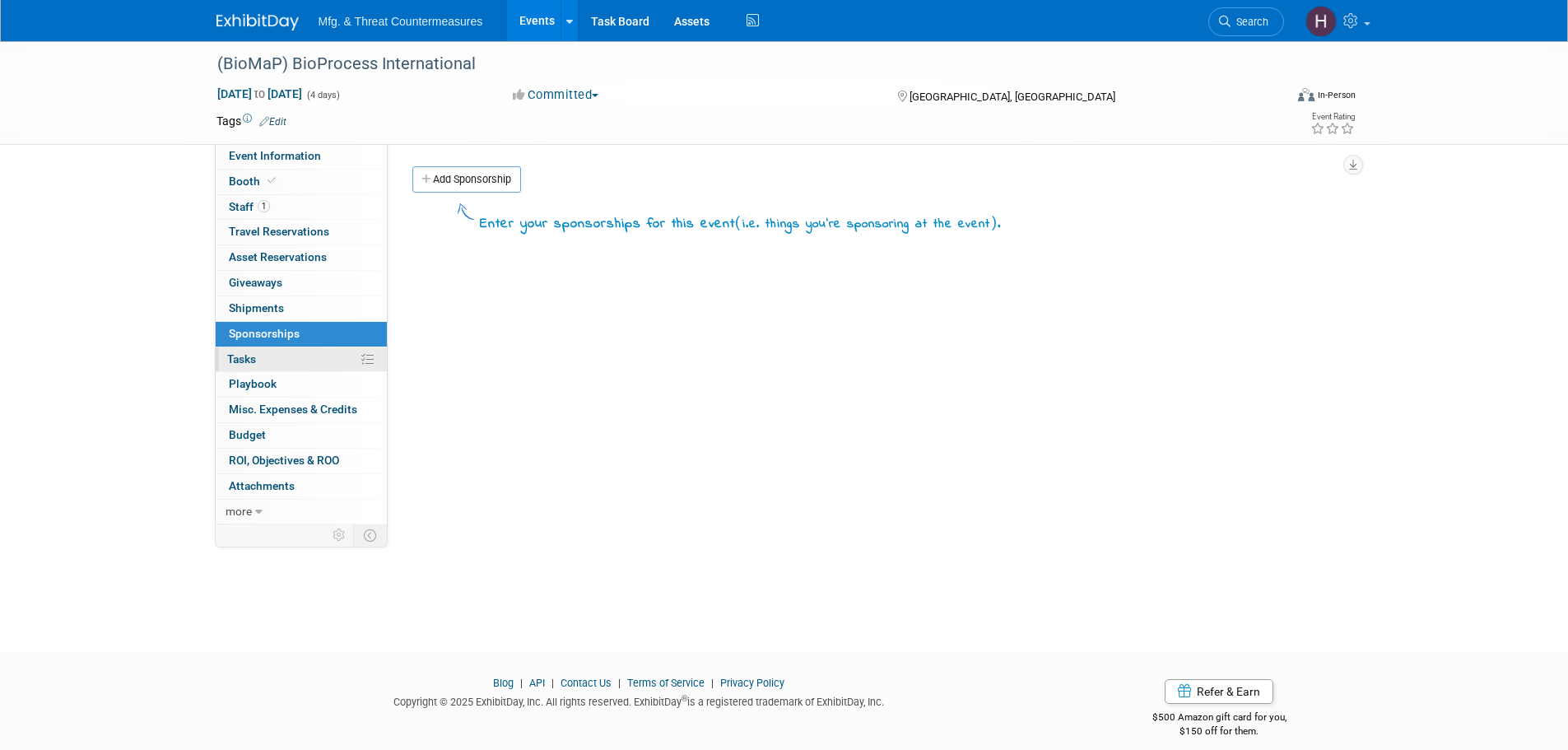
click at [275, 364] on link "0% Tasks 0%" at bounding box center [301, 360] width 171 height 25
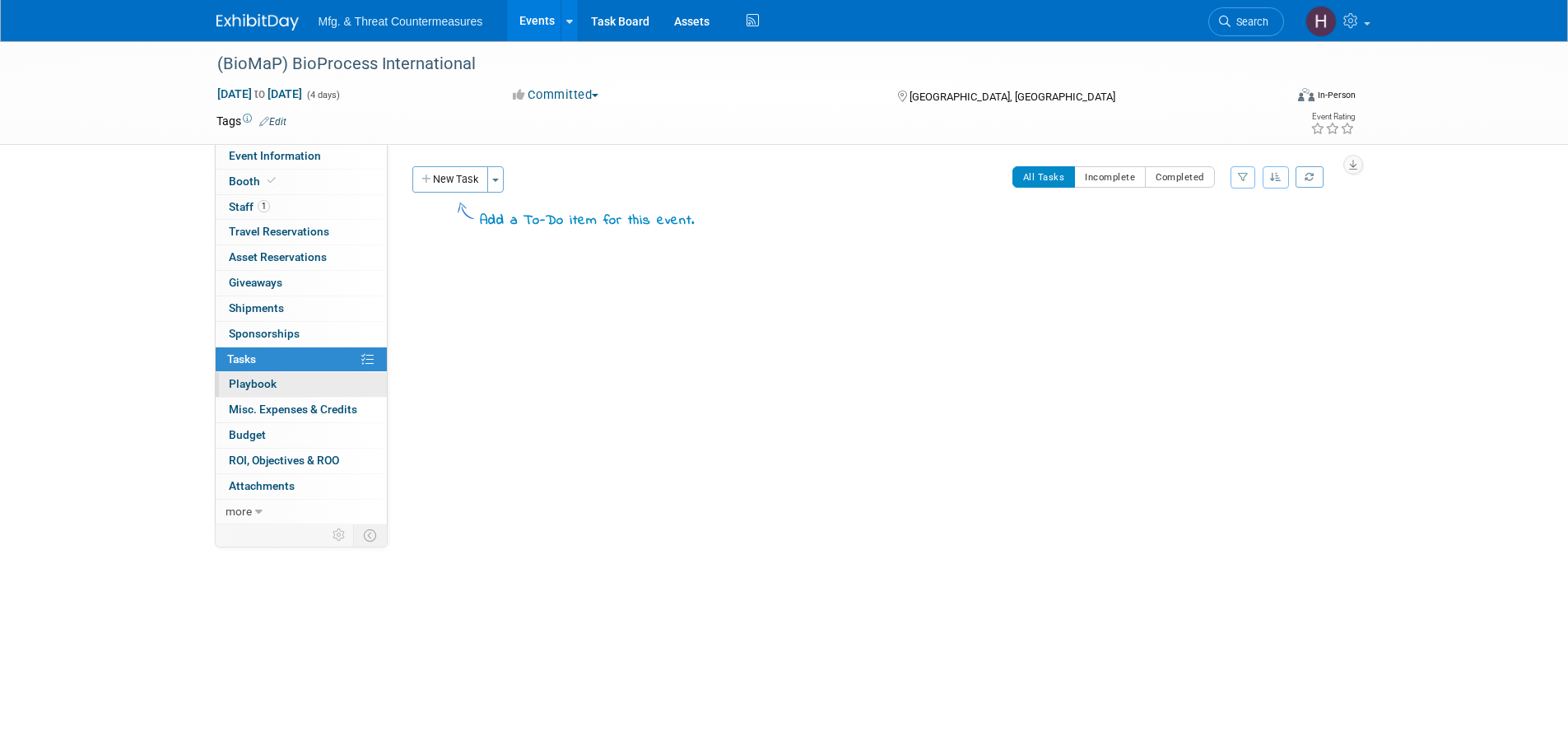
click at [278, 378] on link "0 Playbook 0" at bounding box center [301, 384] width 171 height 25
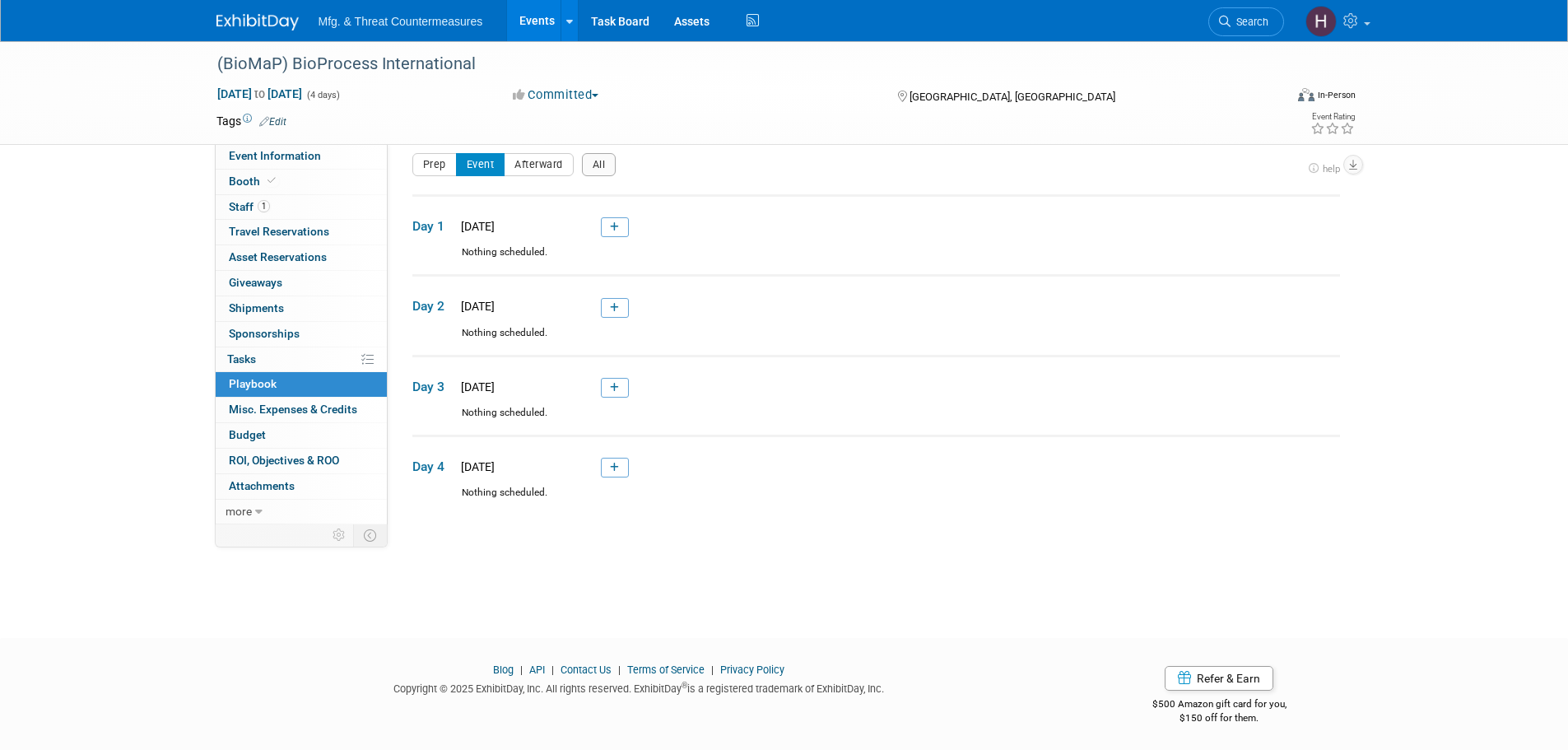
scroll to position [16, 0]
click at [275, 403] on span "Misc. Expenses & Credits 0" at bounding box center [292, 409] width 128 height 13
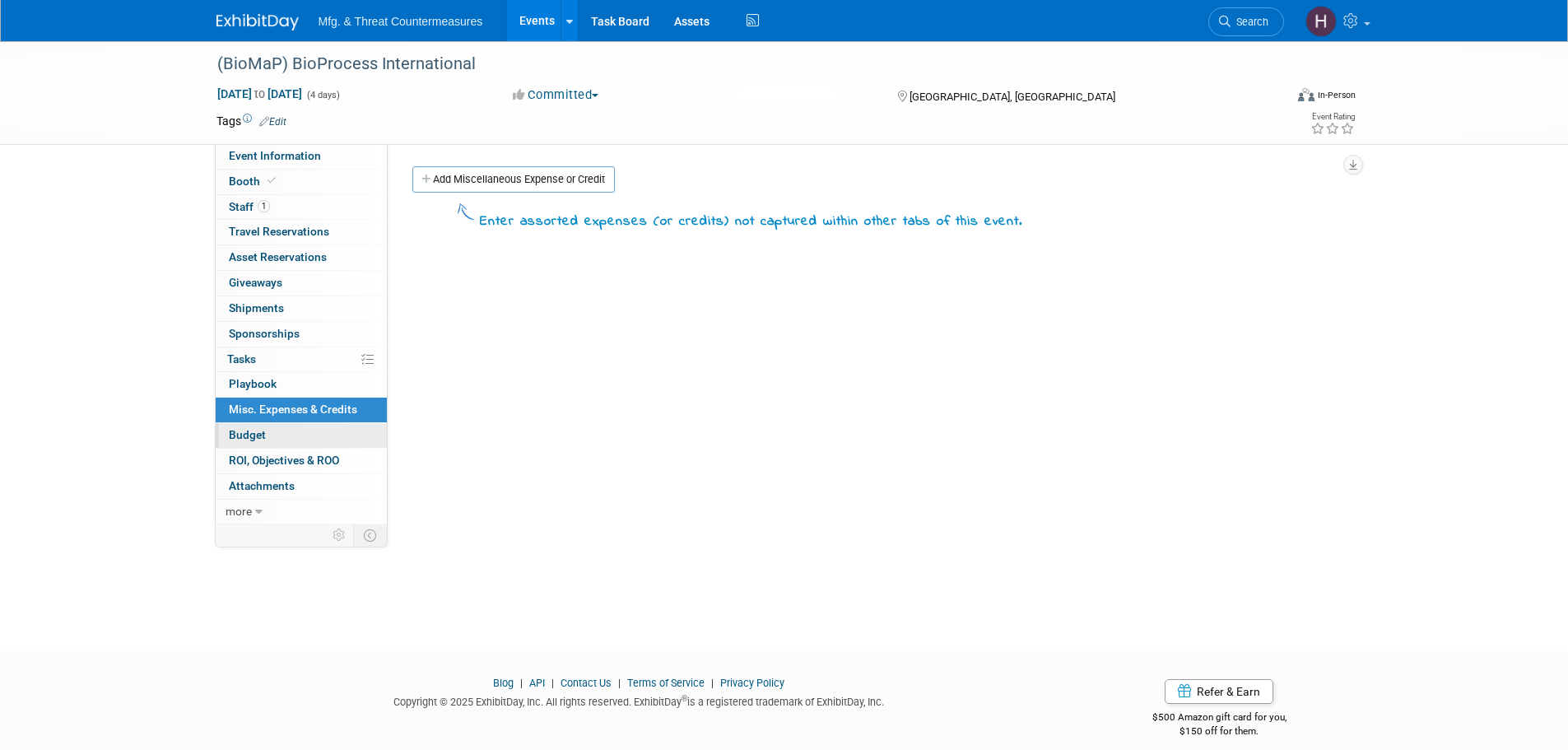
click at [266, 432] on link "Budget" at bounding box center [301, 435] width 171 height 25
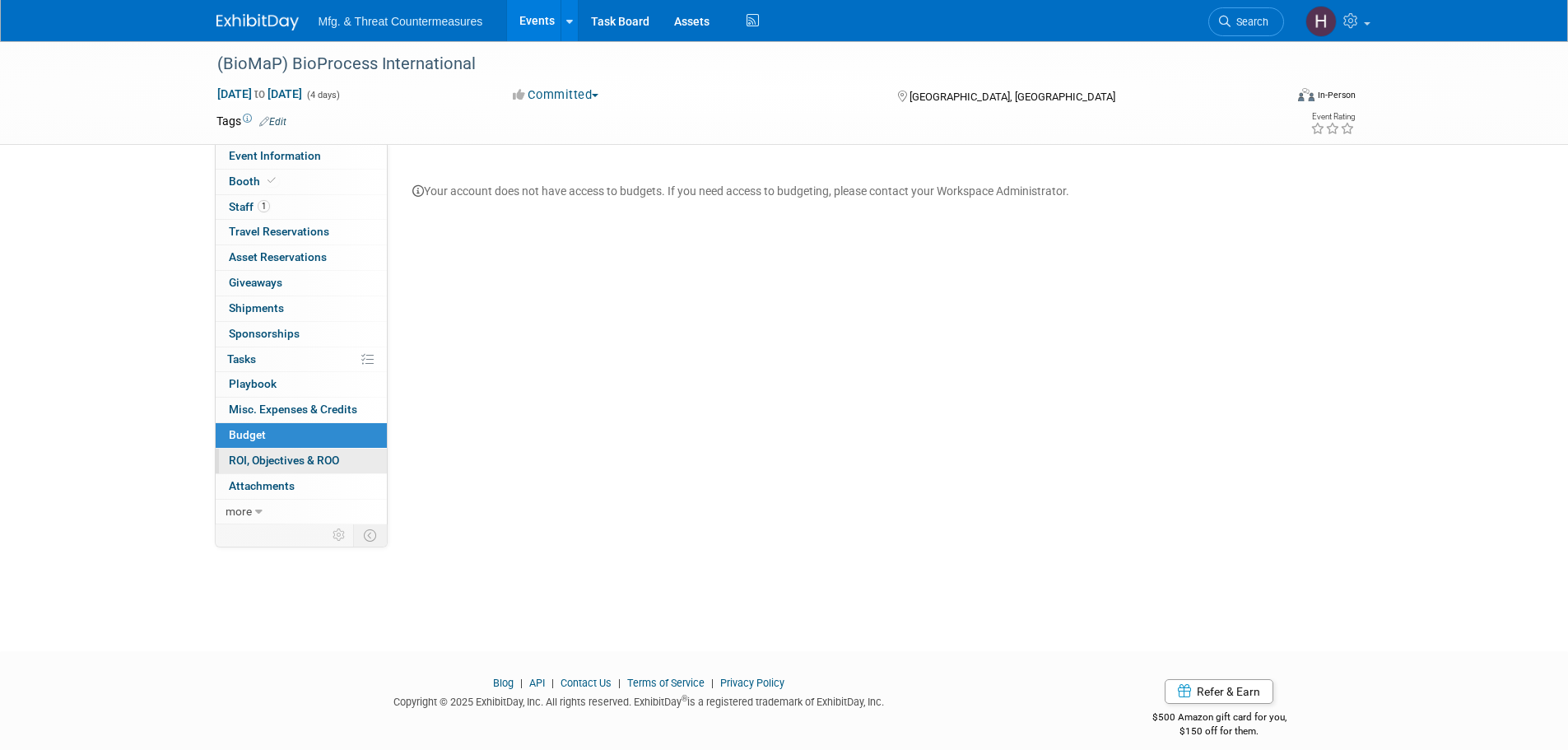
click at [251, 467] on link "0 ROI, Objectives & ROO 0" at bounding box center [301, 461] width 171 height 25
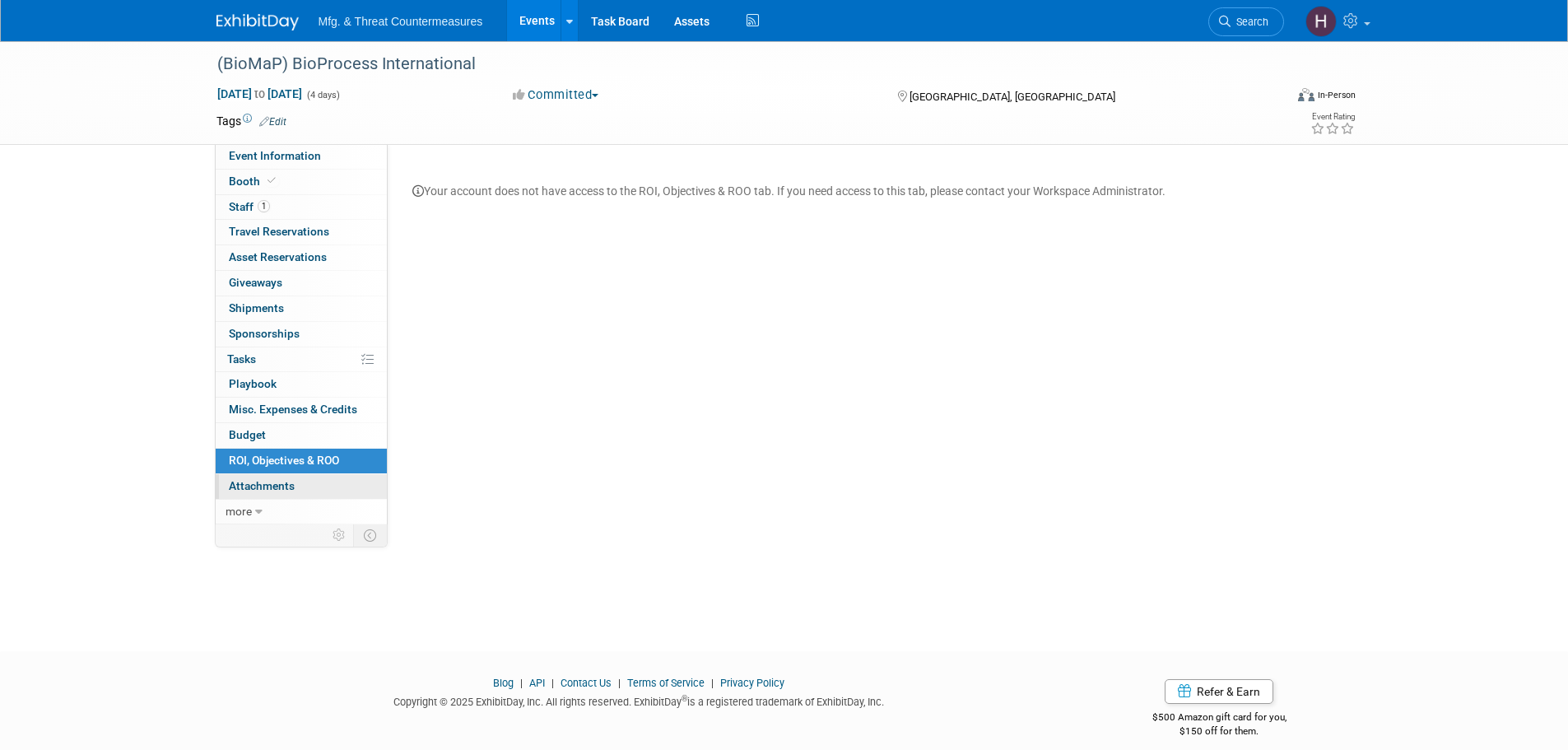
click at [259, 496] on link "0 Attachments 0" at bounding box center [301, 486] width 171 height 25
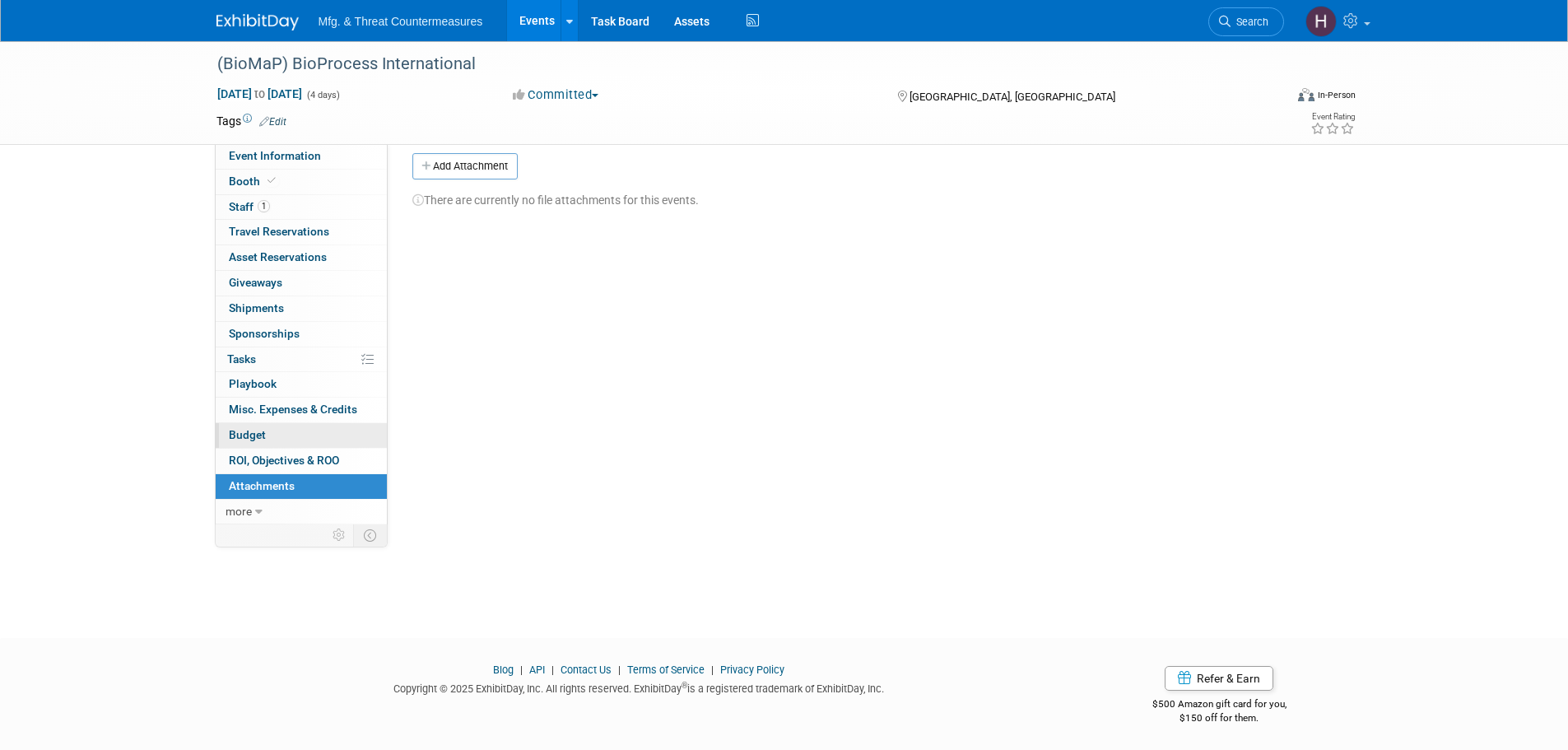
scroll to position [16, 0]
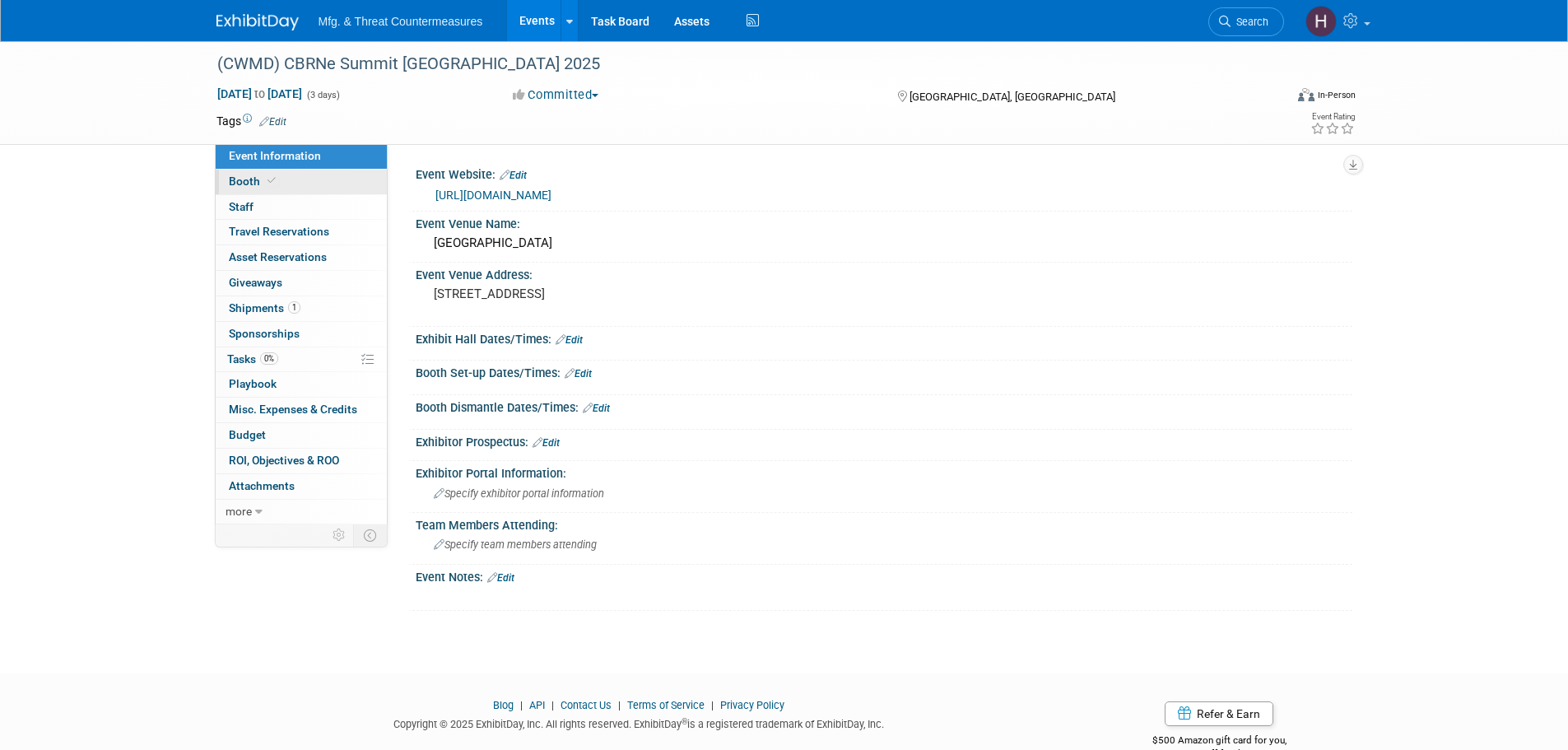
click at [315, 186] on link "Booth" at bounding box center [301, 181] width 171 height 25
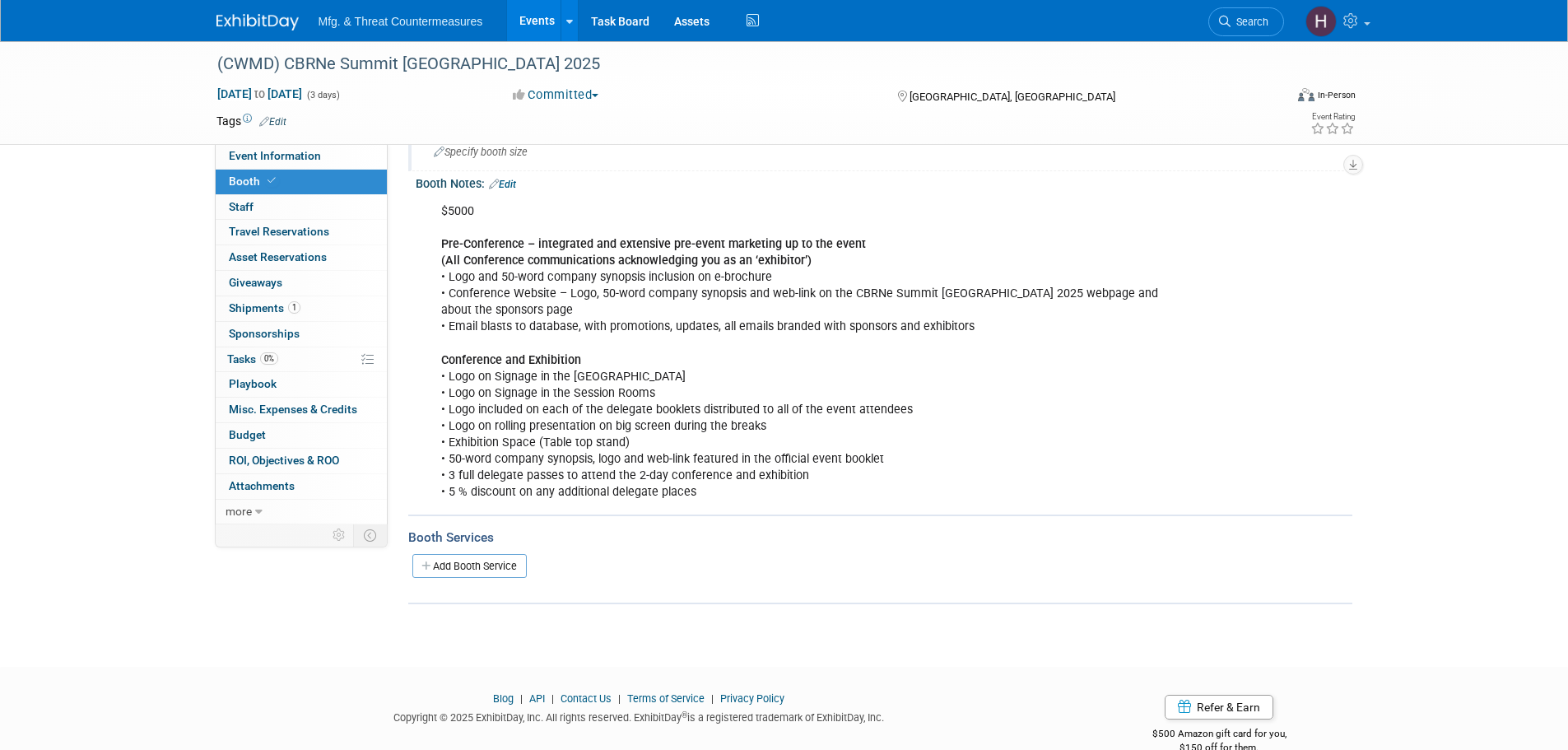
scroll to position [198, 0]
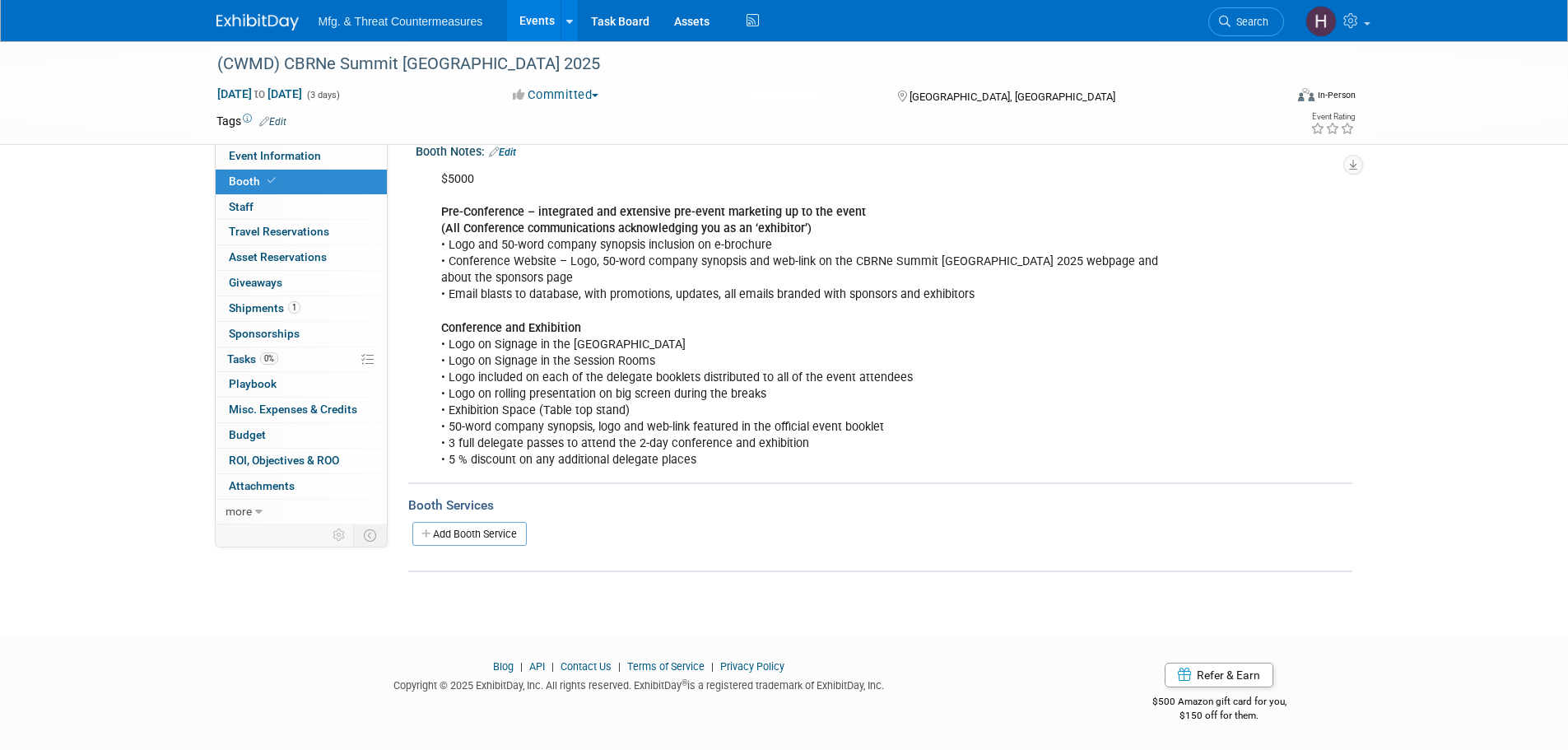
click at [285, 186] on link "Booth" at bounding box center [301, 181] width 171 height 25
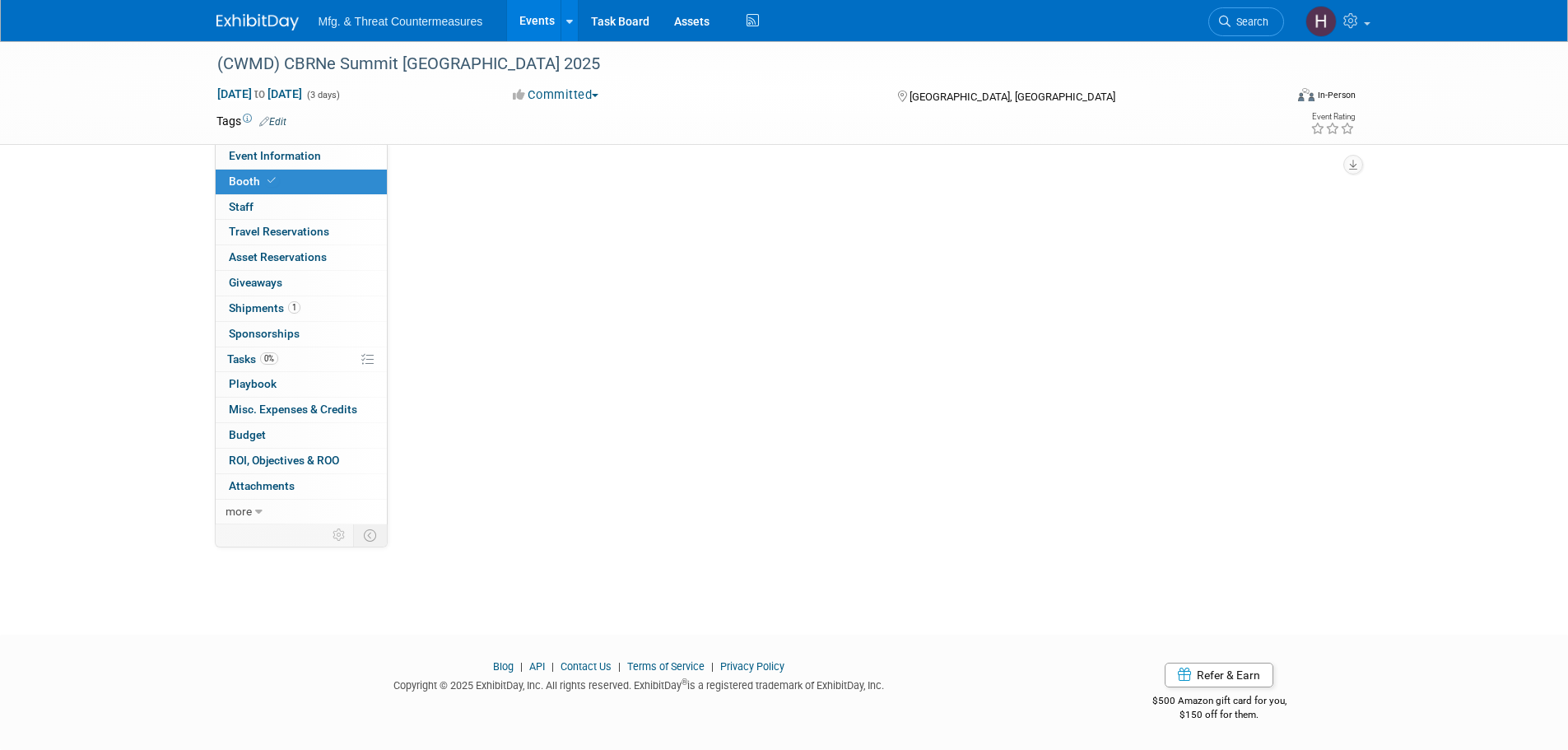
scroll to position [0, 0]
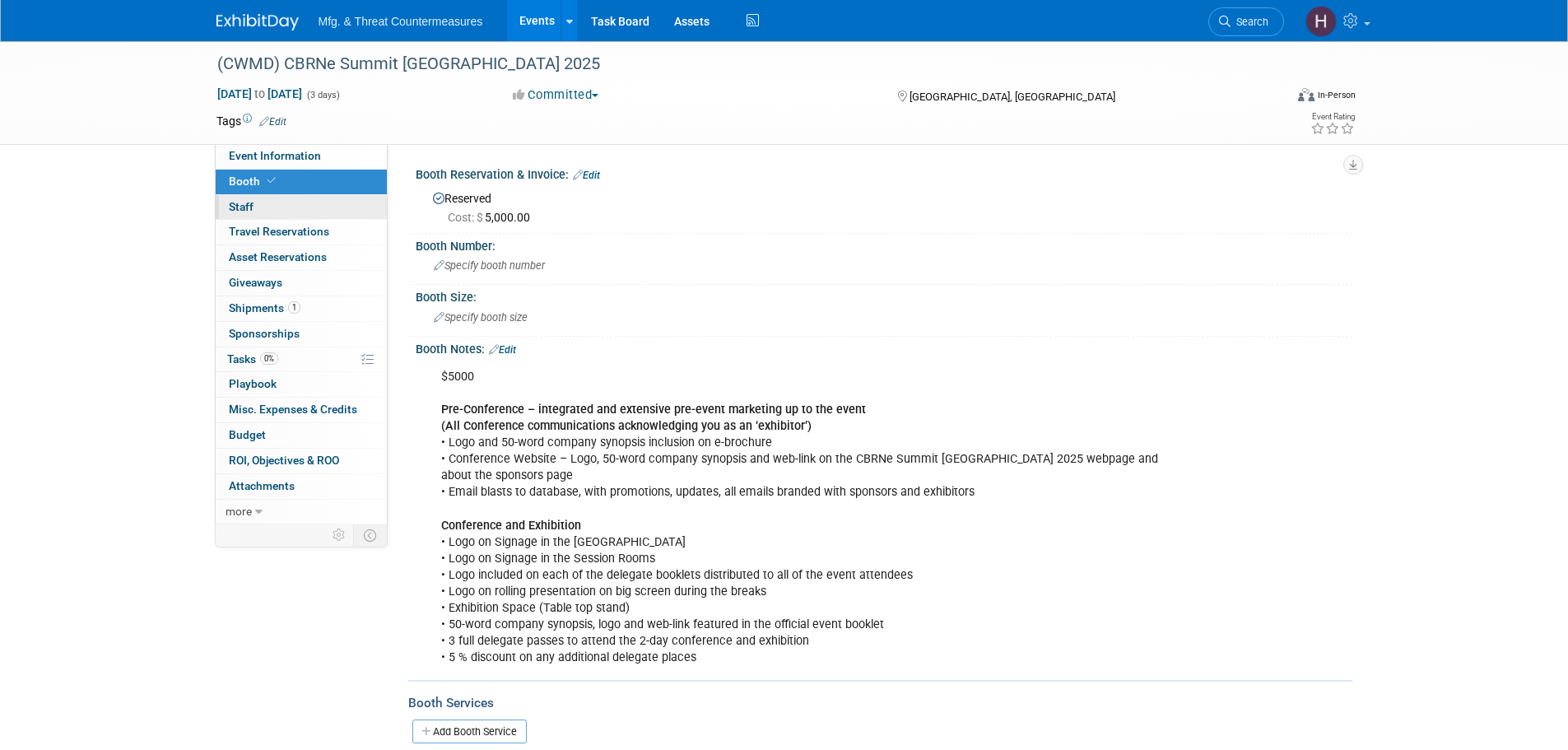
click at [278, 197] on link "0 Staff 0" at bounding box center [301, 207] width 171 height 25
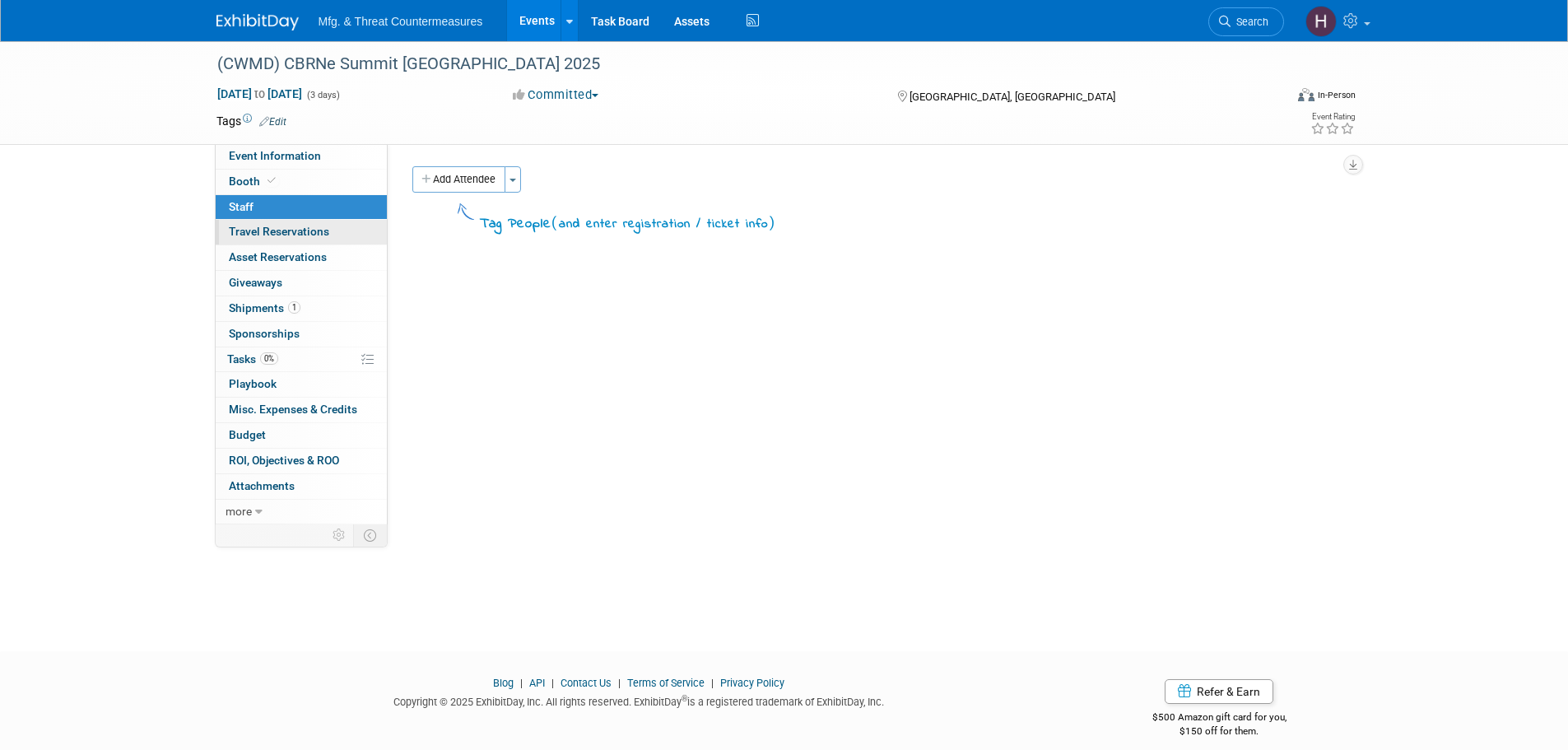
click at [269, 224] on span "Travel Reservations 0" at bounding box center [279, 231] width 101 height 13
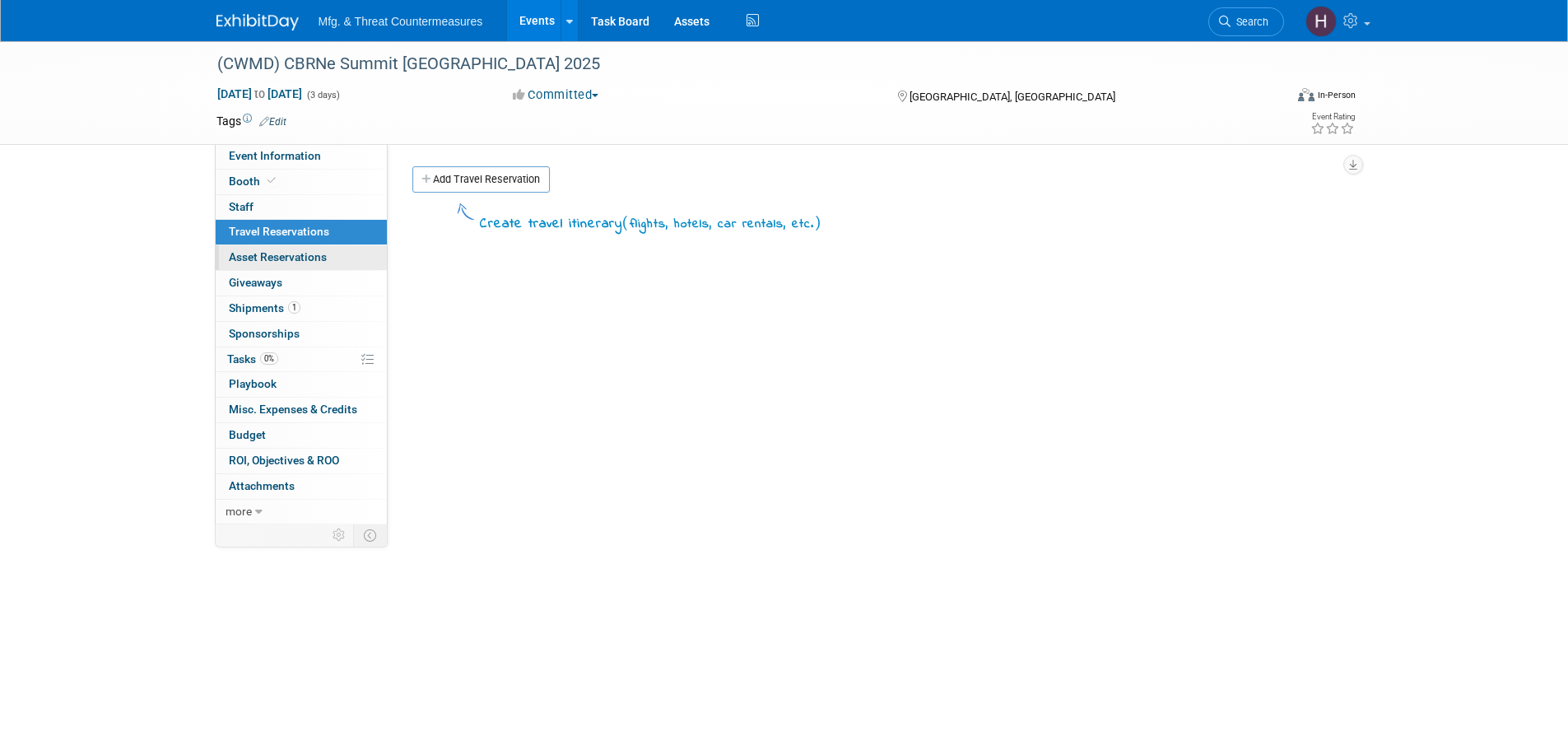
click at [273, 266] on link "0 Asset Reservations 0" at bounding box center [301, 257] width 171 height 25
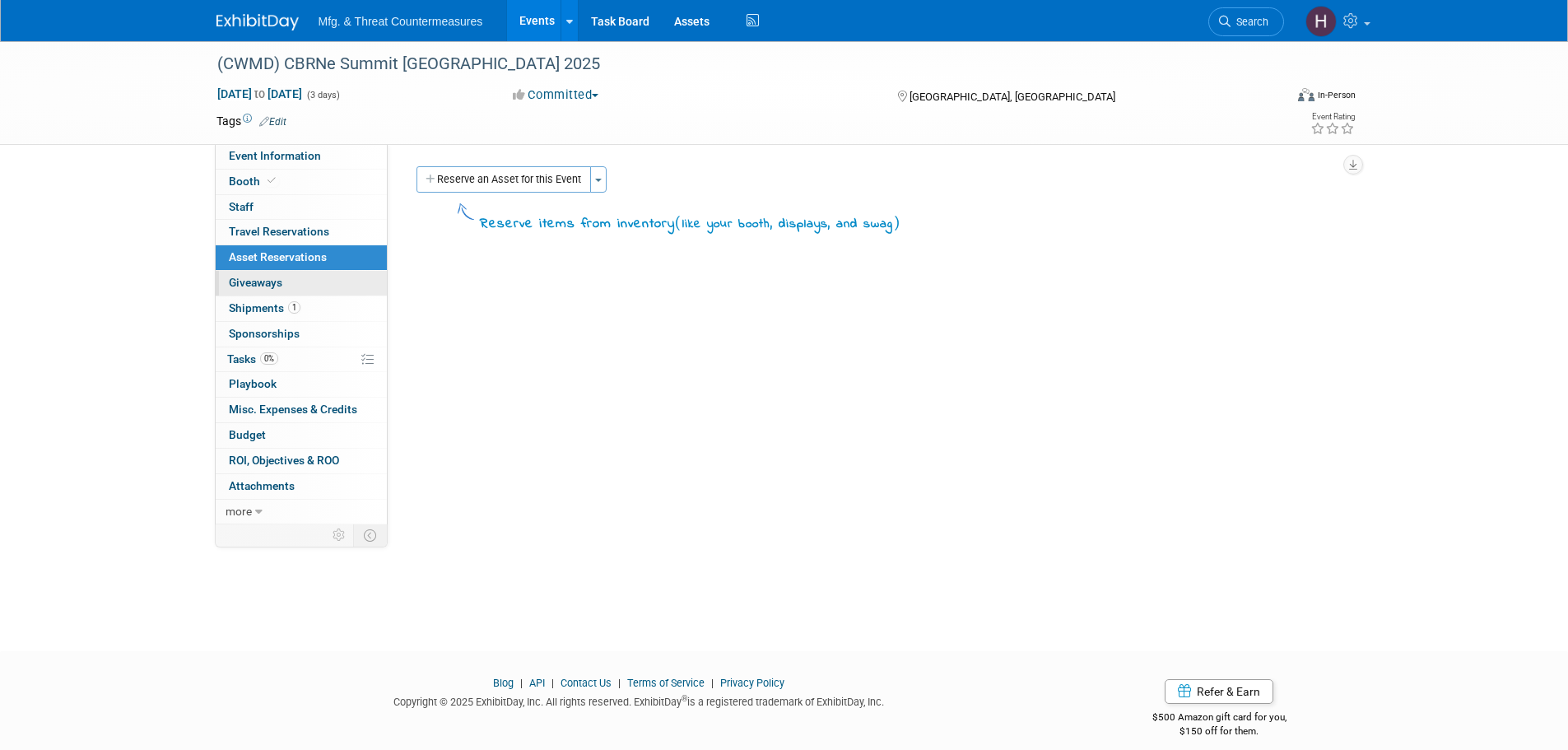
click at [277, 295] on link "0 Giveaways 0" at bounding box center [301, 283] width 171 height 25
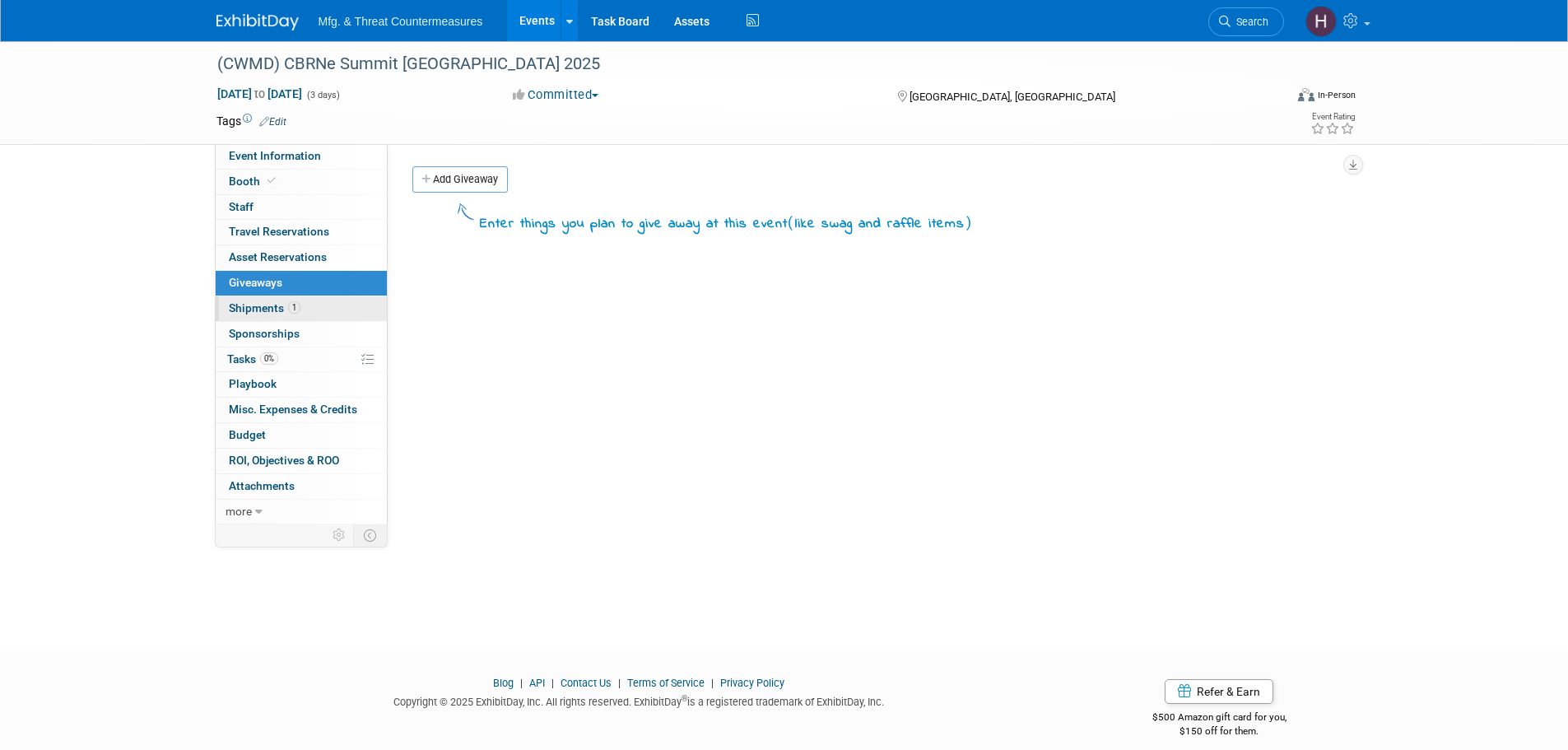
click at [271, 320] on link "1 Shipments 1" at bounding box center [301, 309] width 171 height 25
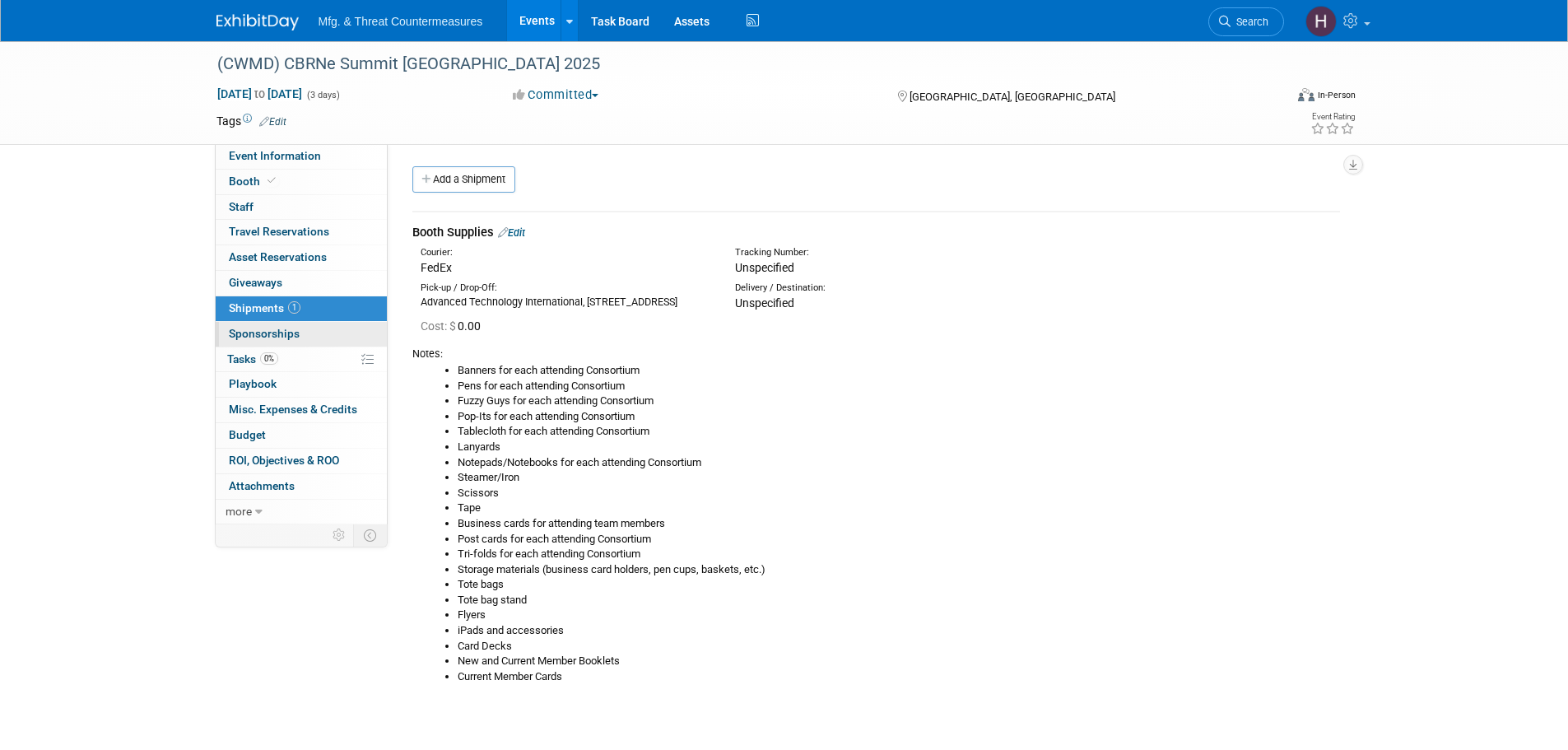
click at [258, 343] on link "0 Sponsorships 0" at bounding box center [301, 334] width 171 height 25
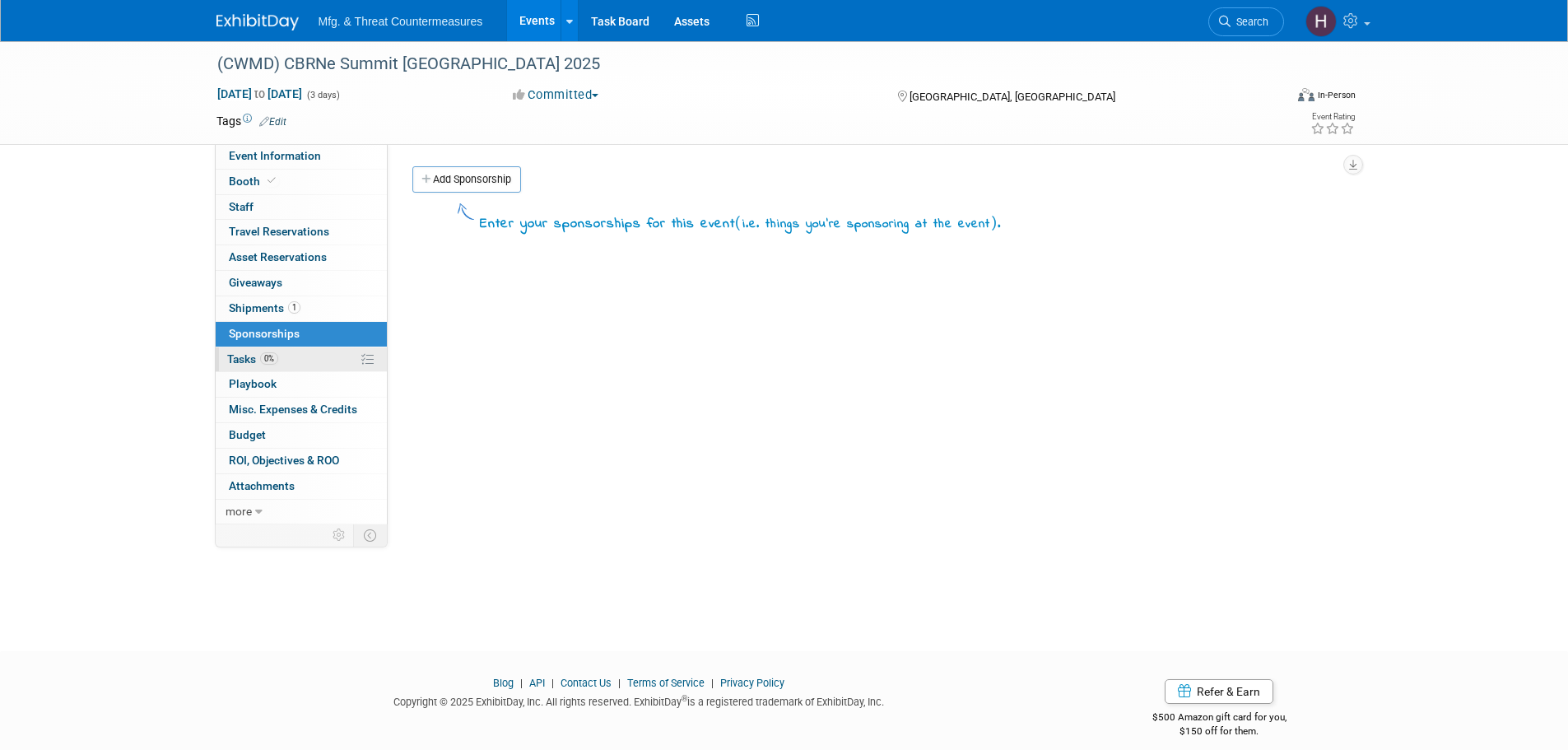
click at [275, 361] on span "0%" at bounding box center [269, 359] width 18 height 12
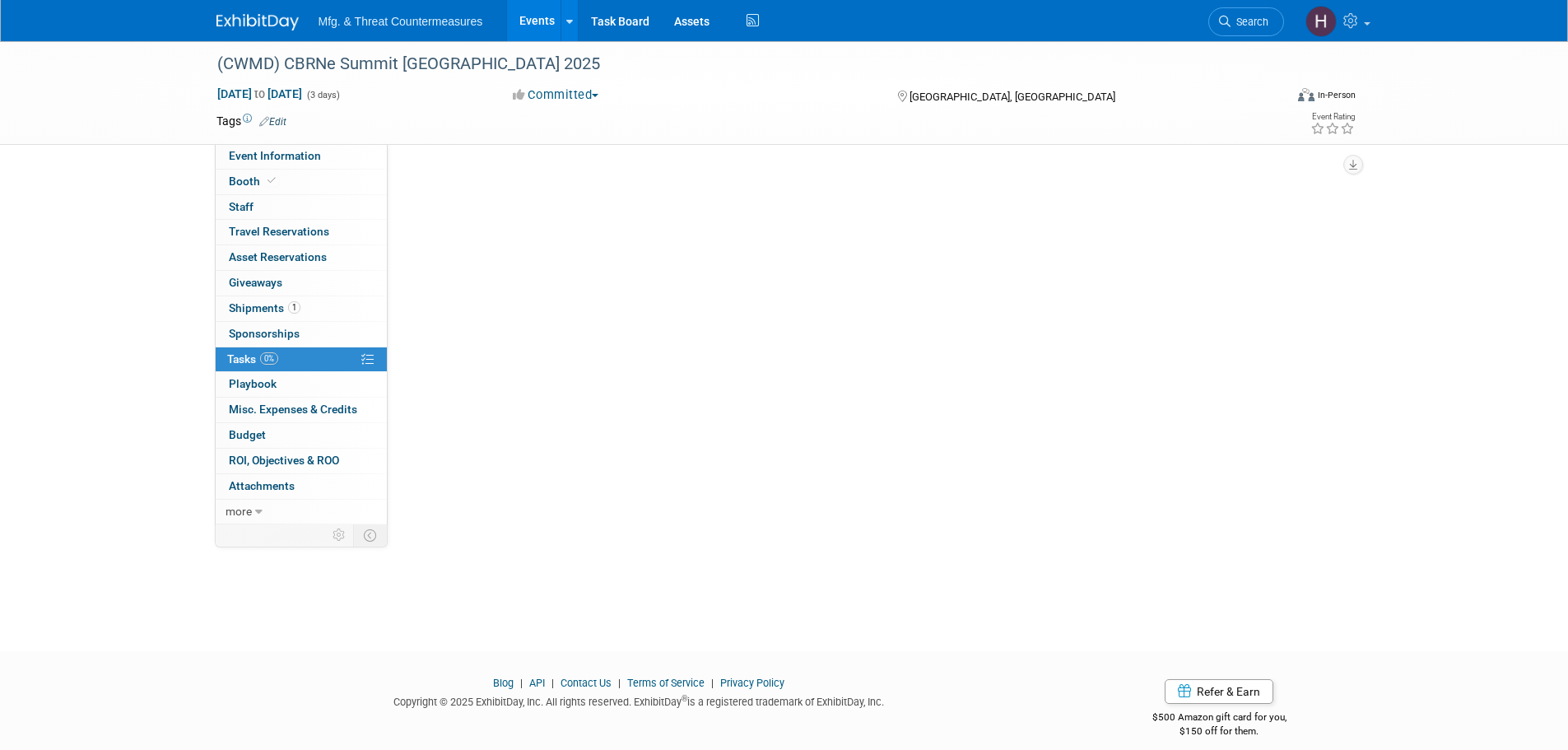
click at [275, 361] on span "0%" at bounding box center [269, 359] width 18 height 12
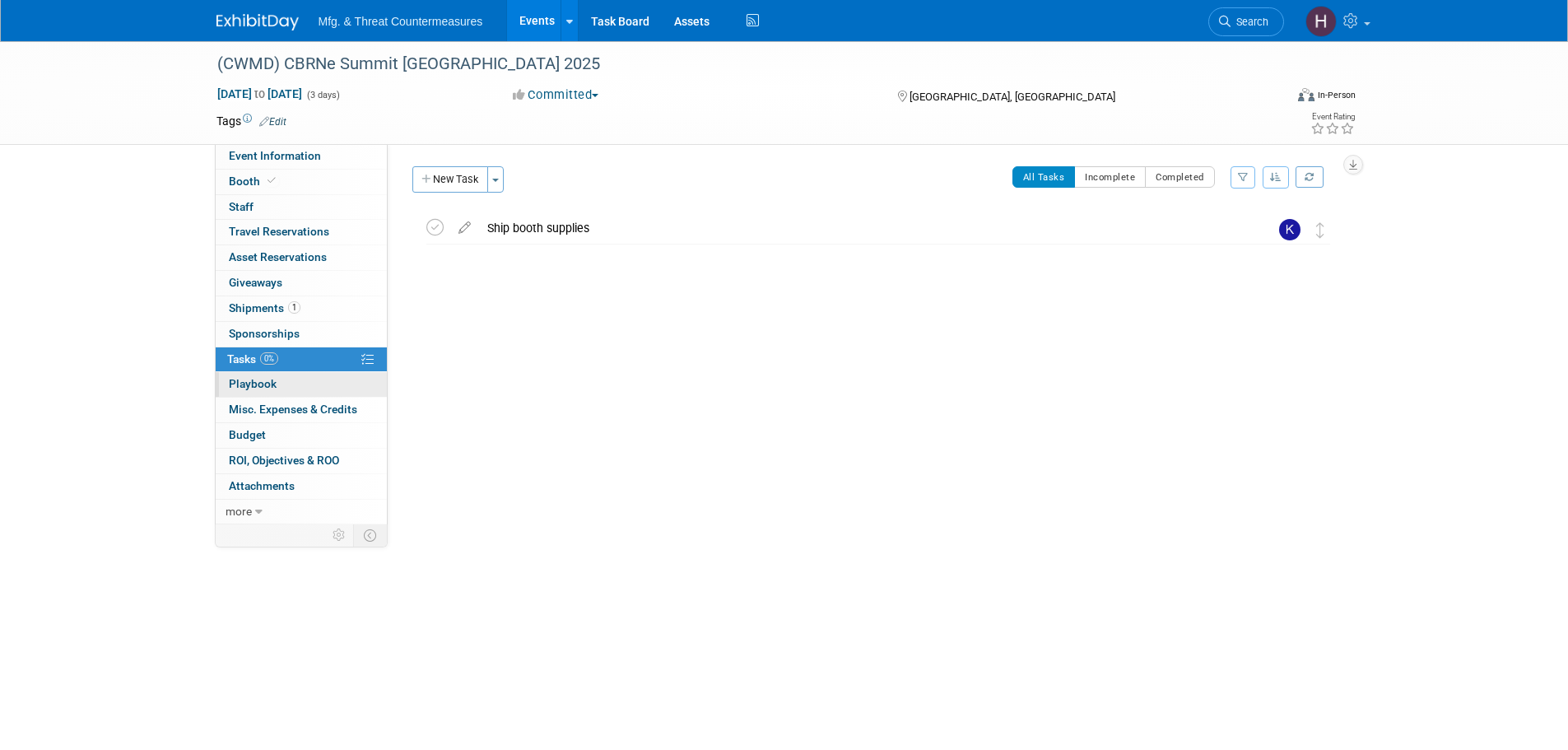
click at [267, 382] on span "Playbook 0" at bounding box center [253, 383] width 48 height 13
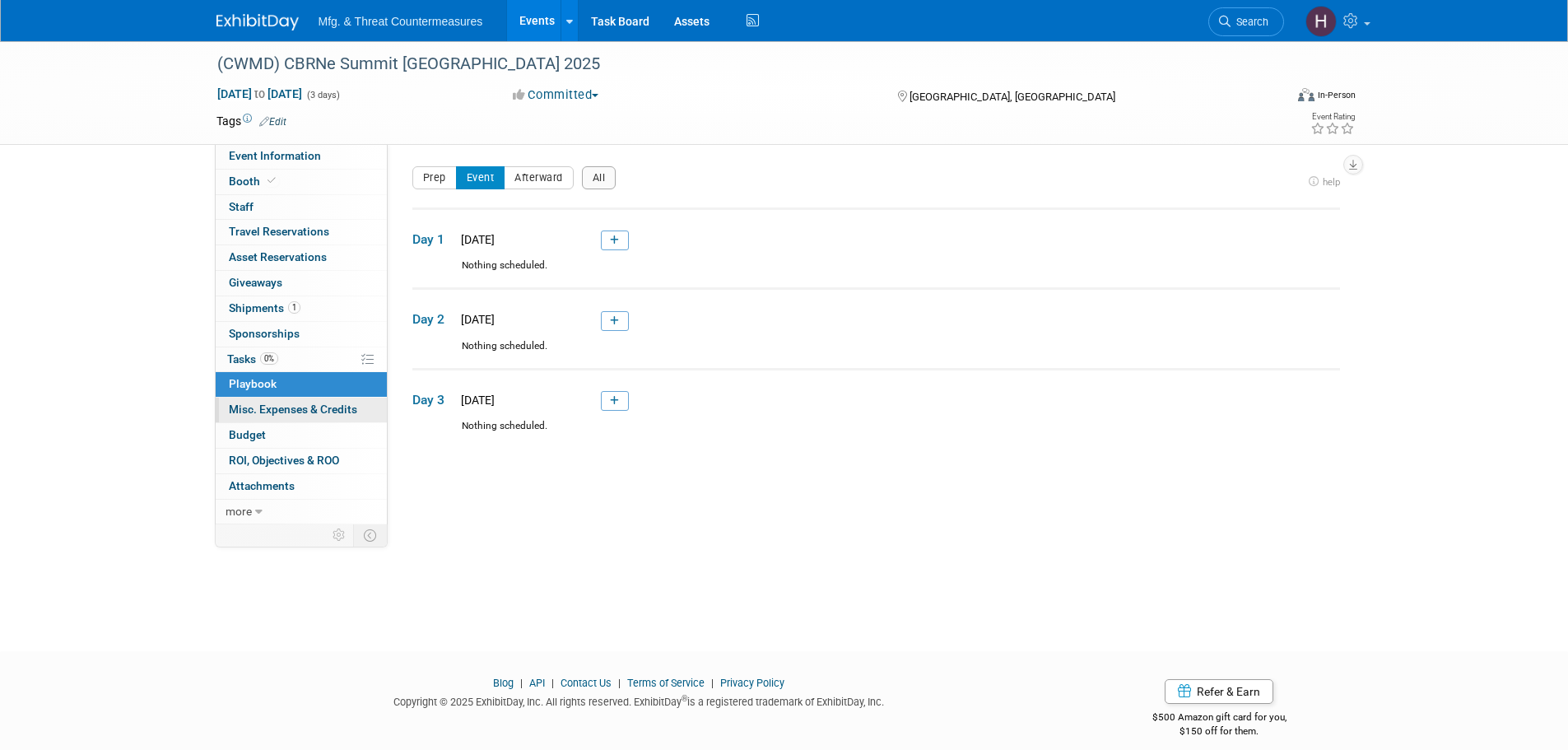
click at [269, 403] on span "Misc. Expenses & Credits 0" at bounding box center [292, 409] width 128 height 13
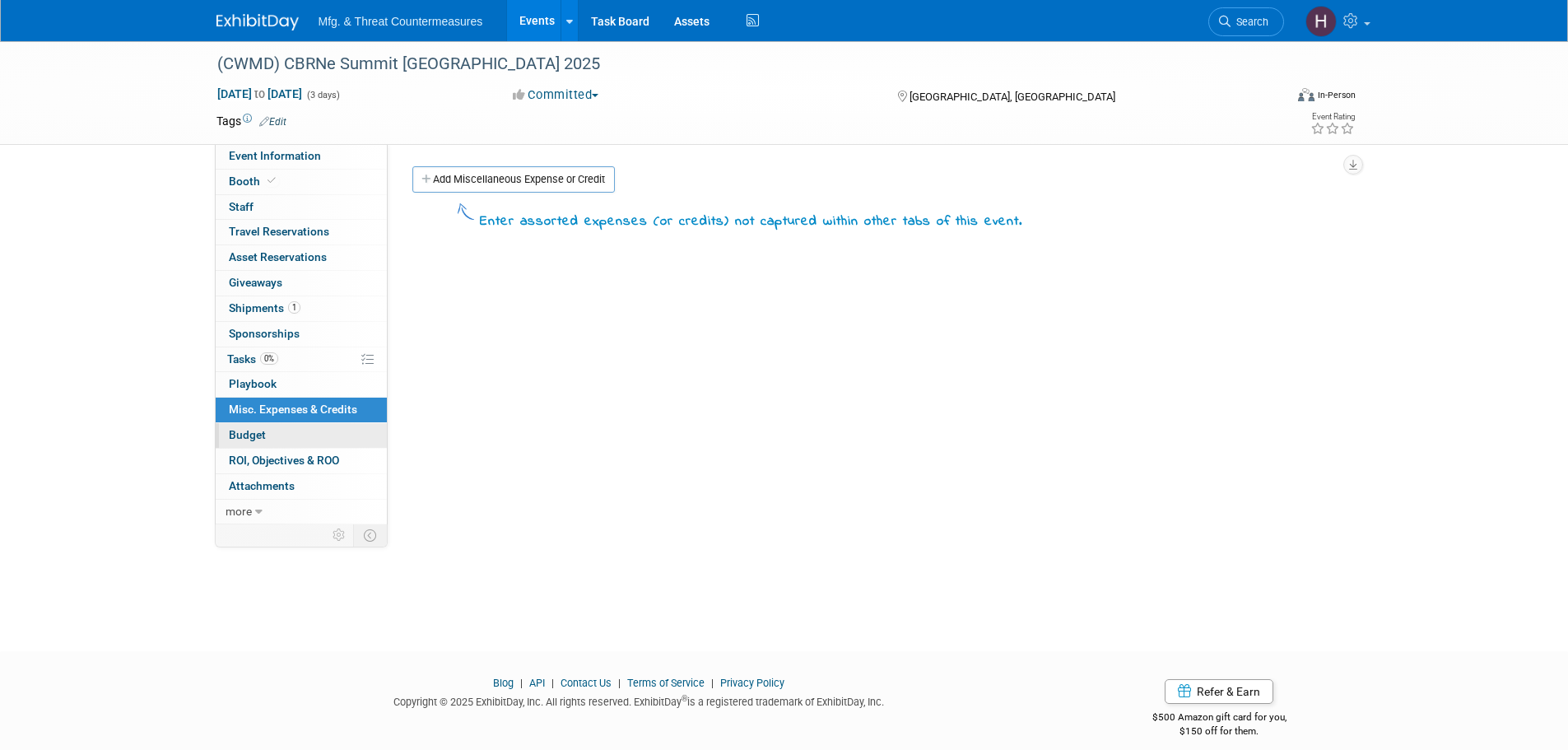
click at [295, 432] on link "Budget" at bounding box center [301, 435] width 171 height 25
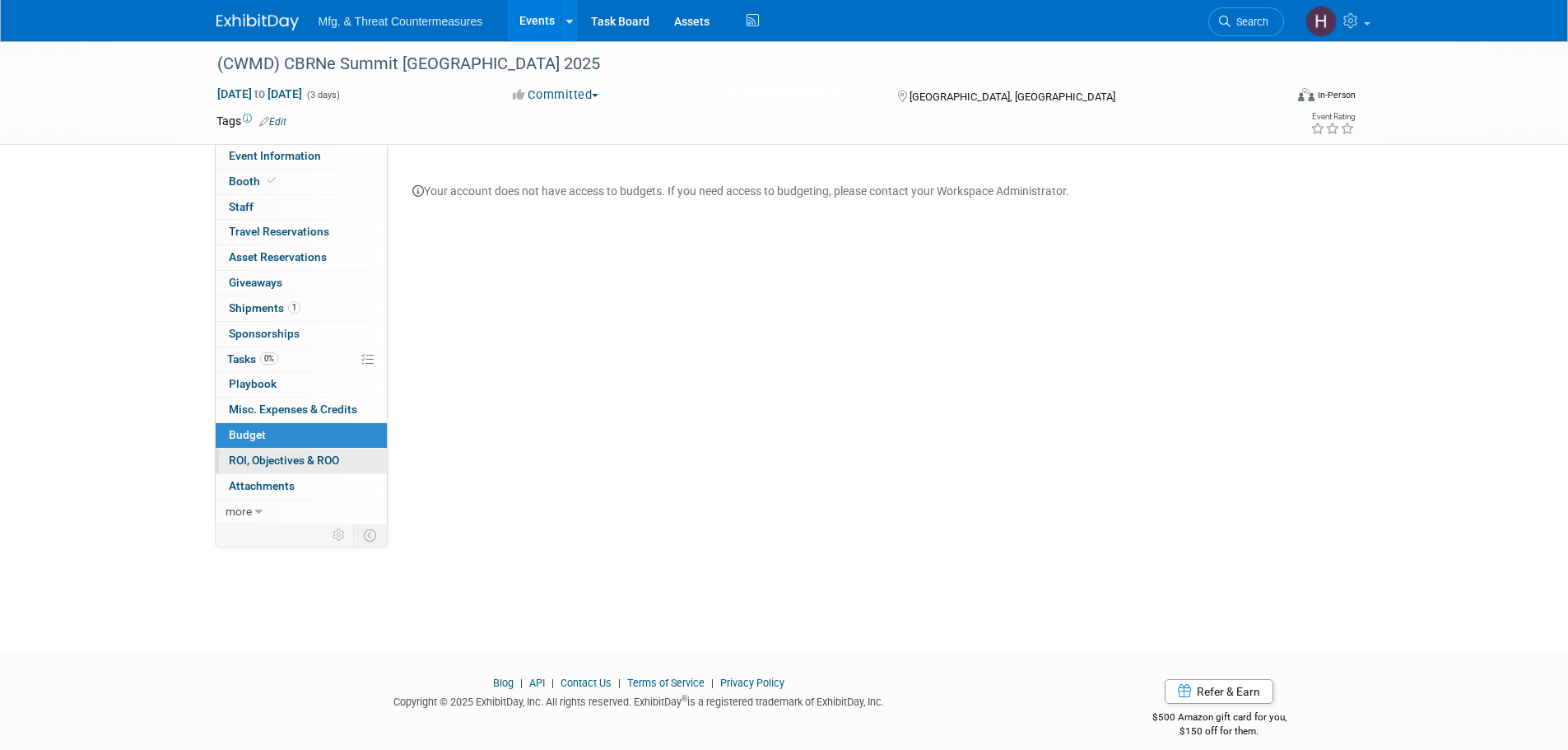
click at [290, 465] on span "ROI, Objectives & ROO 0" at bounding box center [284, 459] width 110 height 13
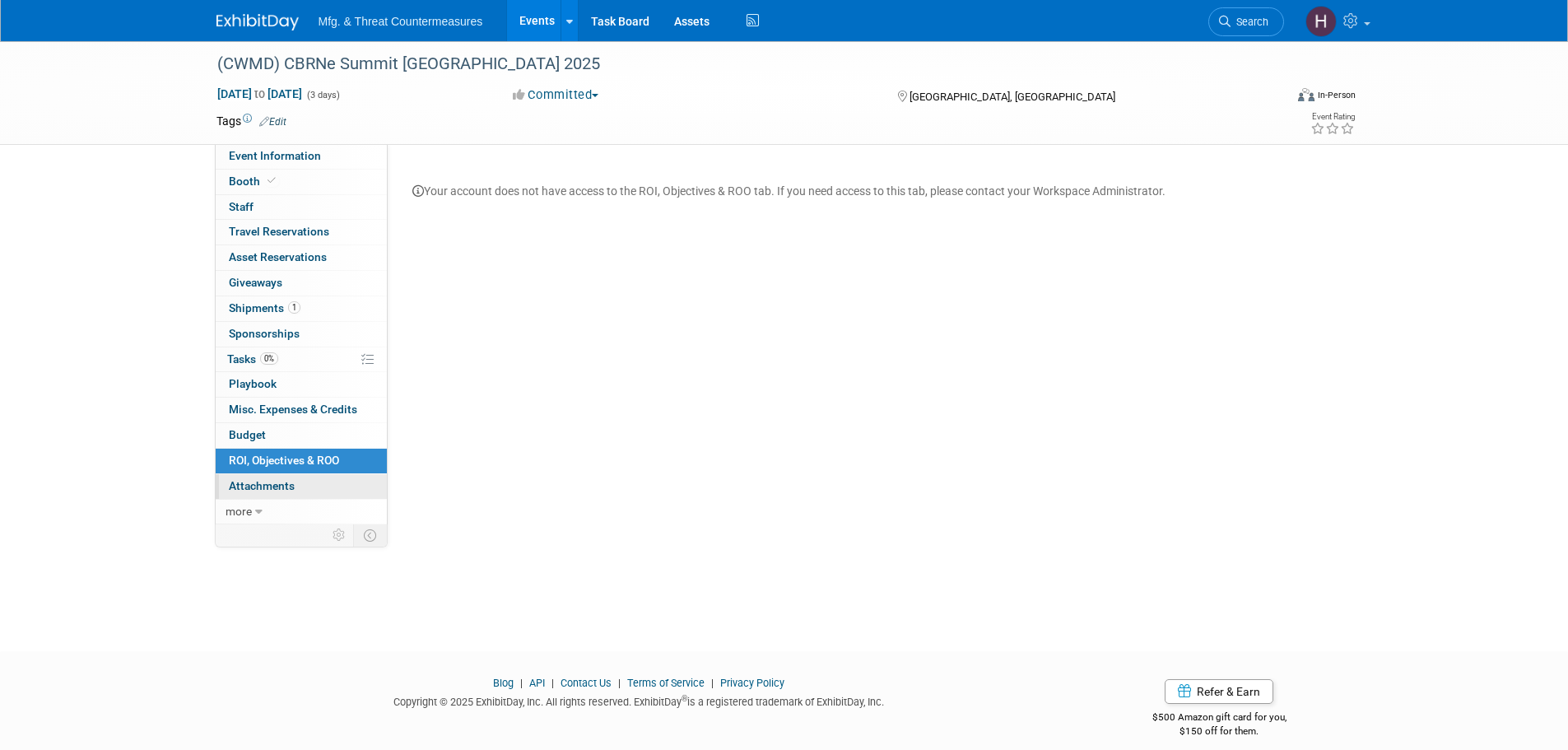
click at [260, 490] on span "Attachments 0" at bounding box center [261, 485] width 66 height 13
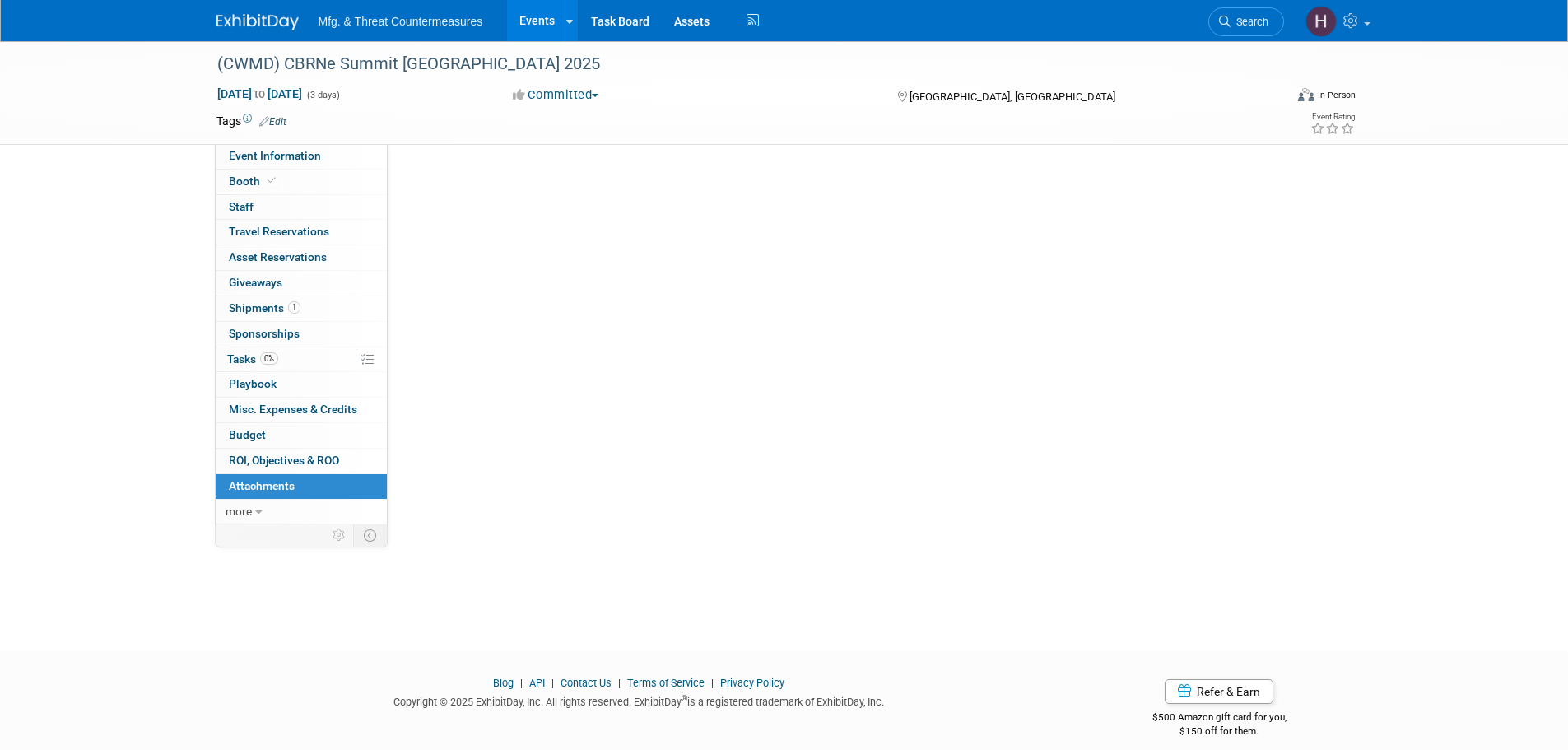
click at [260, 490] on span "Attachments 0" at bounding box center [261, 485] width 66 height 13
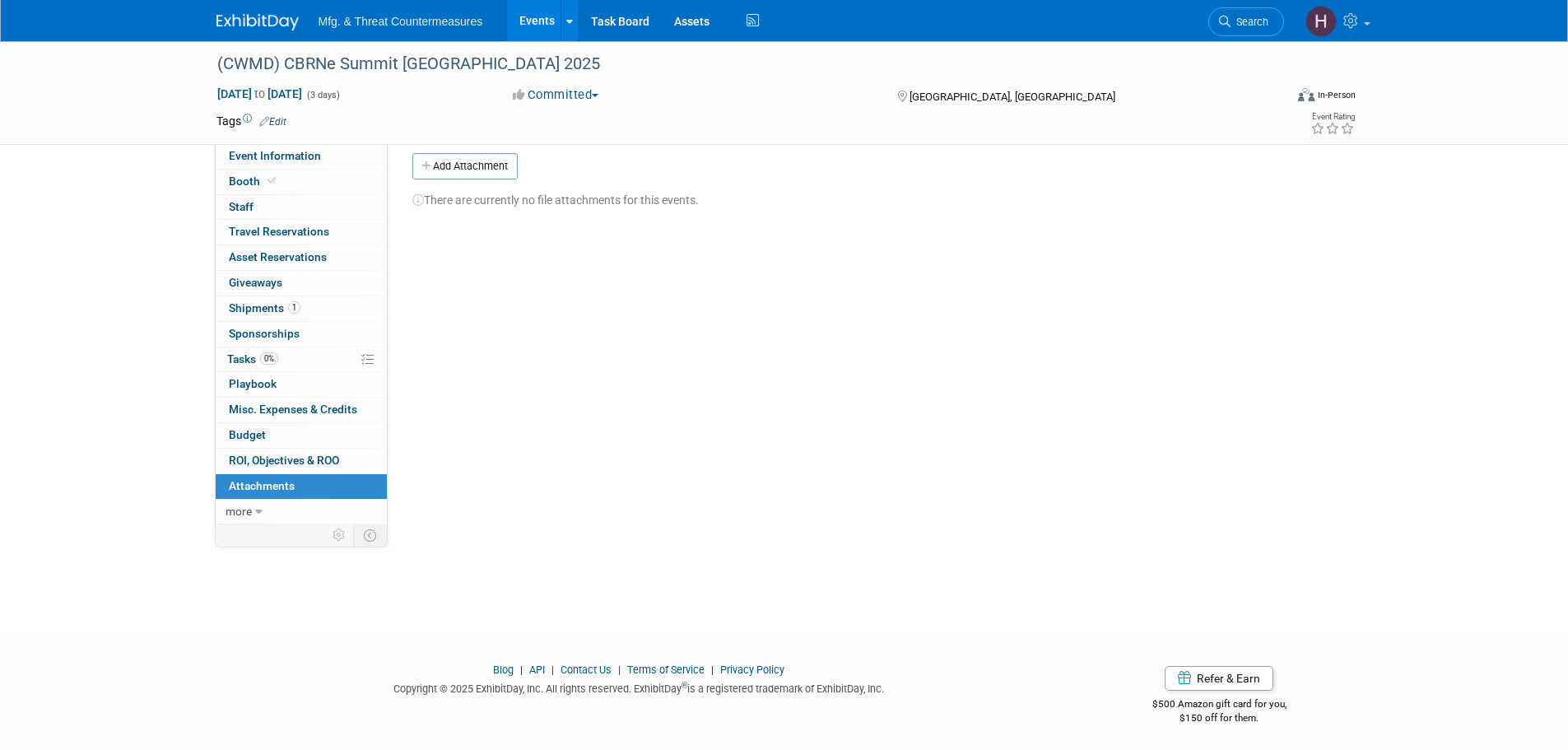
scroll to position [16, 0]
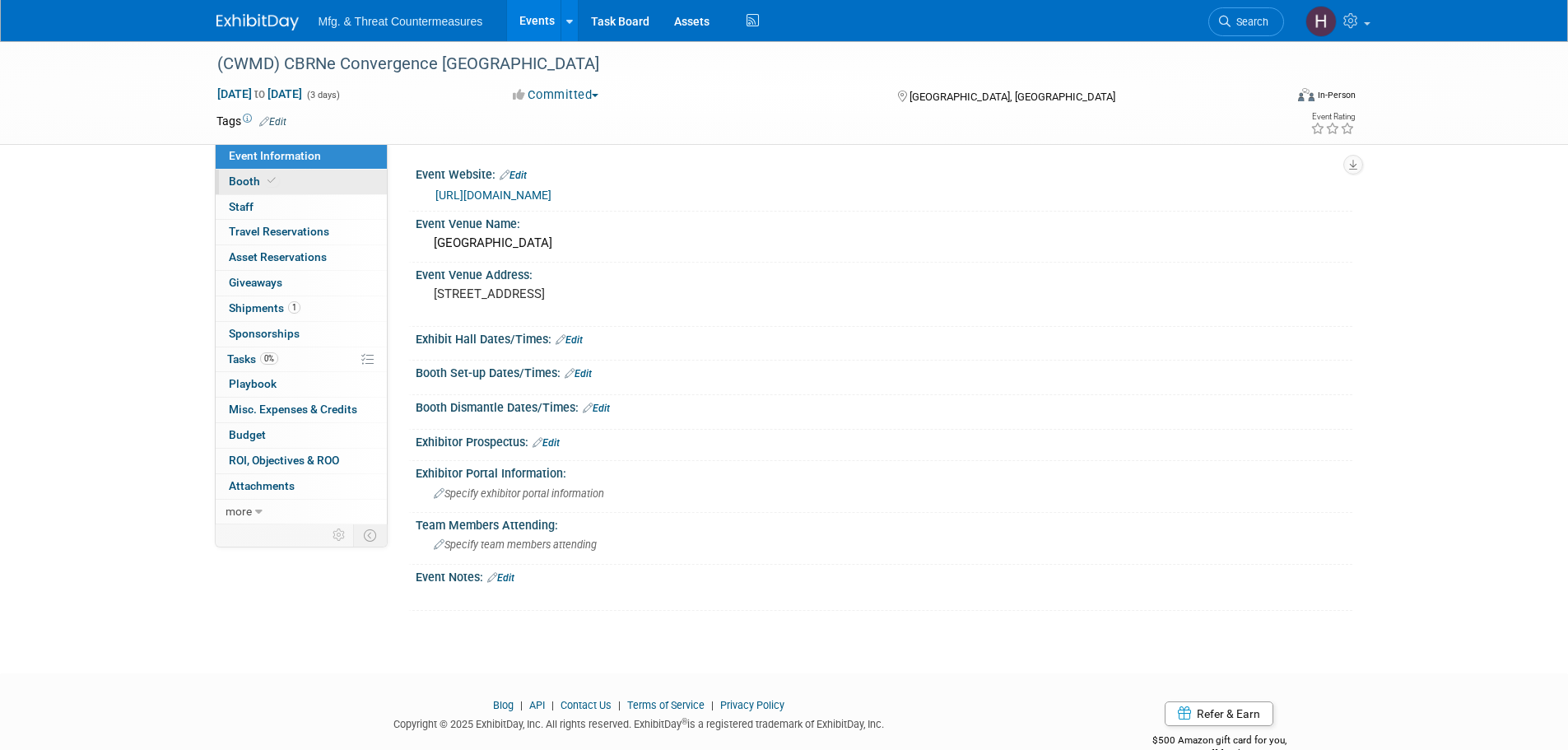
click at [254, 181] on span "Booth" at bounding box center [254, 181] width 50 height 13
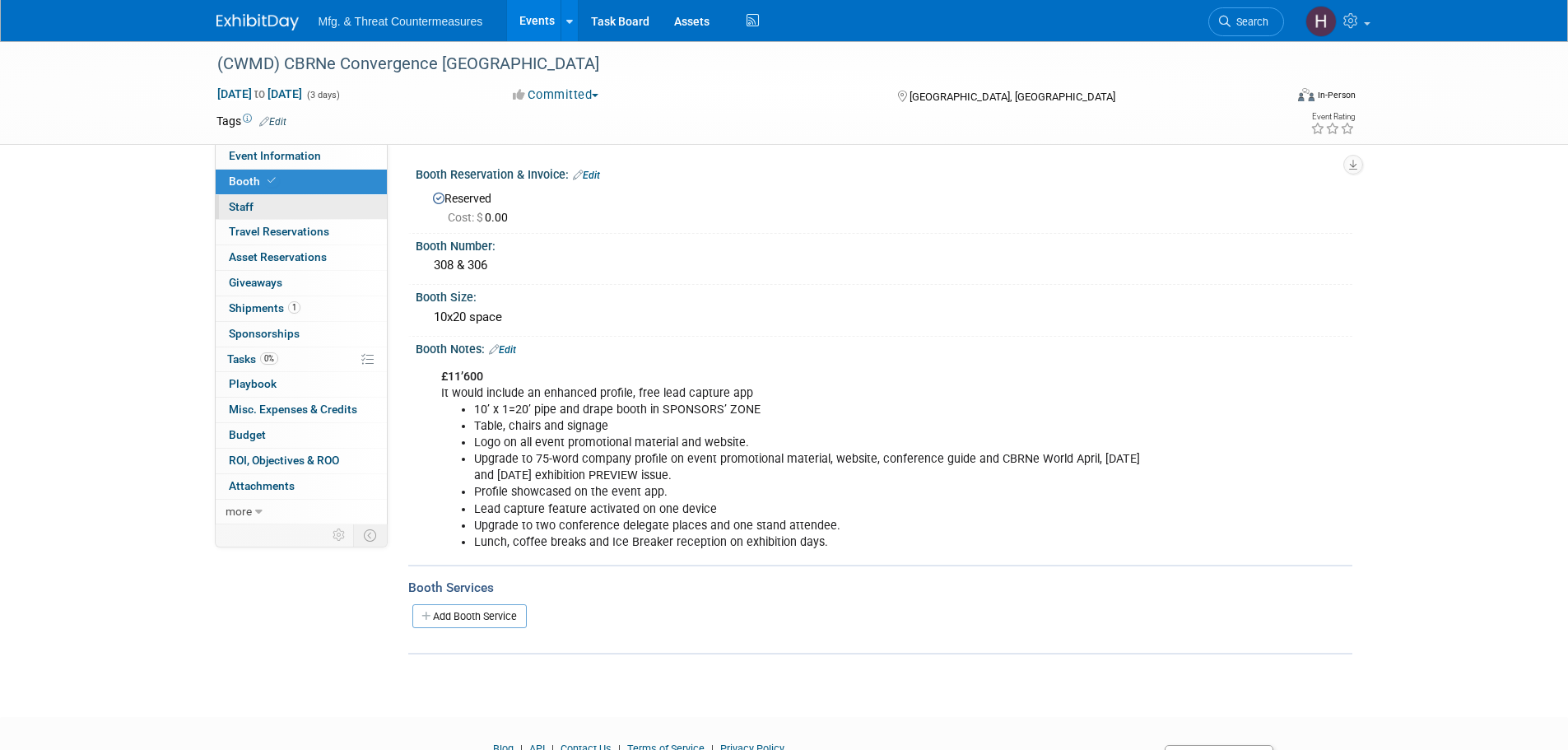
click at [254, 206] on link "0 Staff 0" at bounding box center [301, 207] width 171 height 25
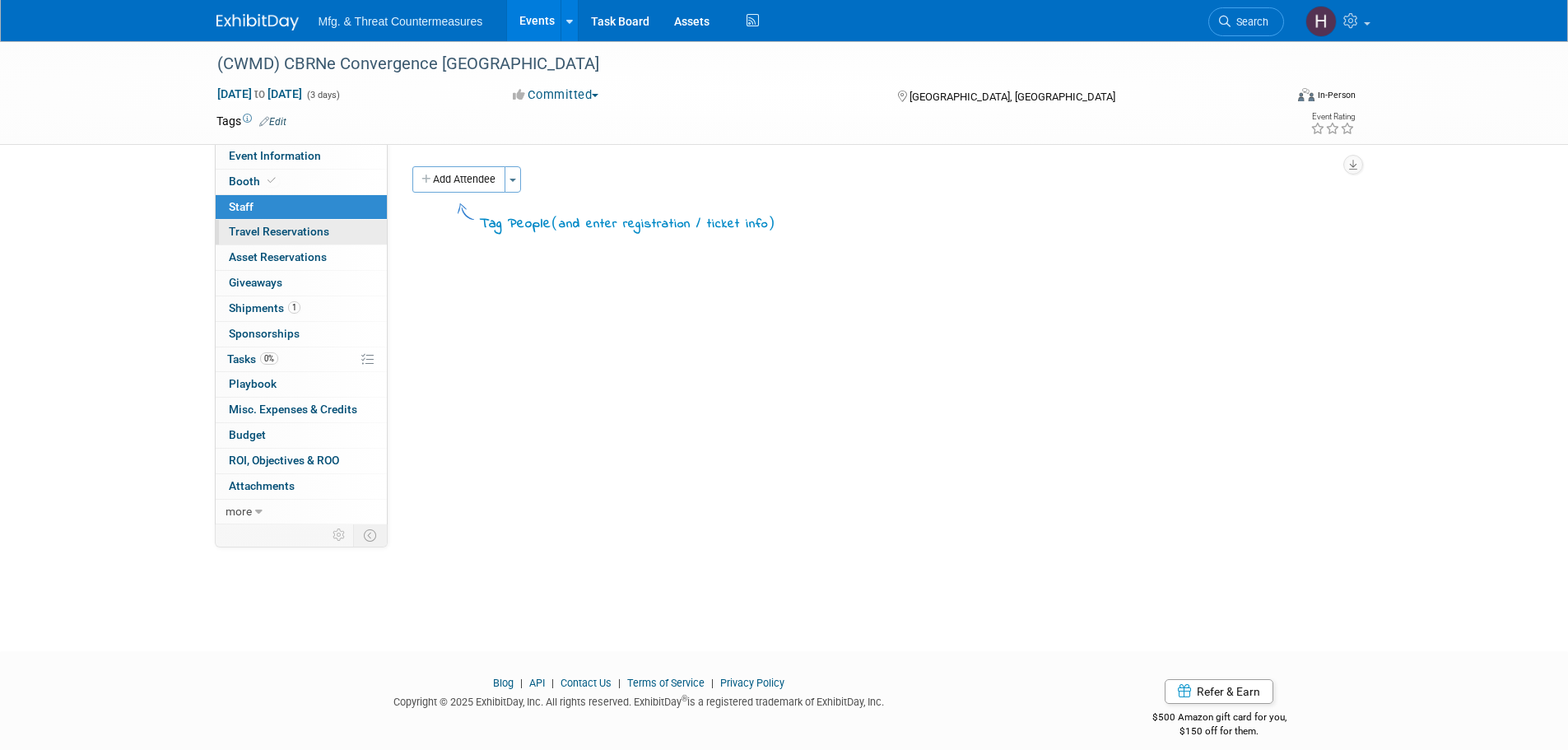
click at [247, 230] on span "Travel Reservations 0" at bounding box center [279, 231] width 101 height 13
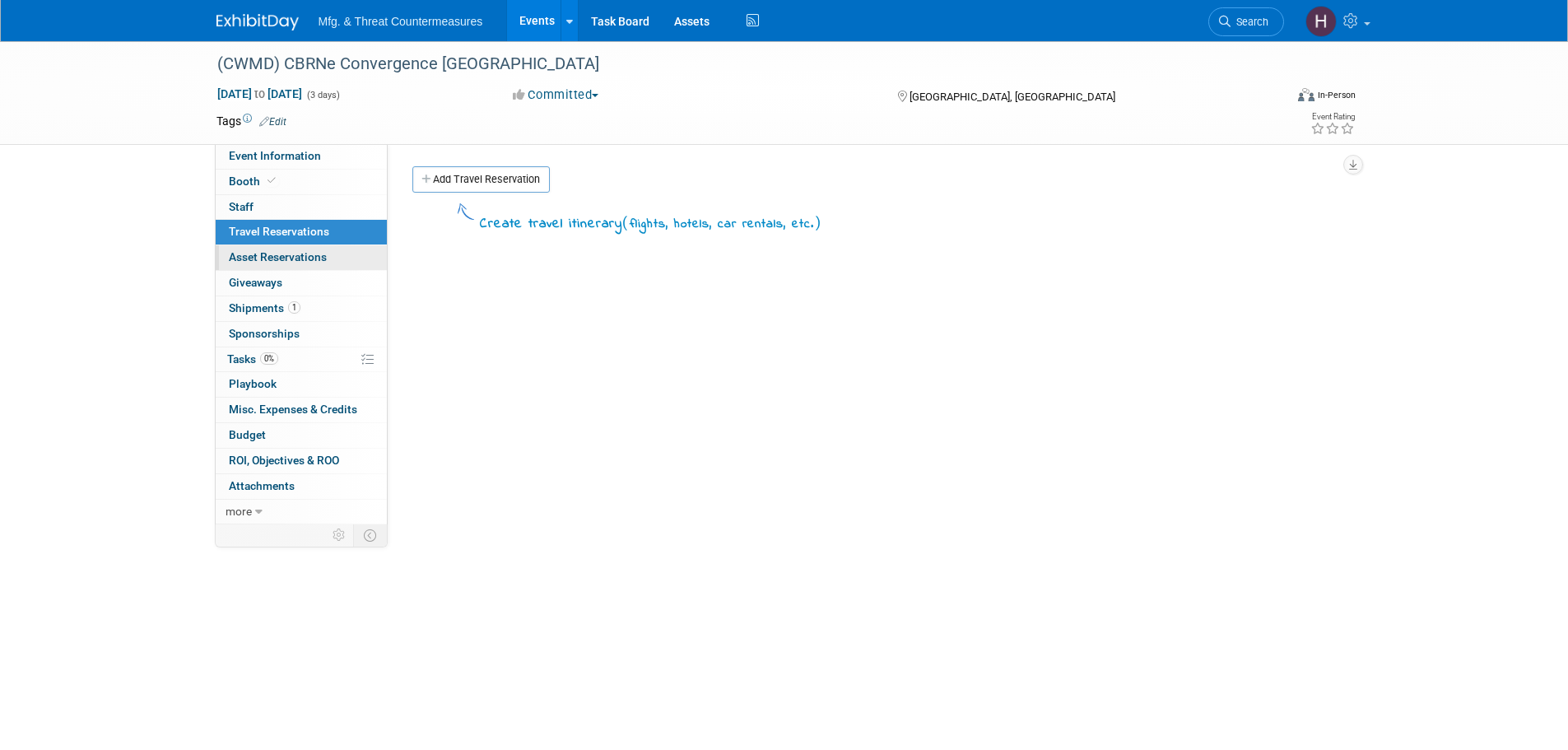
click at [243, 262] on span "Asset Reservations 0" at bounding box center [278, 256] width 98 height 13
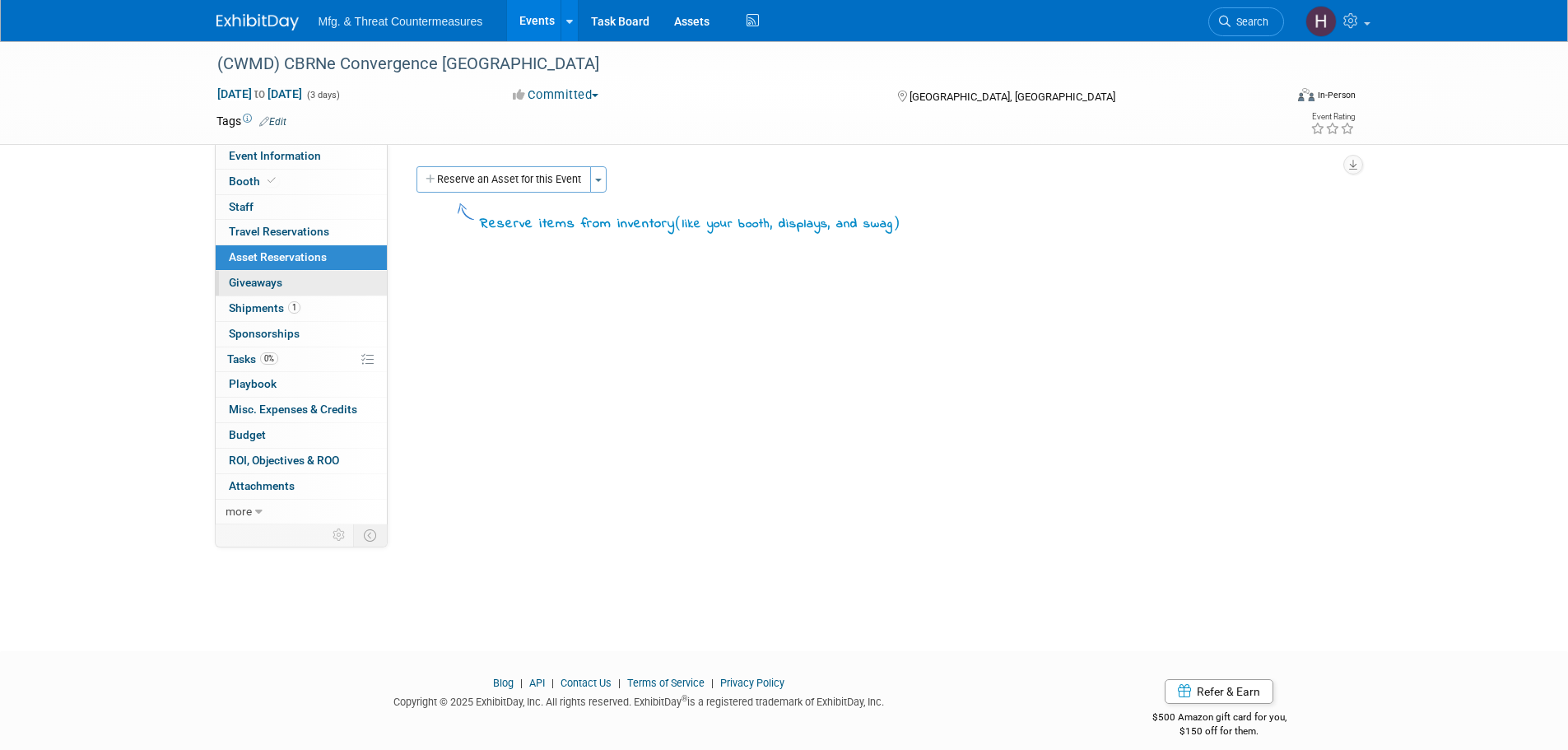
click at [242, 289] on span "Giveaways 0" at bounding box center [255, 282] width 53 height 13
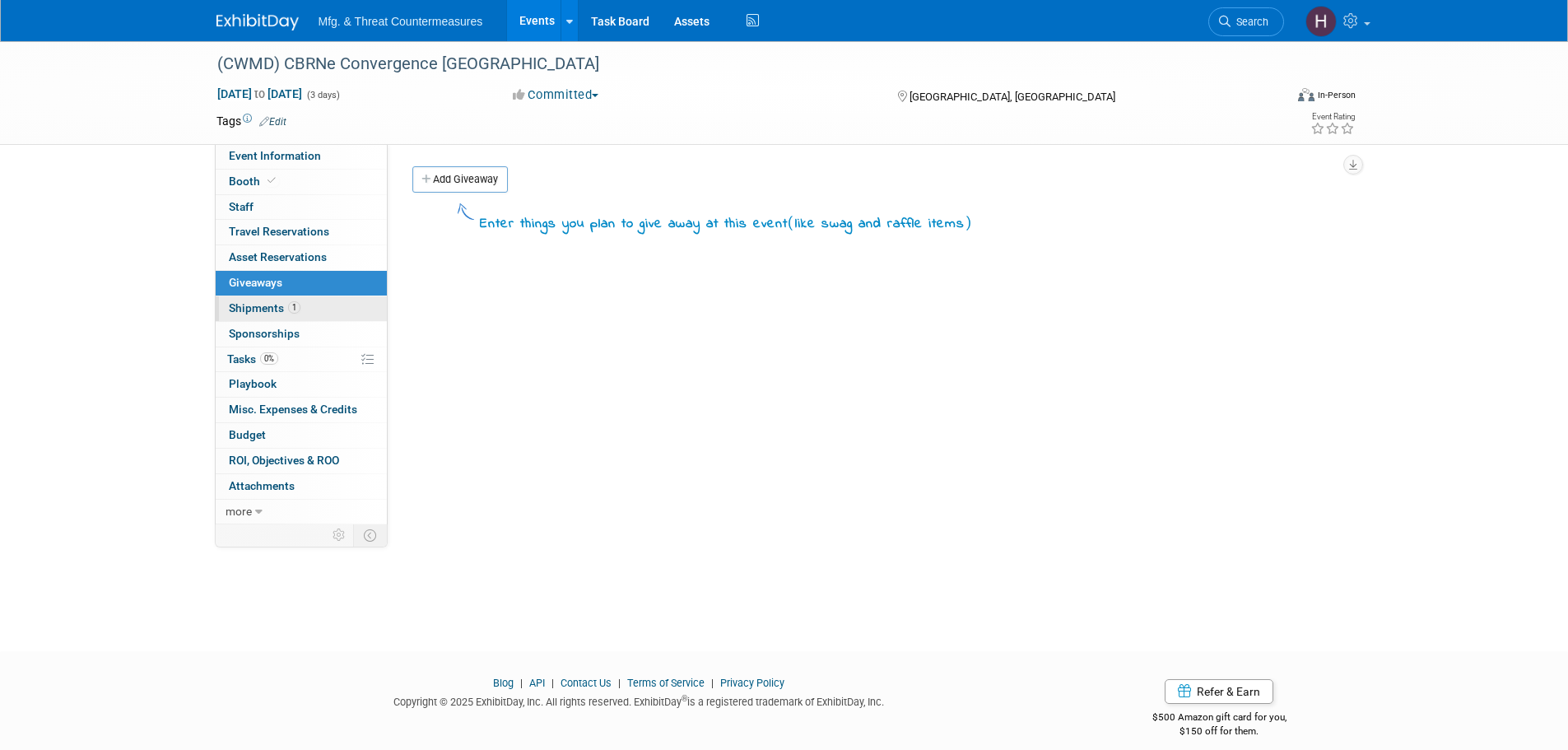
click at [243, 310] on span "Shipments 1" at bounding box center [264, 307] width 71 height 13
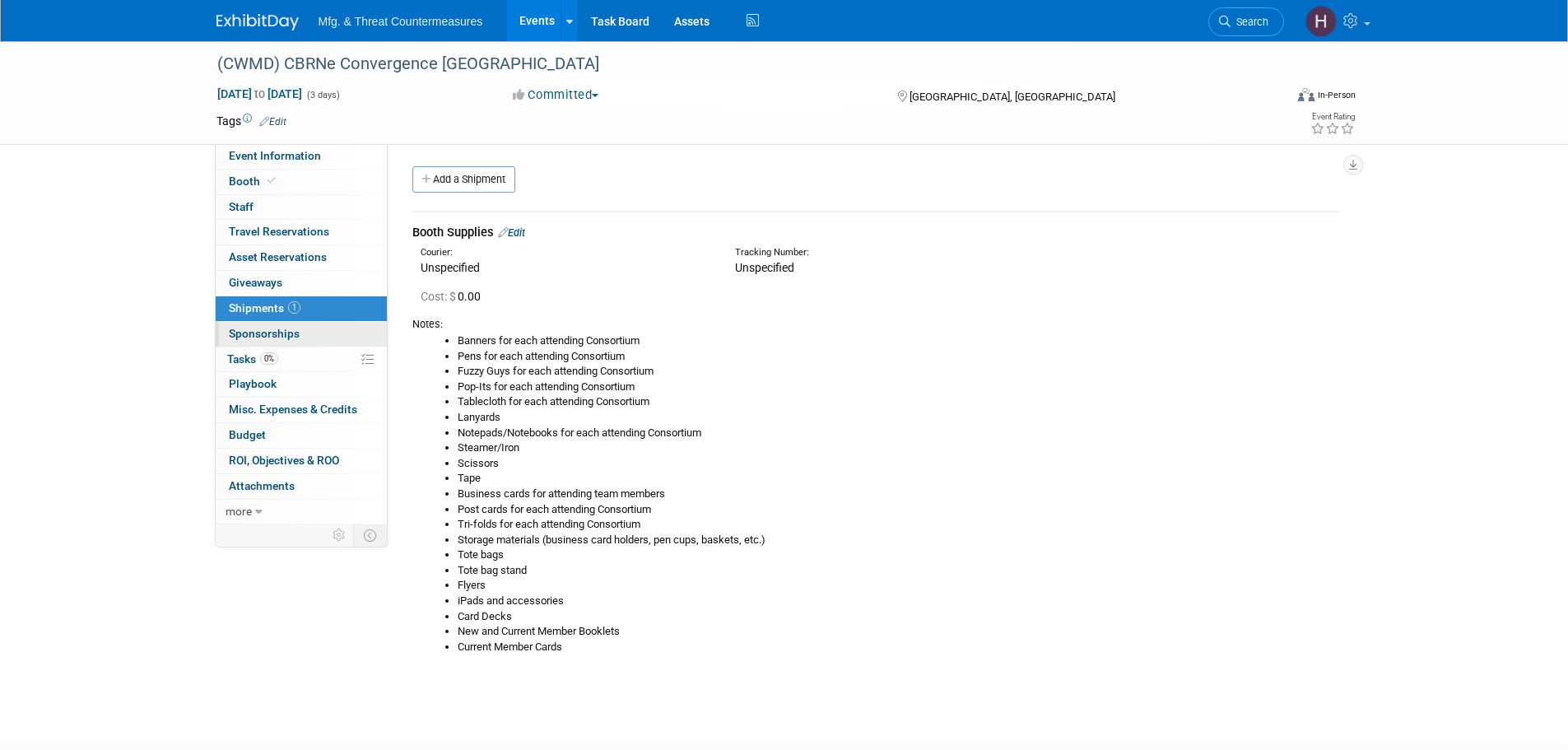
click at [245, 340] on link "0 Sponsorships 0" at bounding box center [301, 334] width 171 height 25
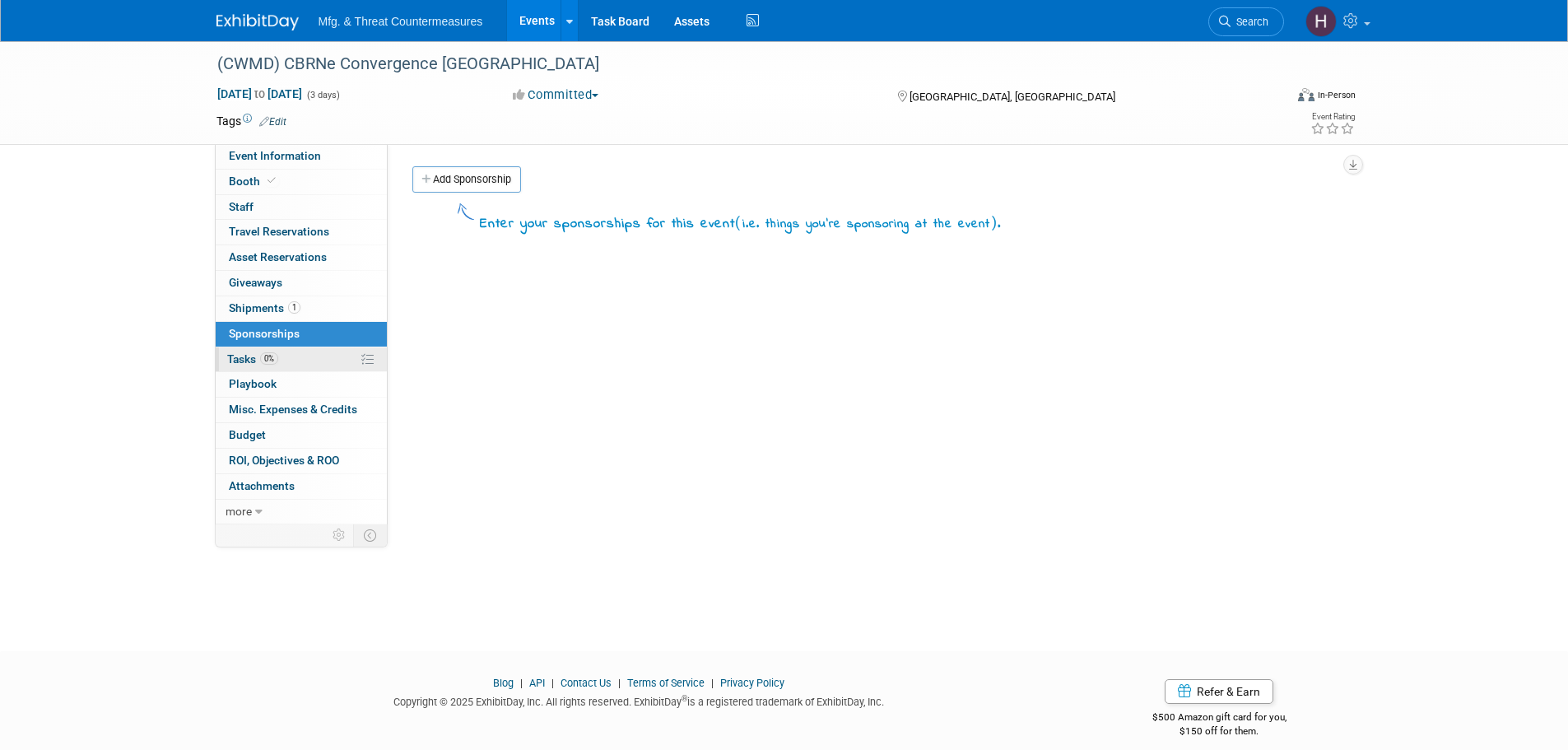
click at [246, 360] on span "Tasks 0%" at bounding box center [252, 359] width 51 height 13
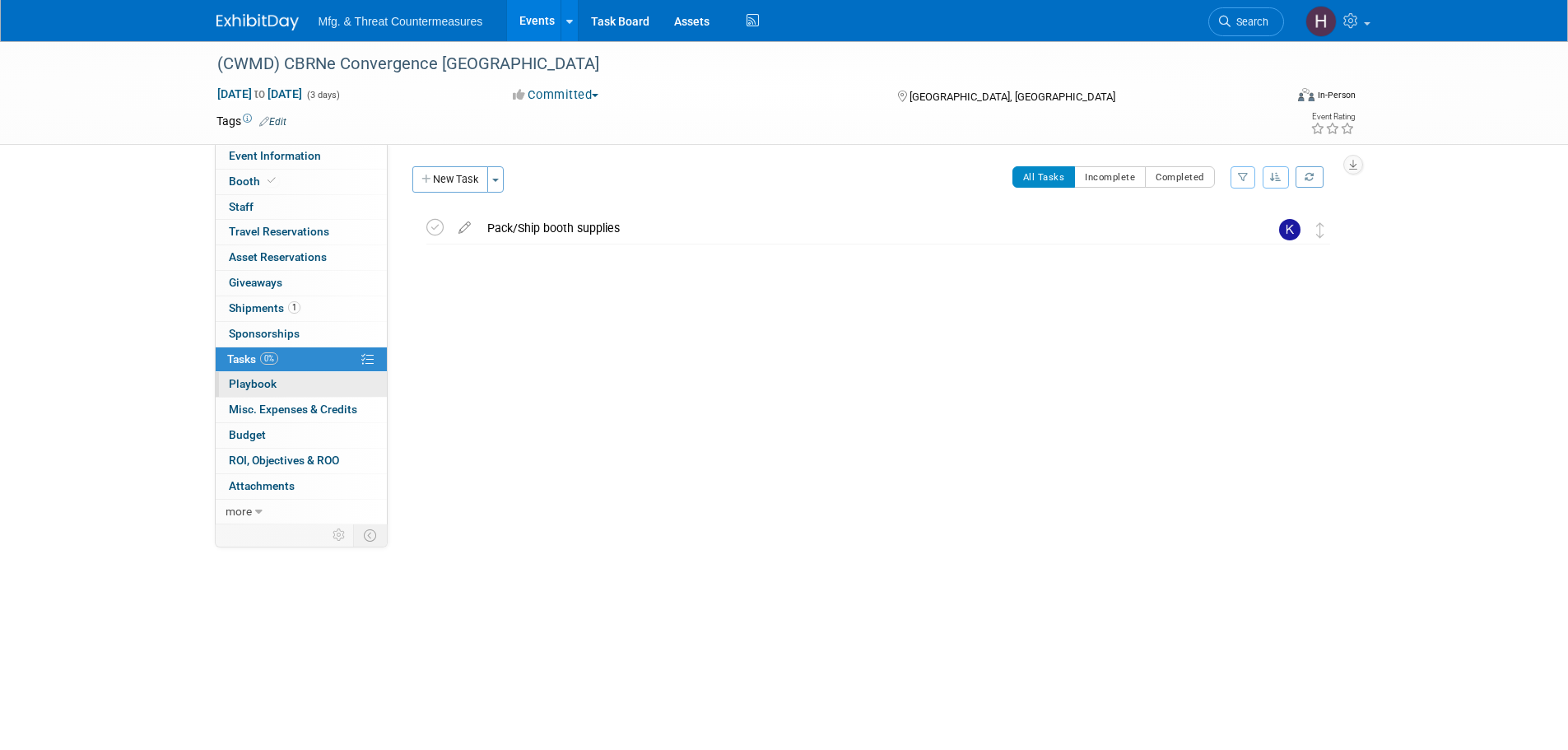
click at [239, 380] on span "Playbook 0" at bounding box center [253, 383] width 48 height 13
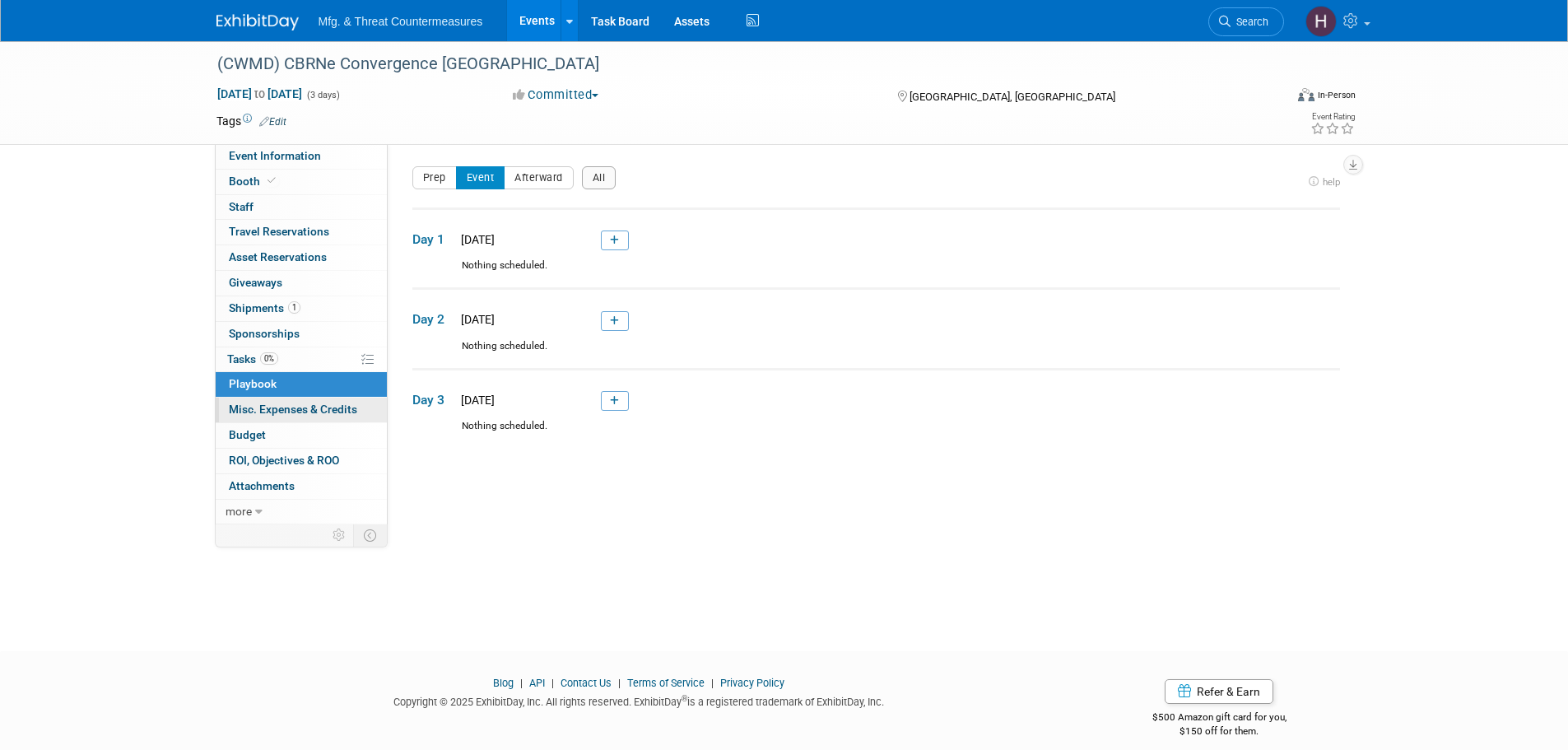
click at [244, 408] on span "Misc. Expenses & Credits 0" at bounding box center [292, 409] width 128 height 13
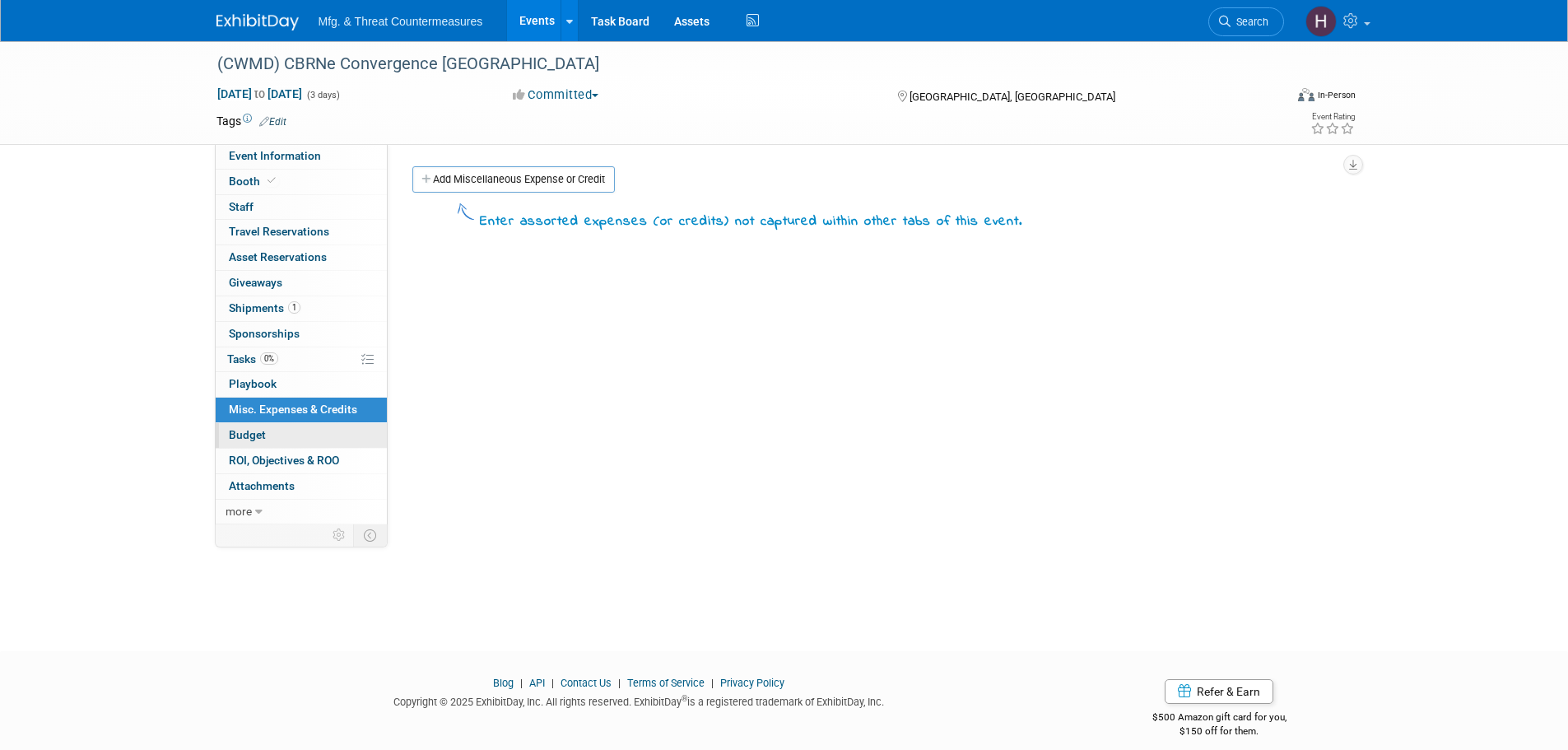
click at [255, 434] on span "Budget" at bounding box center [247, 434] width 37 height 13
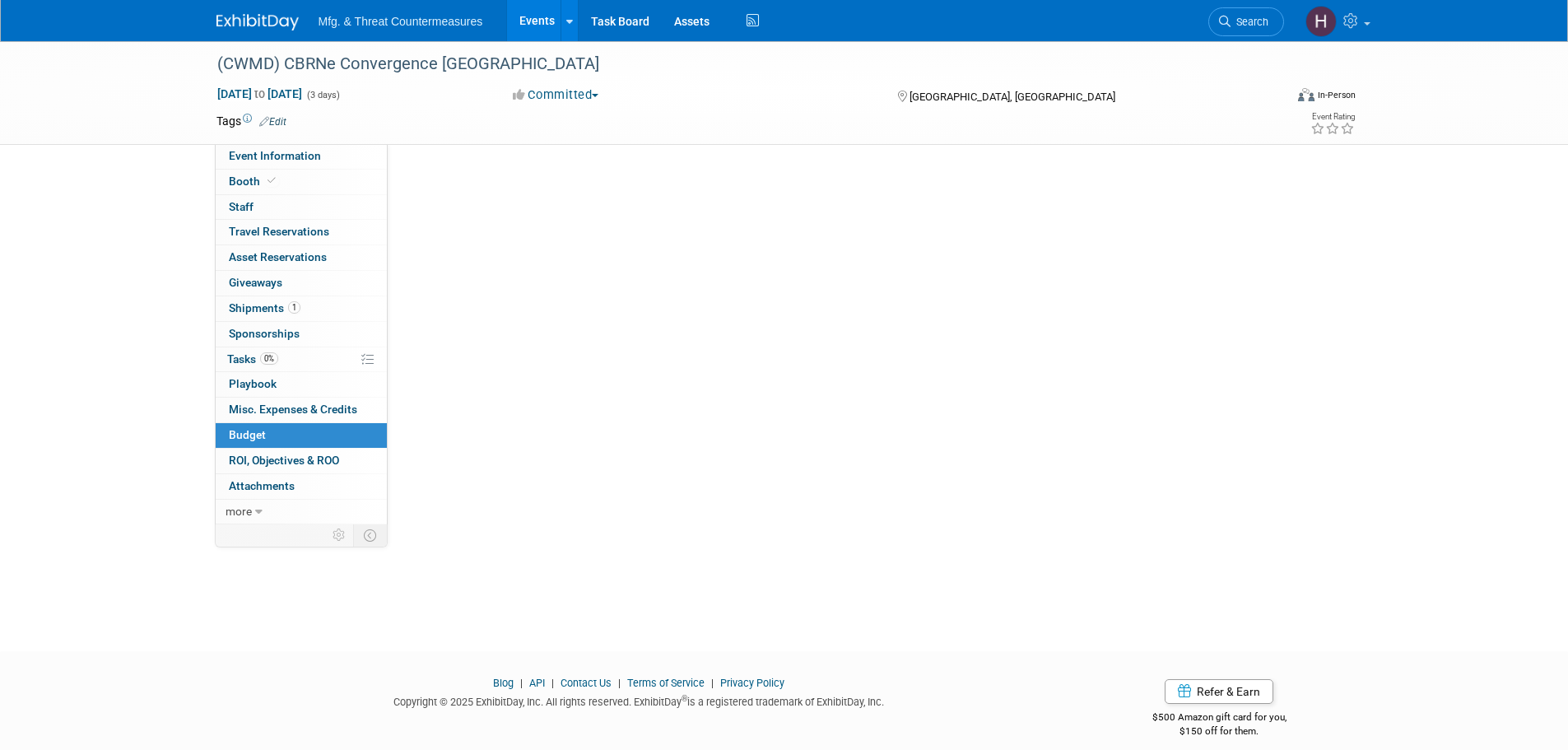
click at [255, 434] on span "Budget" at bounding box center [247, 434] width 37 height 13
click at [265, 459] on span "ROI, Objectives & ROO 0" at bounding box center [284, 459] width 110 height 13
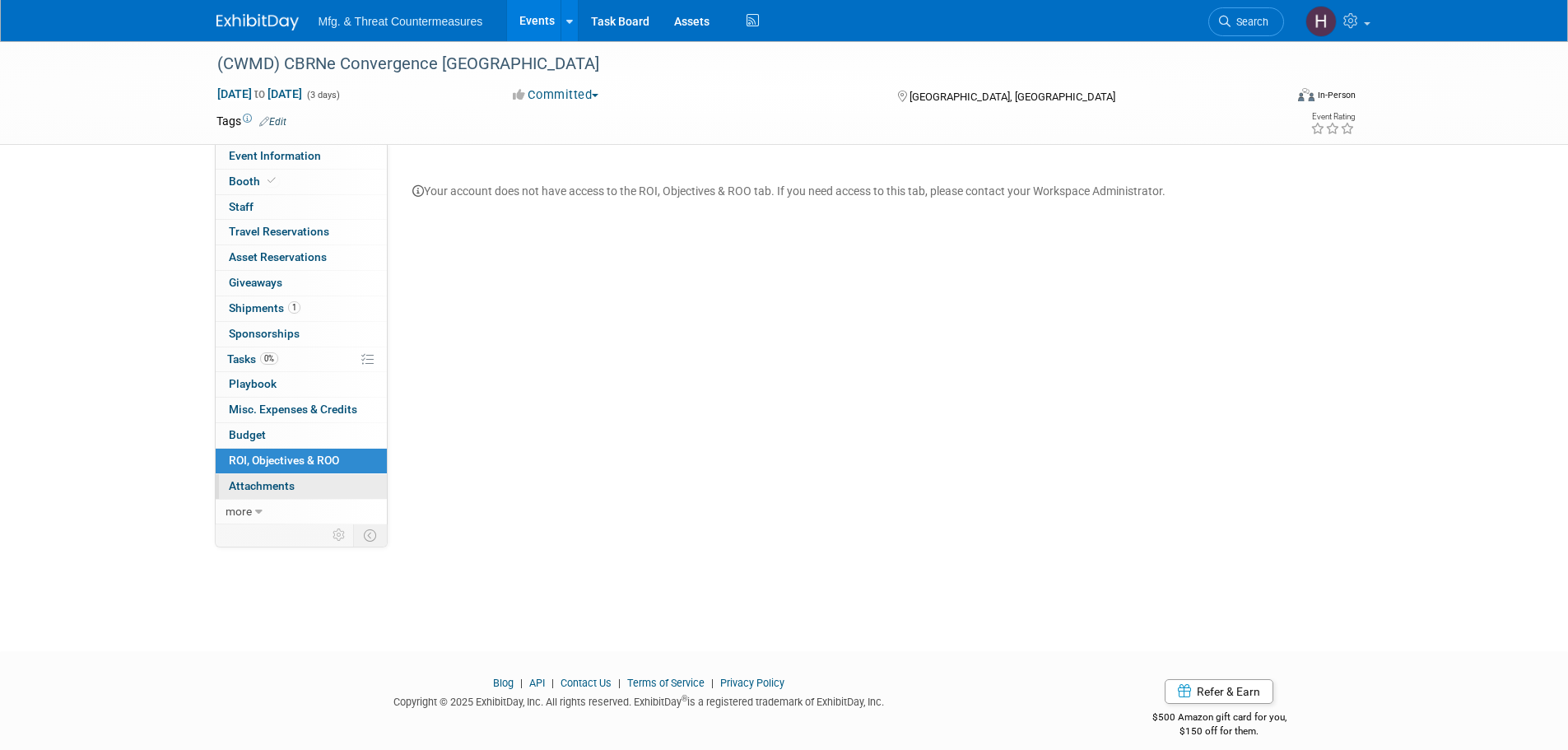
click at [268, 479] on span "Attachments 0" at bounding box center [261, 485] width 66 height 13
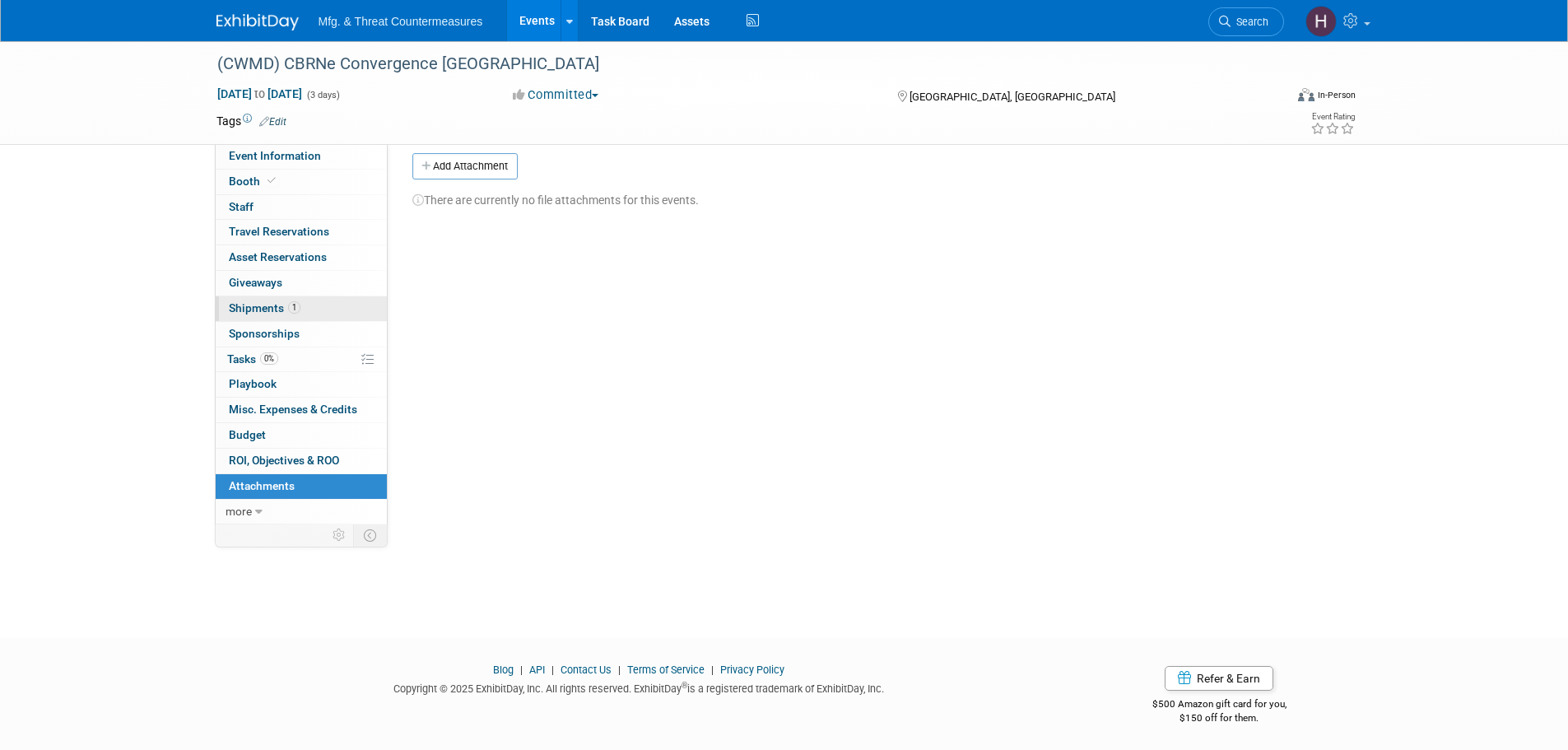
scroll to position [16, 0]
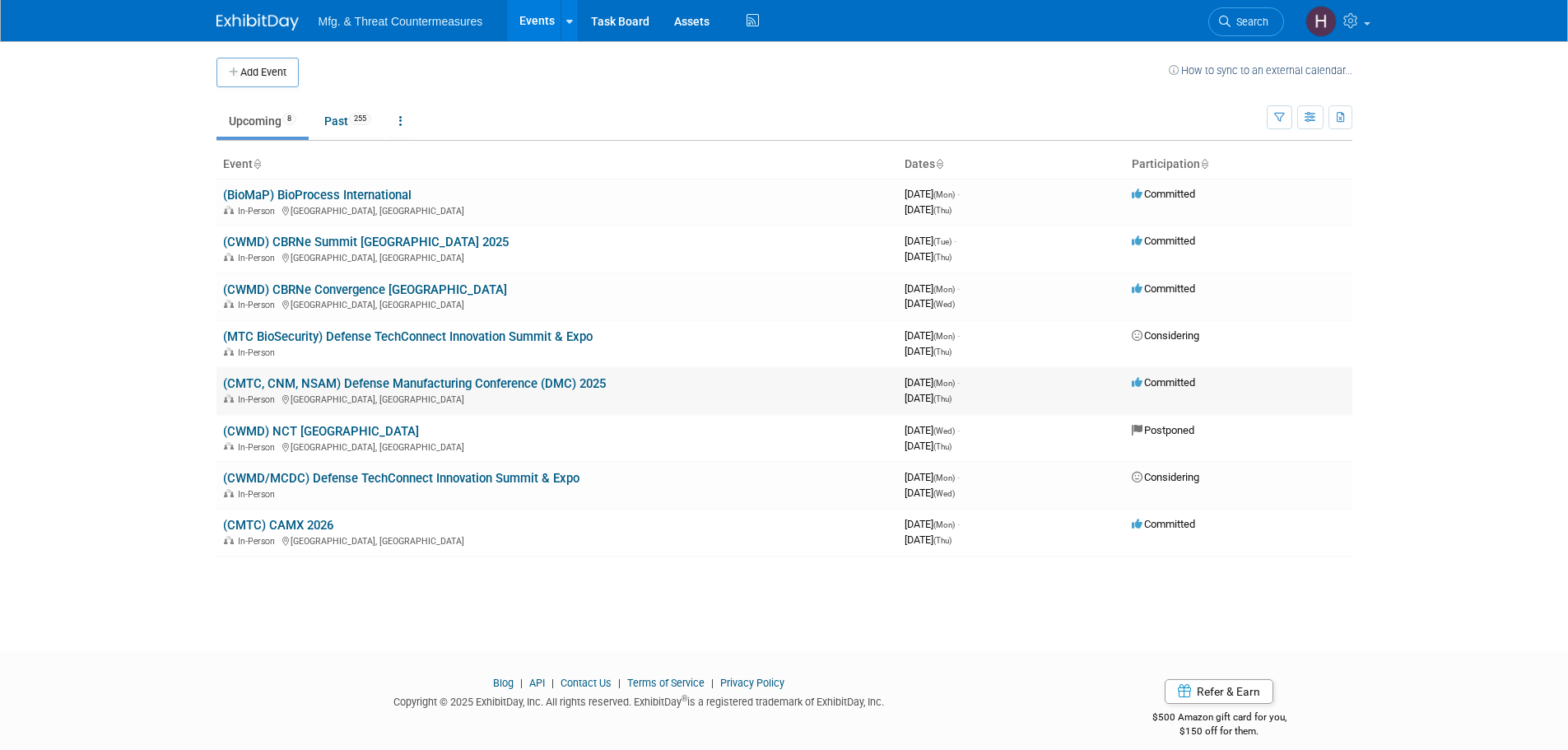
click at [409, 381] on link "(CMTC, CNM, NSAM) Defense Manufacturing Conference (DMC) 2025" at bounding box center [413, 383] width 383 height 15
click at [366, 382] on link "(CMTC, CNM, NSAM) Defense Manufacturing Conference (DMC) 2025" at bounding box center [413, 383] width 383 height 15
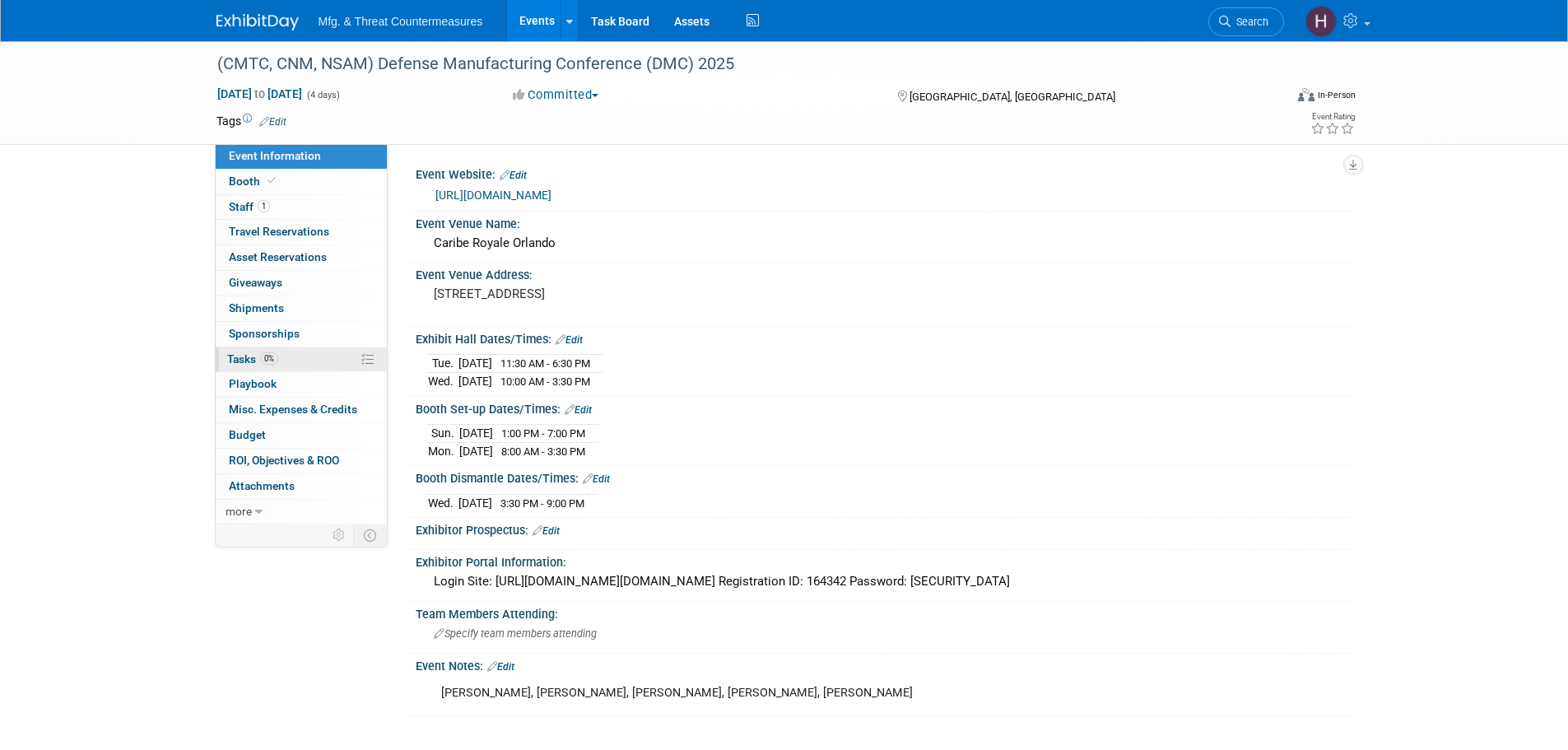
click at [282, 362] on link "0% Tasks 0%" at bounding box center [301, 360] width 171 height 25
